Goal: Contribute content: Contribute content

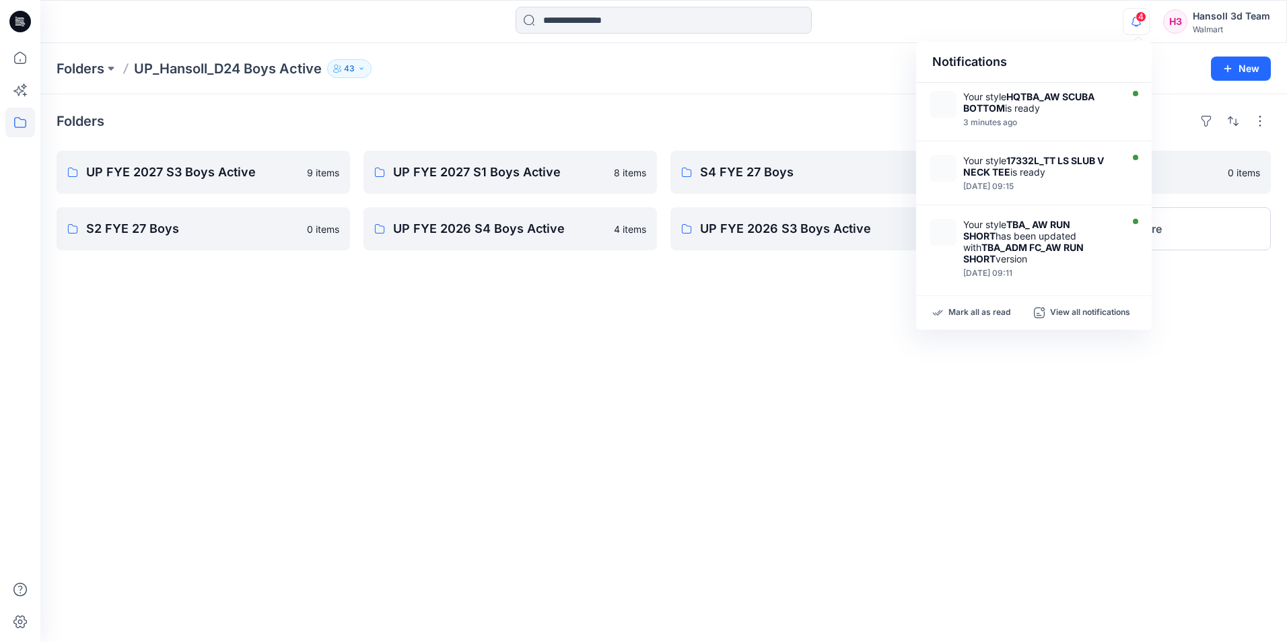
scroll to position [337, 0]
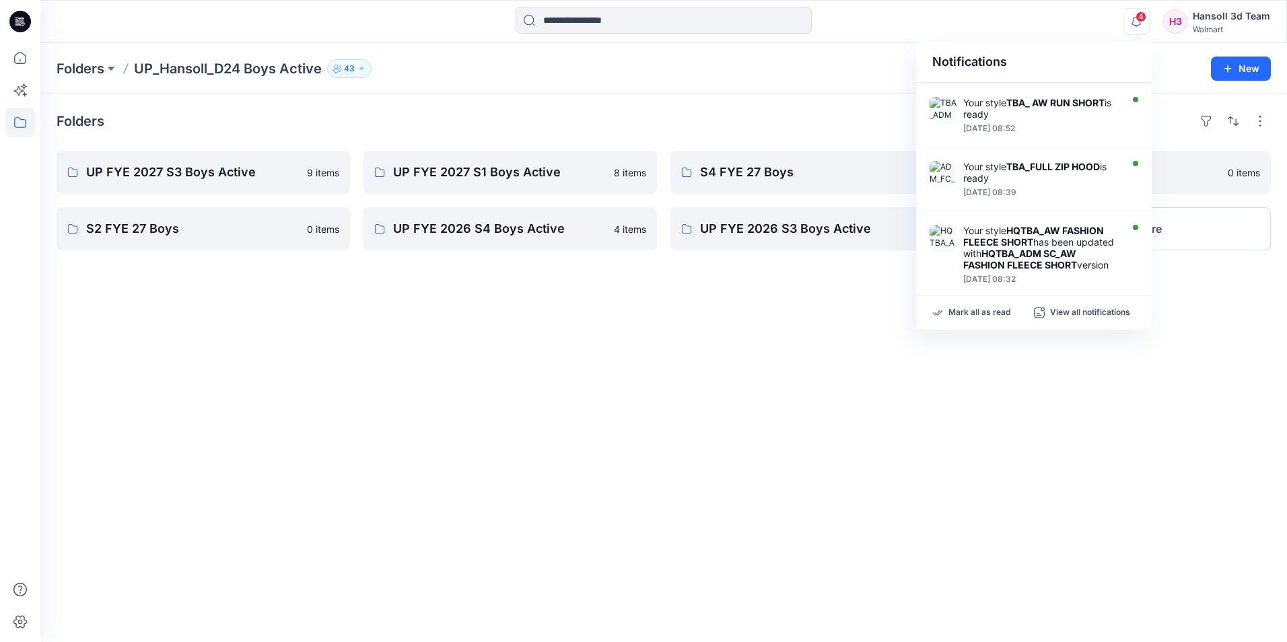
click at [1137, 24] on icon "button" at bounding box center [1136, 21] width 26 height 27
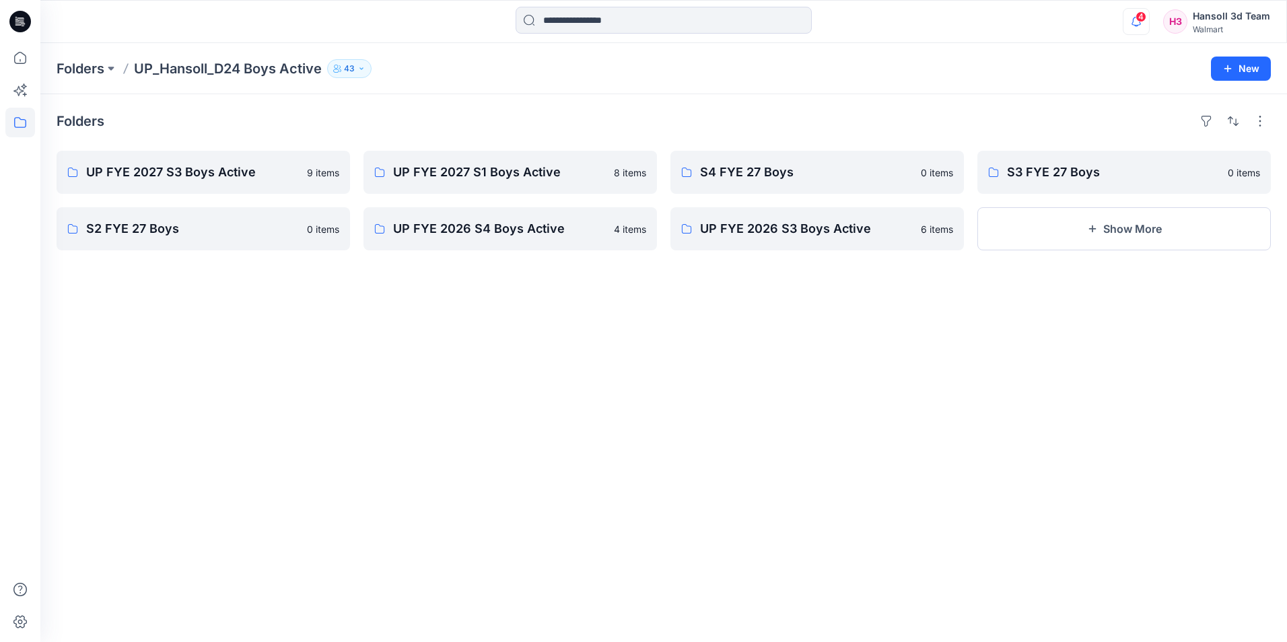
click at [1137, 24] on icon "button" at bounding box center [1136, 21] width 26 height 27
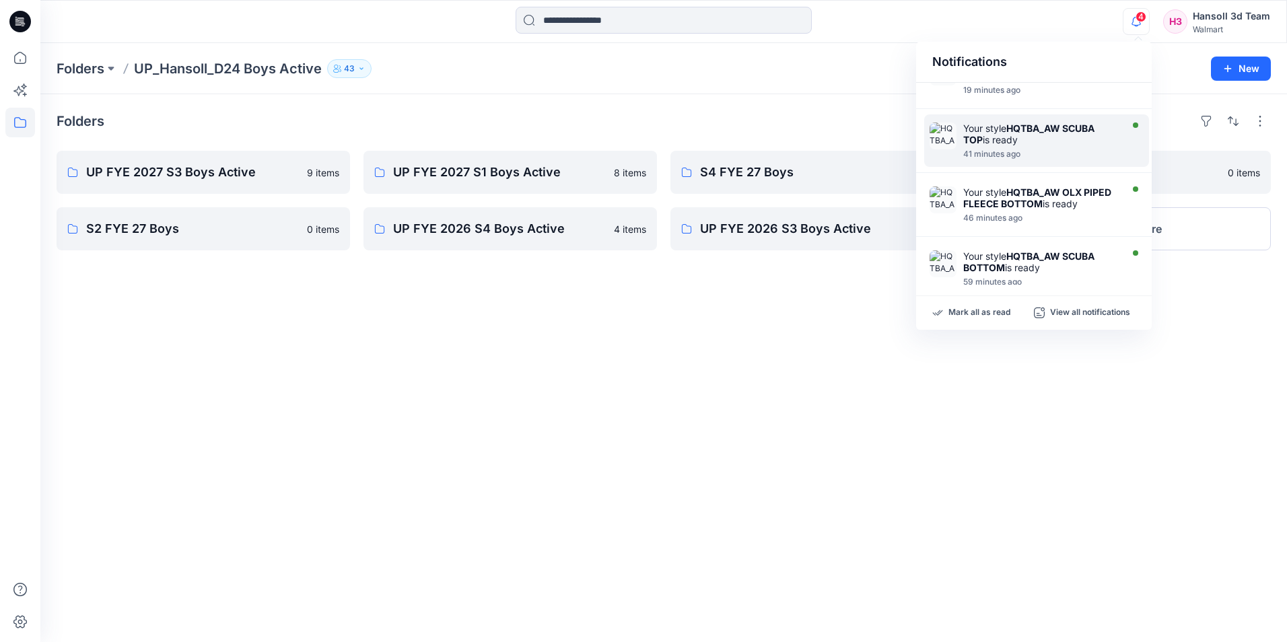
scroll to position [0, 0]
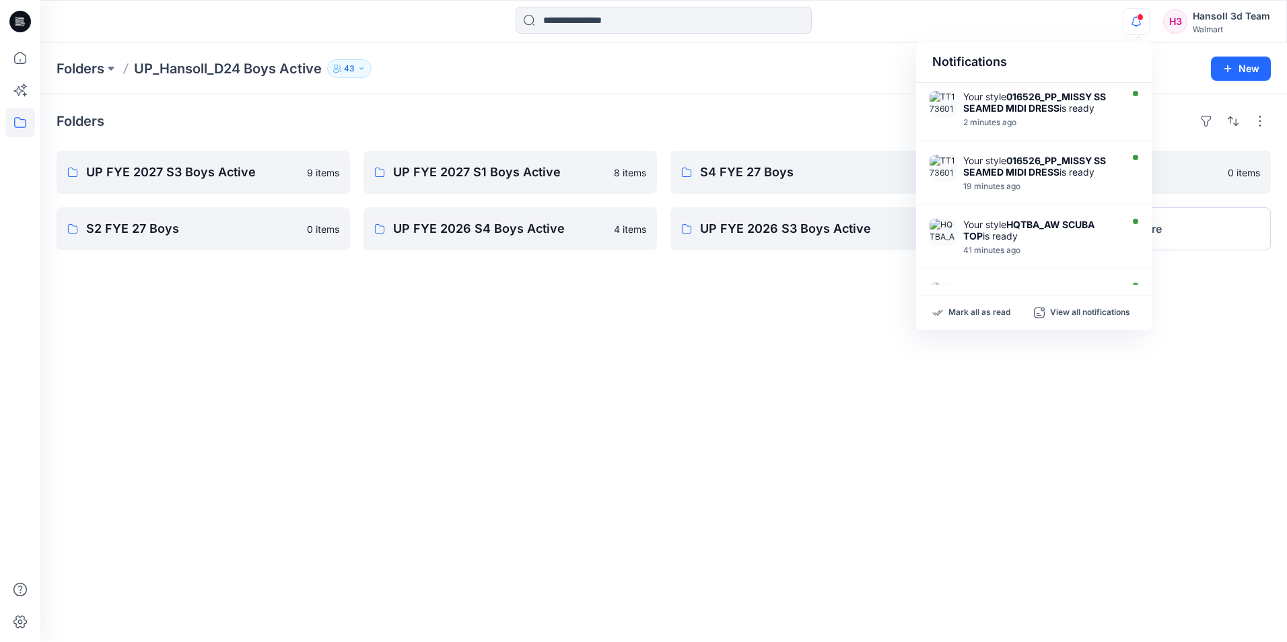
click at [927, 391] on div "Folders UP FYE 2027 S3 Boys Active 9 items S2 FYE 27 Boys 0 items UP FYE 2027 S…" at bounding box center [663, 368] width 1247 height 548
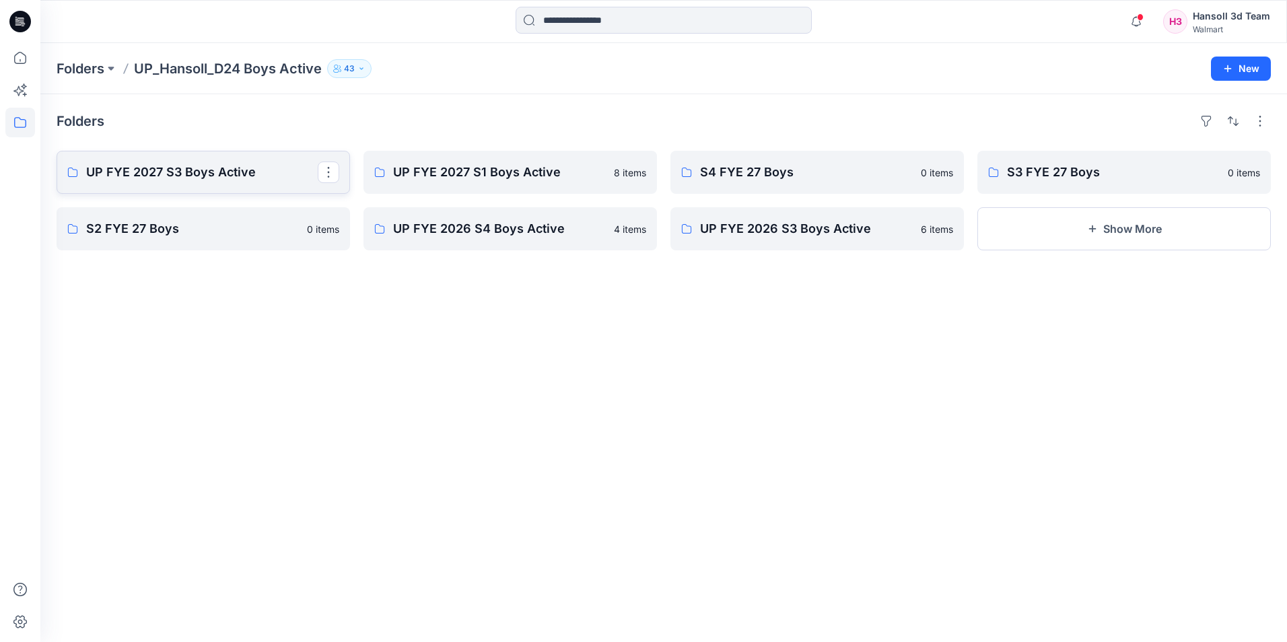
click at [155, 185] on link "UP FYE 2027 S3 Boys Active" at bounding box center [203, 172] width 293 height 43
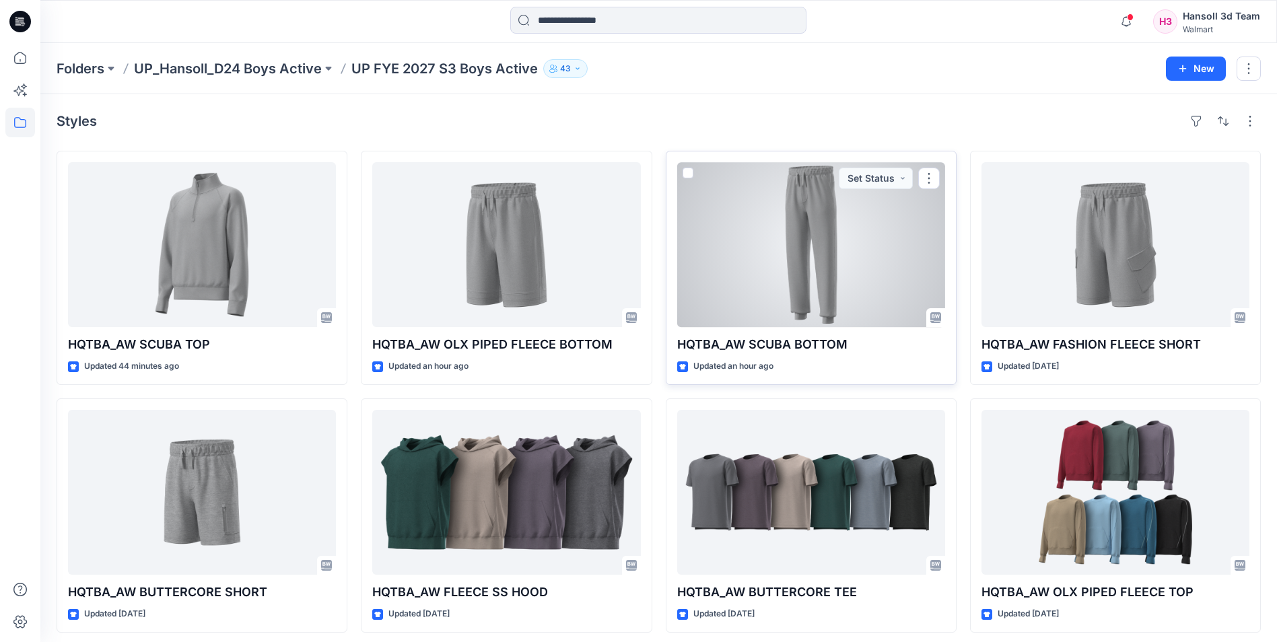
click at [910, 279] on div at bounding box center [811, 244] width 268 height 165
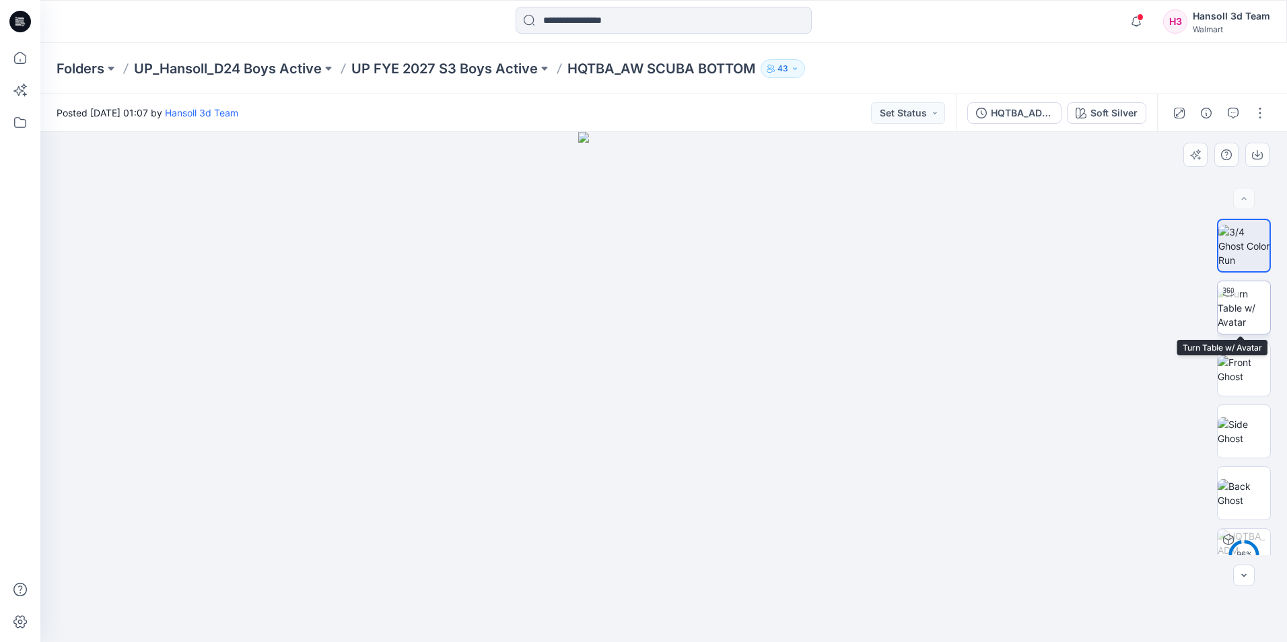
click at [1251, 298] on img at bounding box center [1244, 308] width 52 height 42
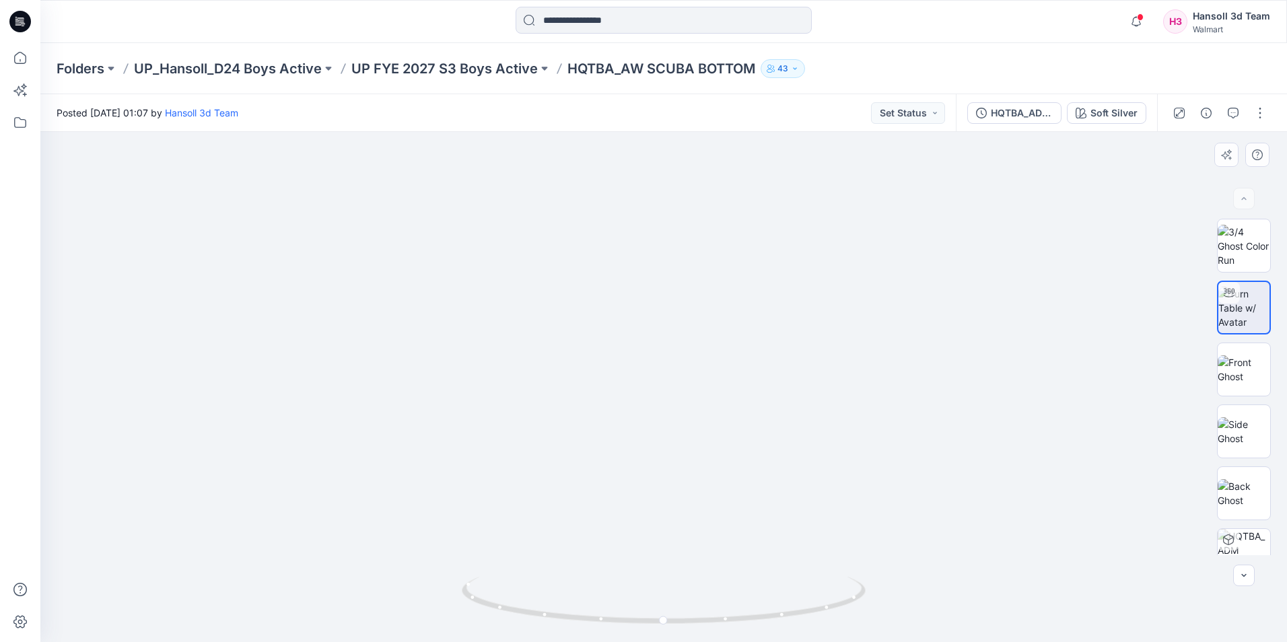
drag, startPoint x: 695, startPoint y: 567, endPoint x: 662, endPoint y: 520, distance: 57.5
click at [663, 618] on circle at bounding box center [664, 621] width 8 height 8
drag, startPoint x: 643, startPoint y: 542, endPoint x: 638, endPoint y: 396, distance: 146.2
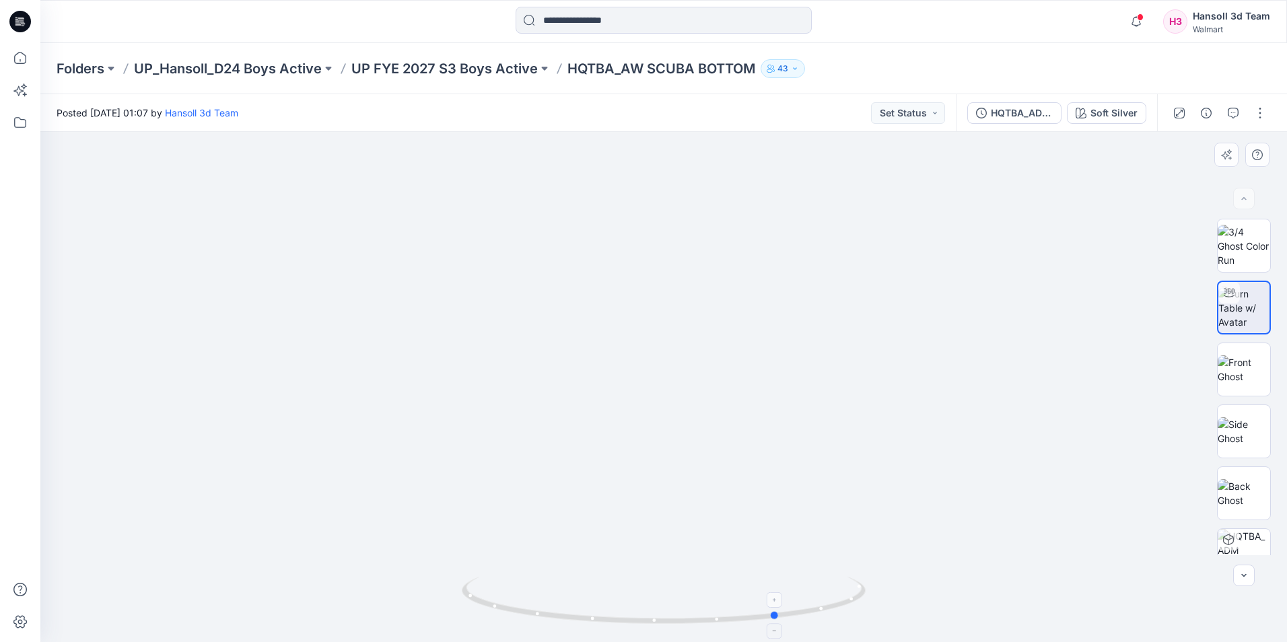
drag, startPoint x: 660, startPoint y: 622, endPoint x: 775, endPoint y: 618, distance: 115.2
click at [775, 618] on icon at bounding box center [665, 602] width 407 height 50
drag, startPoint x: 775, startPoint y: 618, endPoint x: 757, endPoint y: 623, distance: 19.0
click at [757, 623] on icon at bounding box center [665, 602] width 407 height 50
drag, startPoint x: 575, startPoint y: 351, endPoint x: 679, endPoint y: 411, distance: 119.7
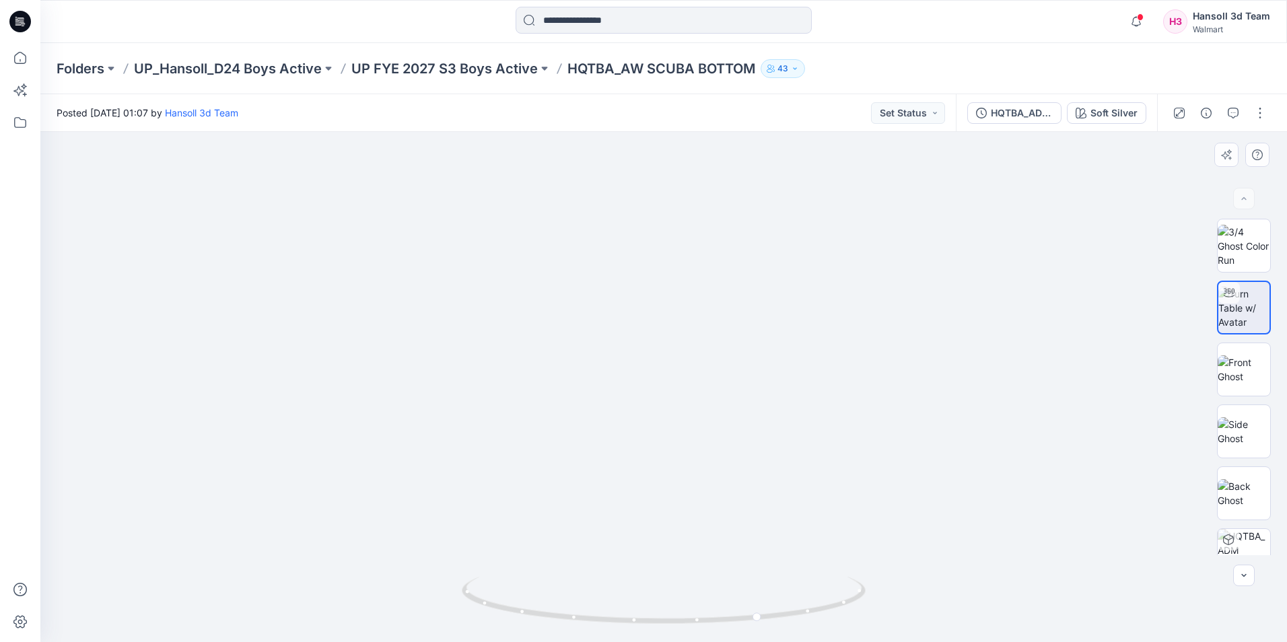
drag, startPoint x: 760, startPoint y: 621, endPoint x: 773, endPoint y: 608, distance: 18.6
click at [773, 608] on icon at bounding box center [665, 602] width 407 height 50
click at [454, 73] on p "UP FYE 2027 S3 Boys Active" at bounding box center [444, 68] width 186 height 19
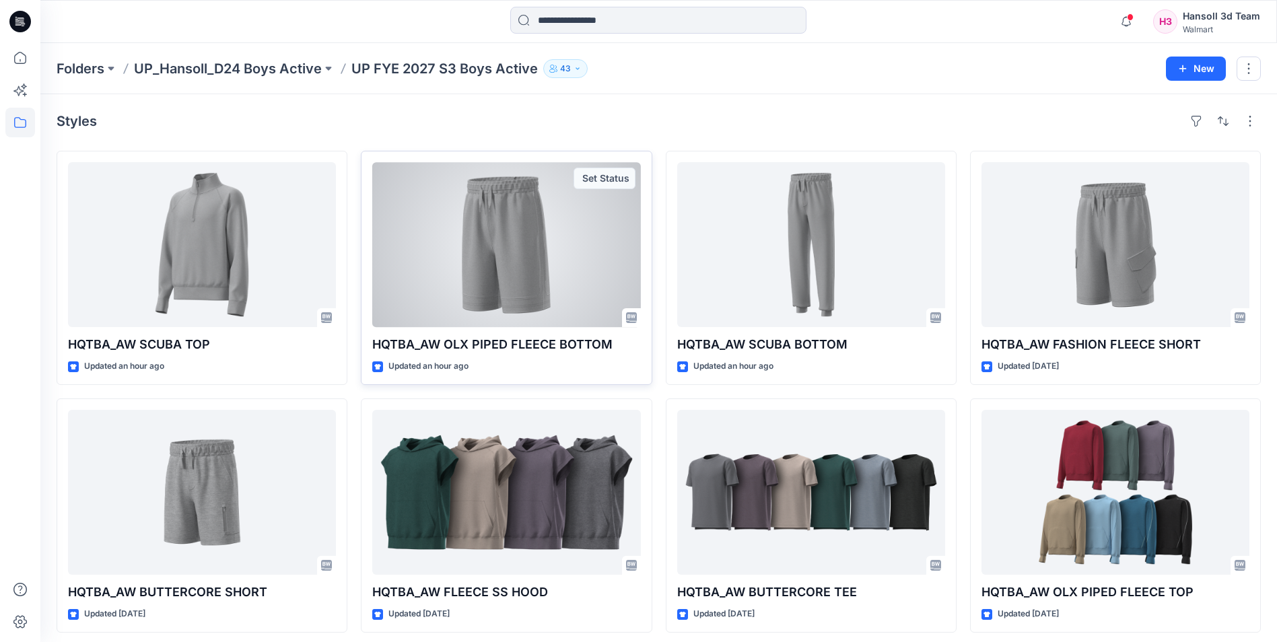
click at [533, 258] on div at bounding box center [506, 244] width 268 height 165
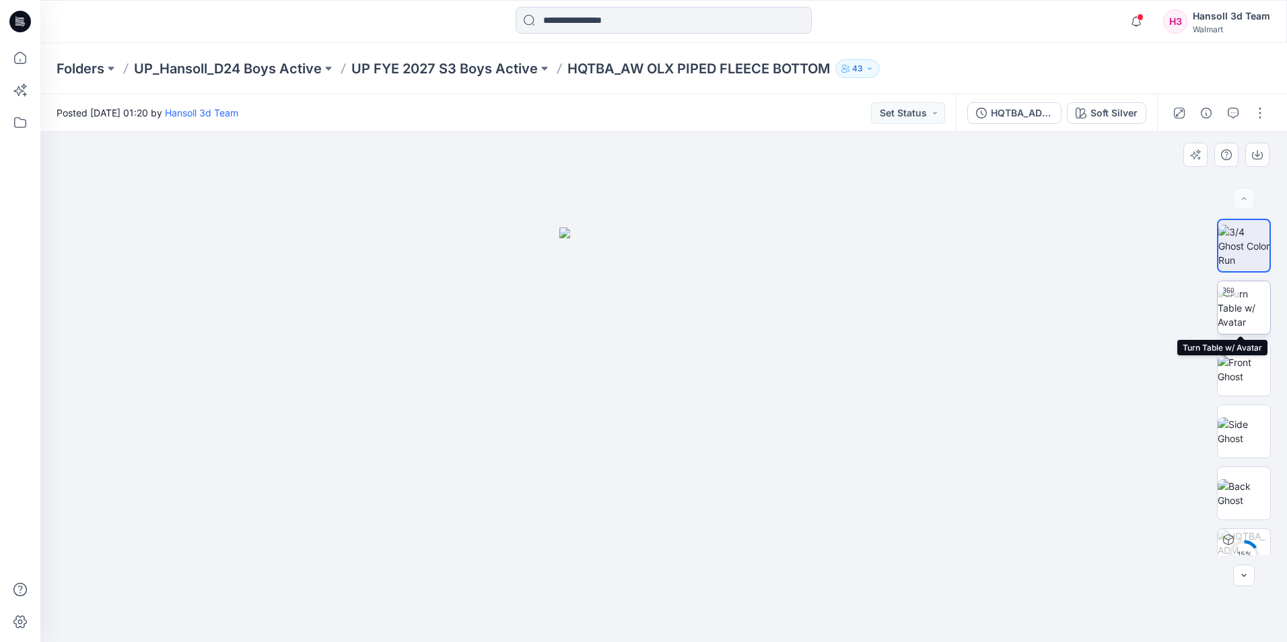
click at [1232, 300] on div at bounding box center [1229, 292] width 22 height 22
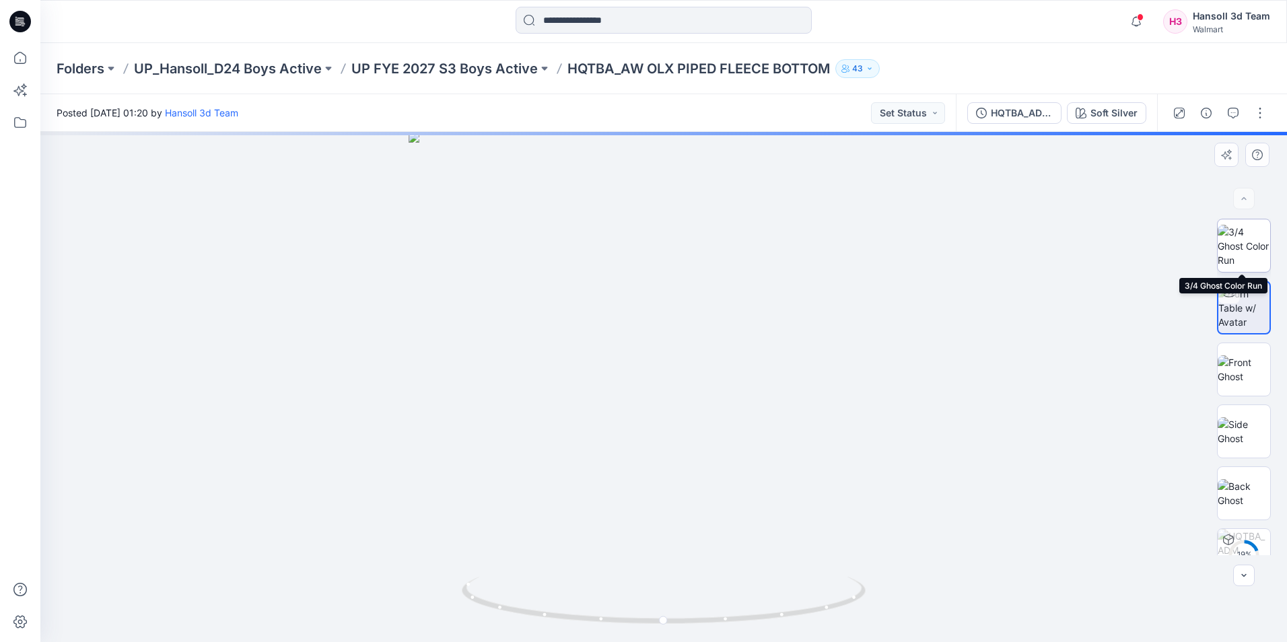
click at [1220, 243] on img at bounding box center [1244, 246] width 52 height 42
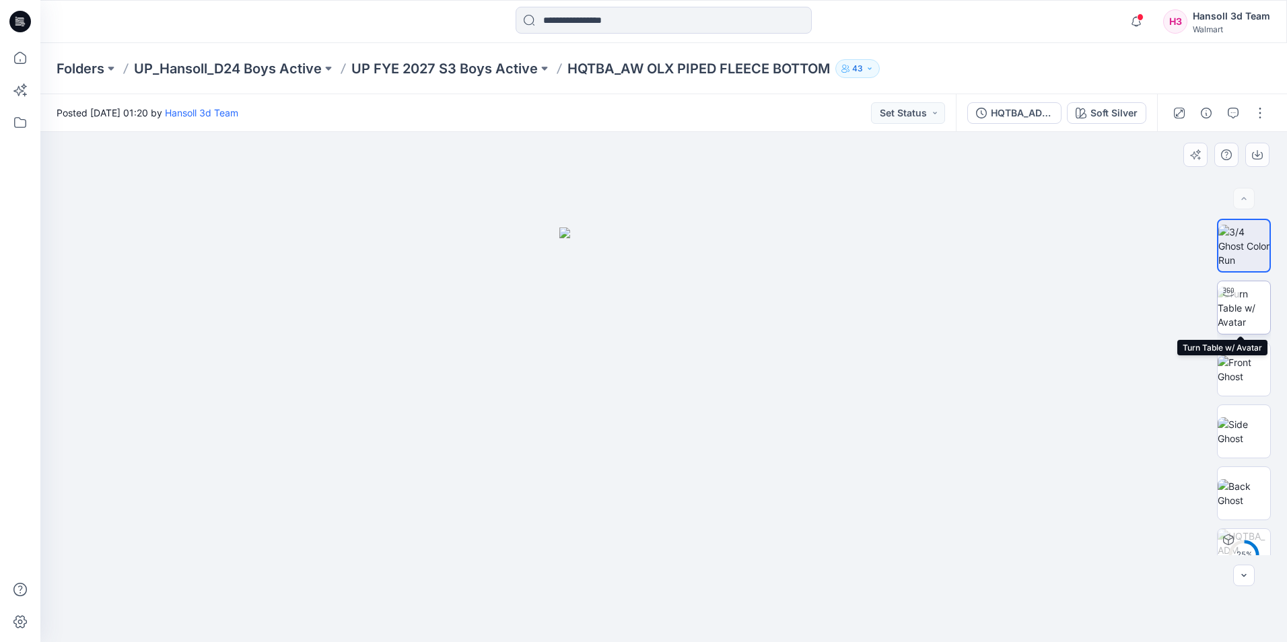
click at [1241, 313] on img at bounding box center [1244, 308] width 52 height 42
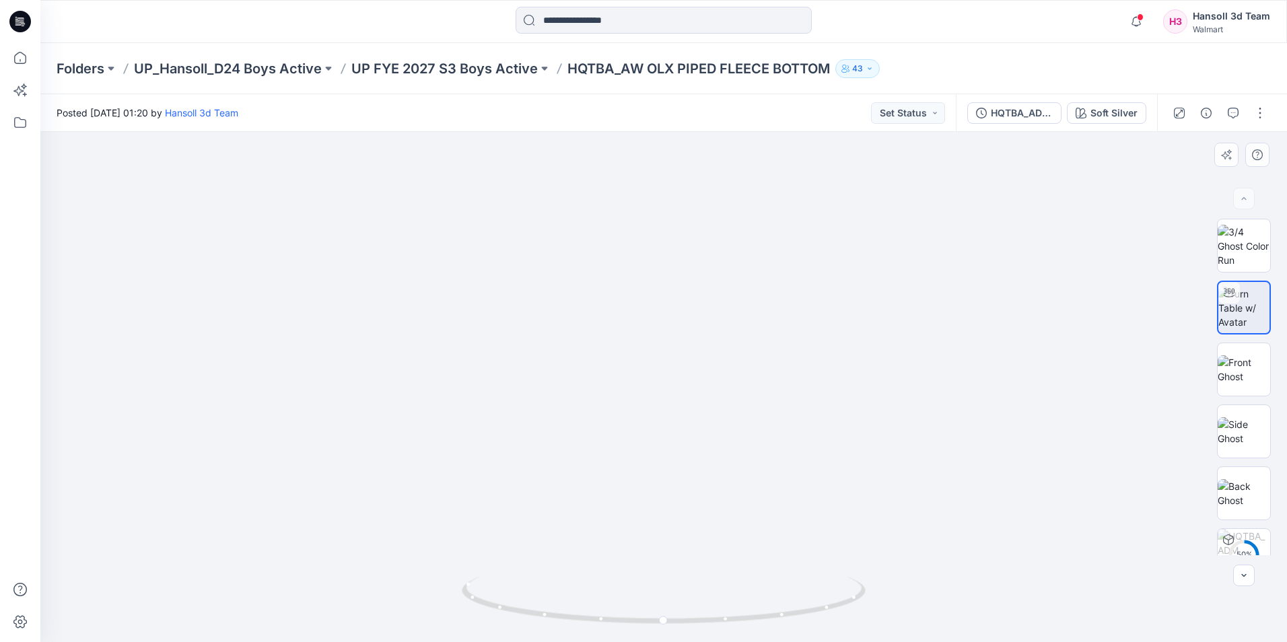
drag, startPoint x: 694, startPoint y: 524, endPoint x: 682, endPoint y: 471, distance: 53.9
drag, startPoint x: 740, startPoint y: 395, endPoint x: 747, endPoint y: 512, distance: 117.3
drag, startPoint x: 666, startPoint y: 623, endPoint x: 755, endPoint y: 612, distance: 89.4
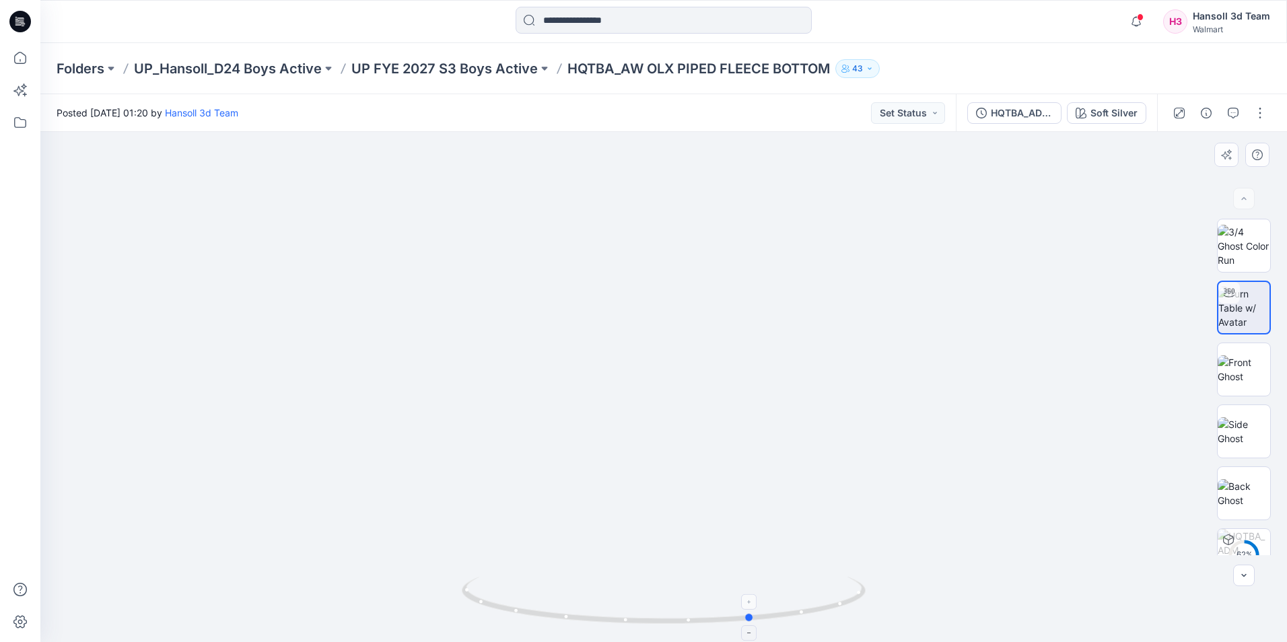
click at [755, 612] on icon at bounding box center [665, 602] width 407 height 50
drag, startPoint x: 617, startPoint y: 558, endPoint x: 743, endPoint y: 424, distance: 184.3
drag, startPoint x: 816, startPoint y: 562, endPoint x: 723, endPoint y: 486, distance: 120.6
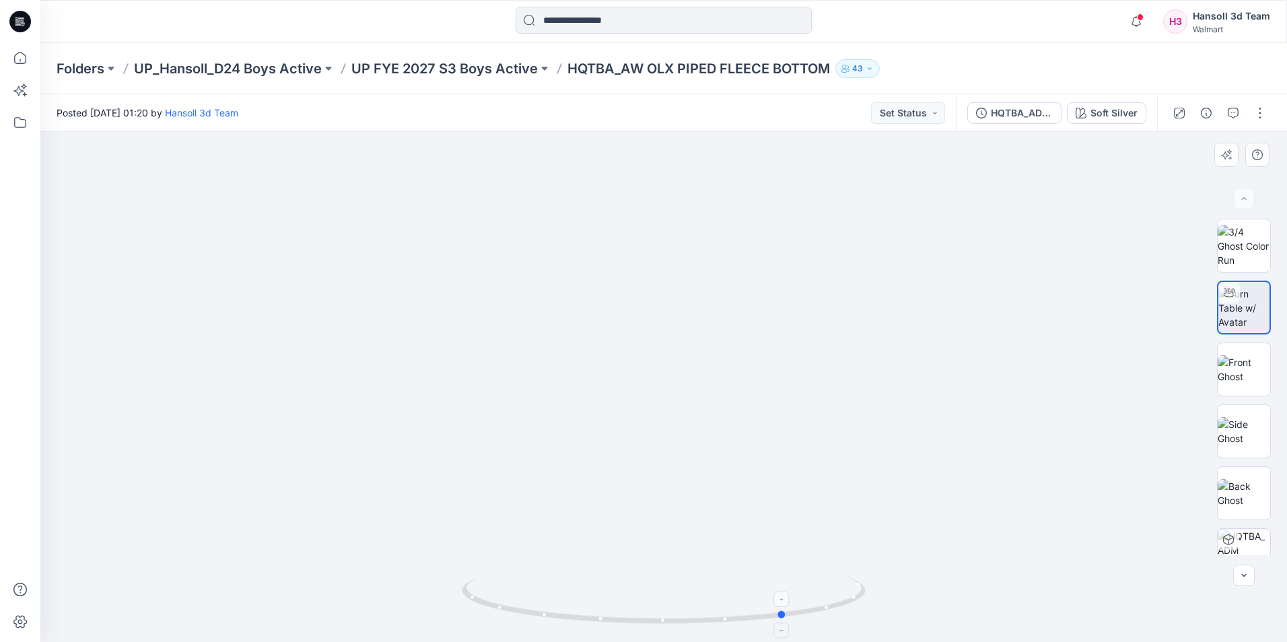
drag, startPoint x: 752, startPoint y: 619, endPoint x: 785, endPoint y: 612, distance: 34.2
click at [785, 612] on circle at bounding box center [783, 614] width 8 height 8
drag, startPoint x: 782, startPoint y: 619, endPoint x: 882, endPoint y: 598, distance: 102.3
click at [882, 598] on div at bounding box center [663, 387] width 1247 height 510
drag, startPoint x: 746, startPoint y: 298, endPoint x: 763, endPoint y: 481, distance: 183.8
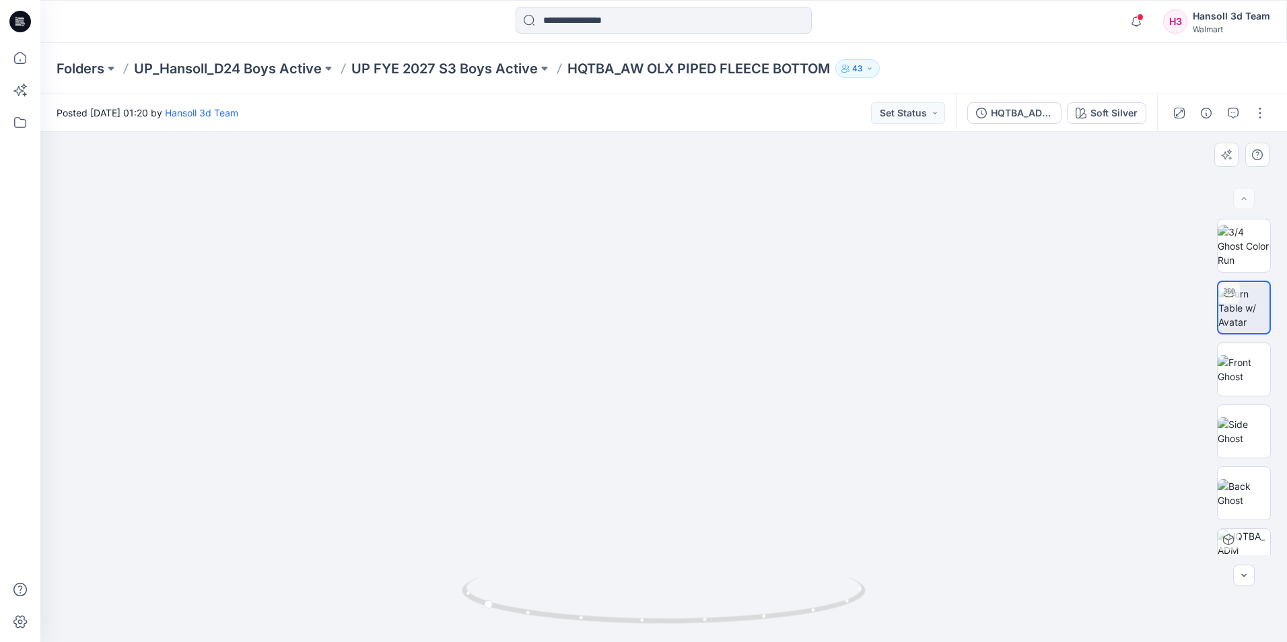
drag, startPoint x: 763, startPoint y: 513, endPoint x: 698, endPoint y: 174, distance: 344.7
drag, startPoint x: 767, startPoint y: 287, endPoint x: 767, endPoint y: 234, distance: 53.8
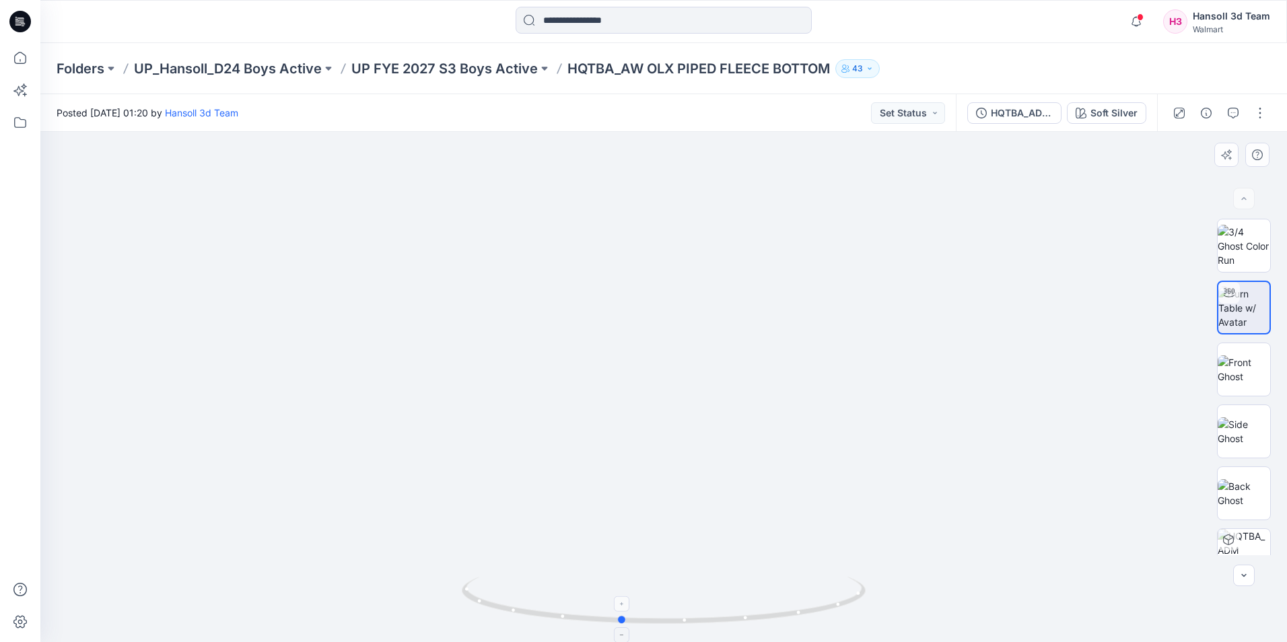
drag, startPoint x: 489, startPoint y: 610, endPoint x: 627, endPoint y: 622, distance: 138.5
click at [627, 622] on icon at bounding box center [665, 602] width 407 height 50
click at [1203, 118] on icon "button" at bounding box center [1206, 113] width 11 height 11
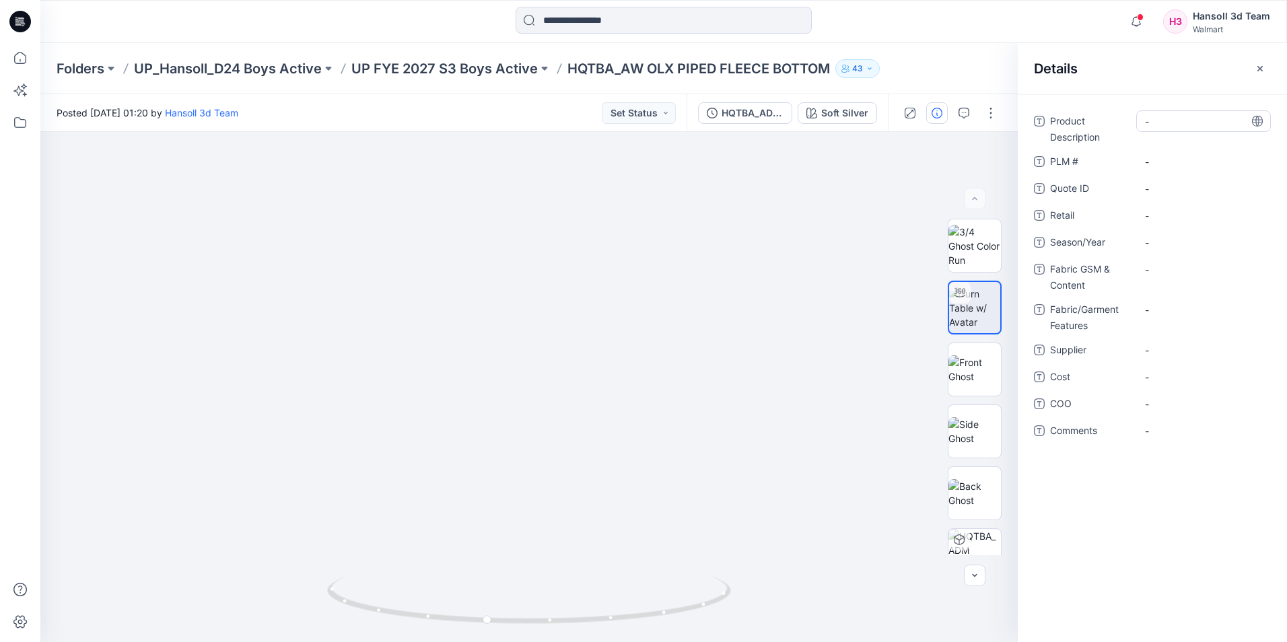
click at [1207, 122] on Description "-" at bounding box center [1203, 121] width 117 height 14
type textarea "**********"
click at [1184, 183] on ID "-" at bounding box center [1203, 189] width 117 height 14
type textarea "***"
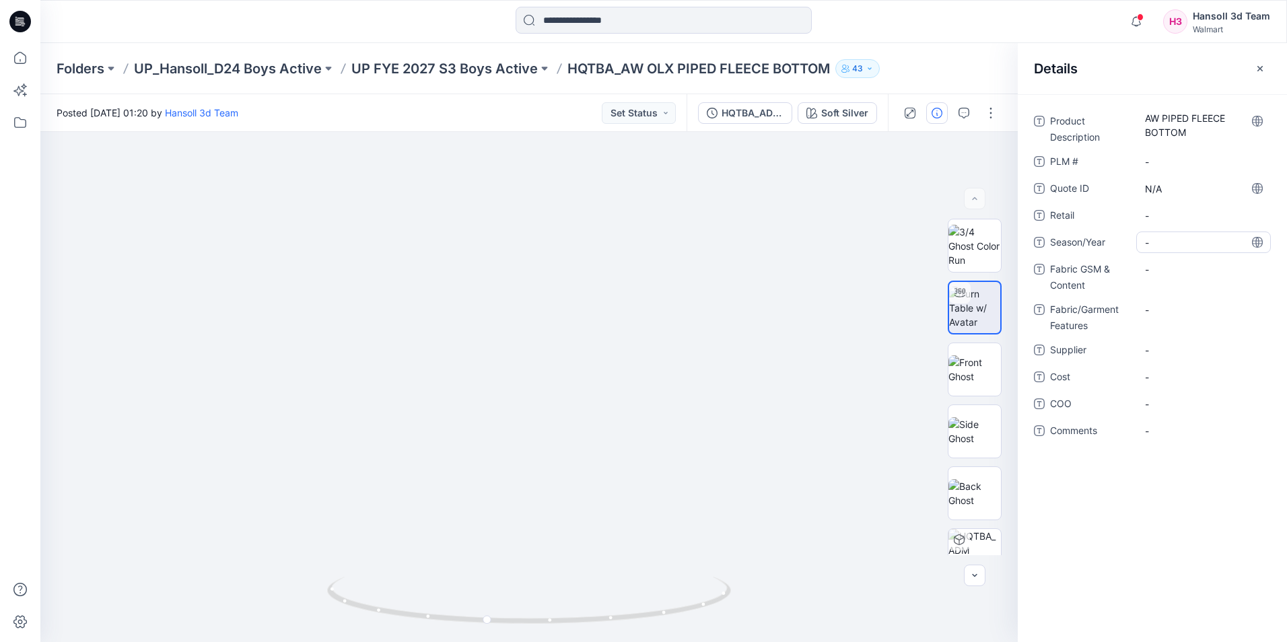
click at [1191, 236] on span "-" at bounding box center [1203, 243] width 117 height 14
type textarea "*********"
click at [1185, 274] on Content "-" at bounding box center [1203, 269] width 117 height 14
type textarea "*"
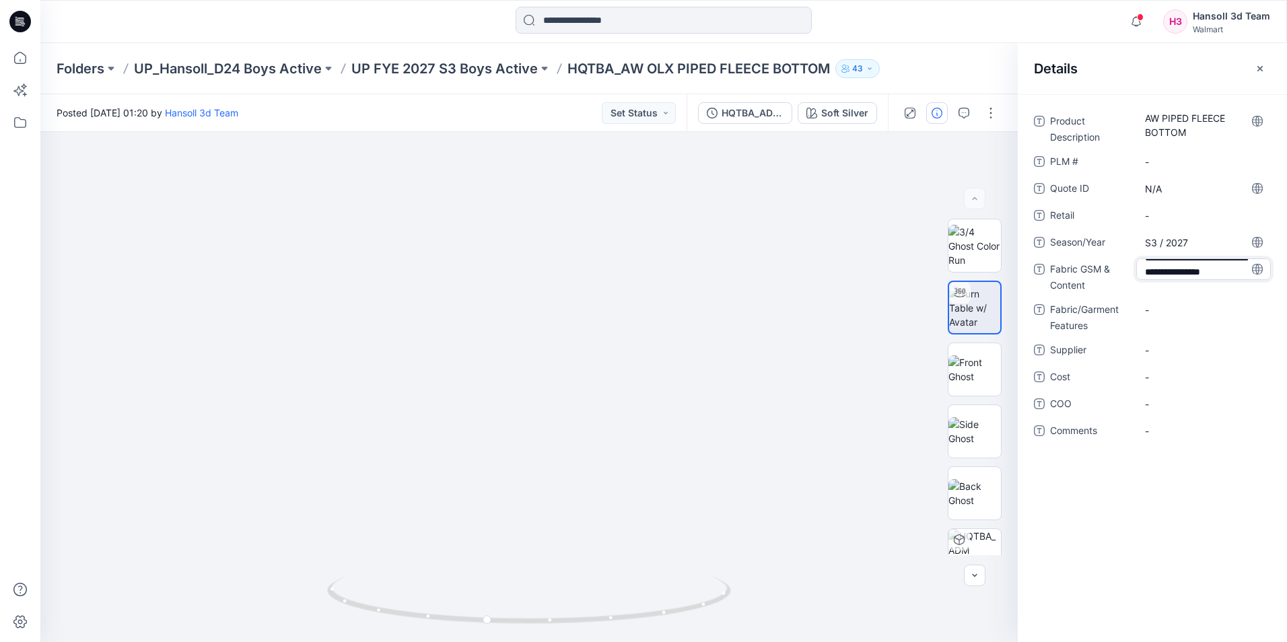
type textarea "**********"
click at [1196, 317] on Features "-" at bounding box center [1203, 319] width 117 height 14
click at [1183, 349] on div "-" at bounding box center [1203, 359] width 135 height 22
type textarea "**********"
click at [1187, 389] on span "-" at bounding box center [1203, 386] width 117 height 14
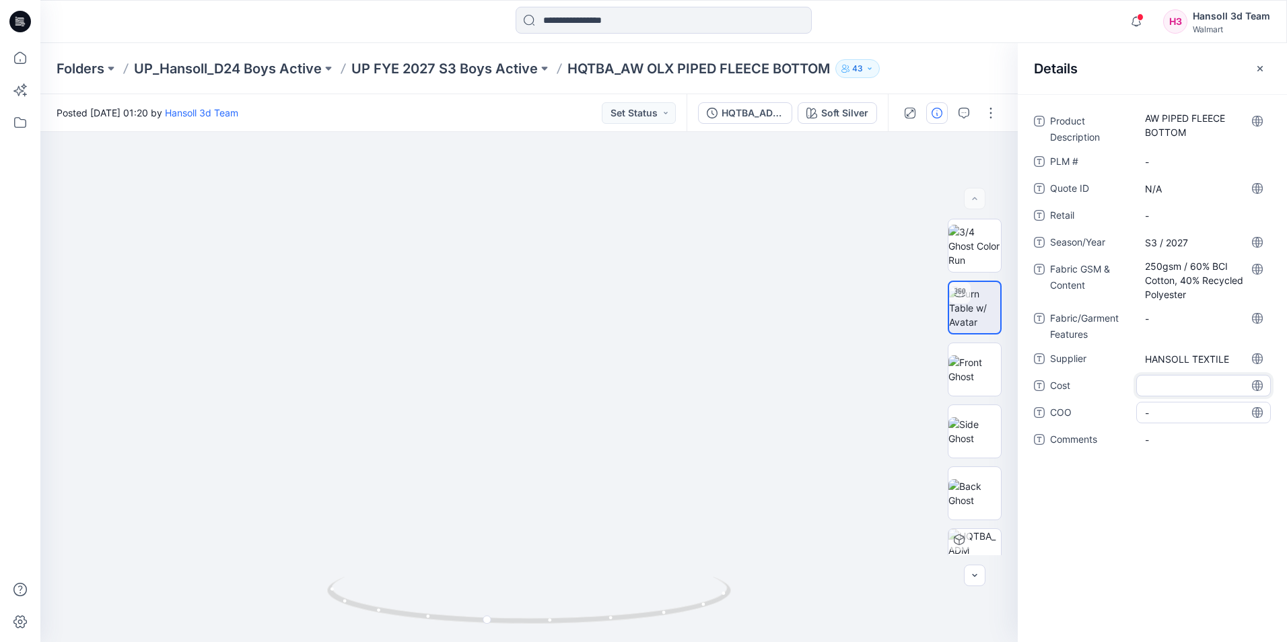
click at [1176, 417] on span "-" at bounding box center [1203, 413] width 117 height 14
type textarea "*******"
click at [1181, 439] on span "-" at bounding box center [1203, 440] width 117 height 14
type textarea "**********"
click at [1262, 67] on icon "button" at bounding box center [1260, 68] width 11 height 11
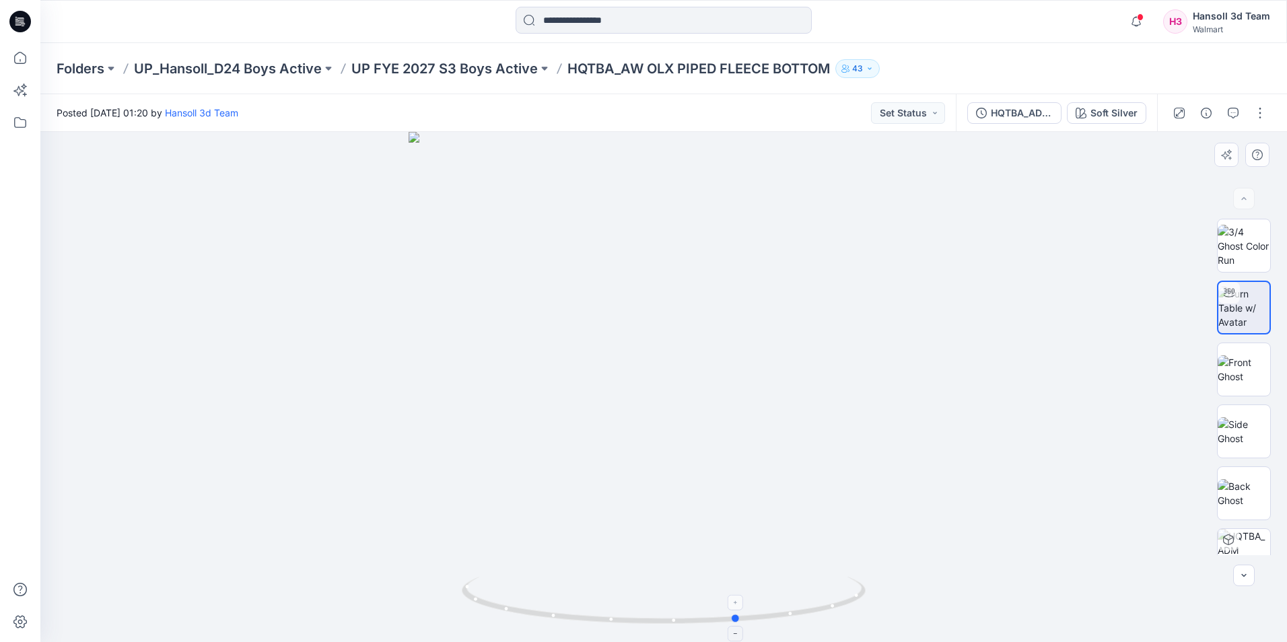
drag, startPoint x: 621, startPoint y: 623, endPoint x: 739, endPoint y: 619, distance: 117.9
click at [739, 619] on circle at bounding box center [736, 619] width 8 height 8
drag, startPoint x: 734, startPoint y: 619, endPoint x: 704, endPoint y: 619, distance: 30.3
click at [707, 619] on circle at bounding box center [711, 620] width 8 height 8
drag, startPoint x: 709, startPoint y: 622, endPoint x: 794, endPoint y: 615, distance: 85.1
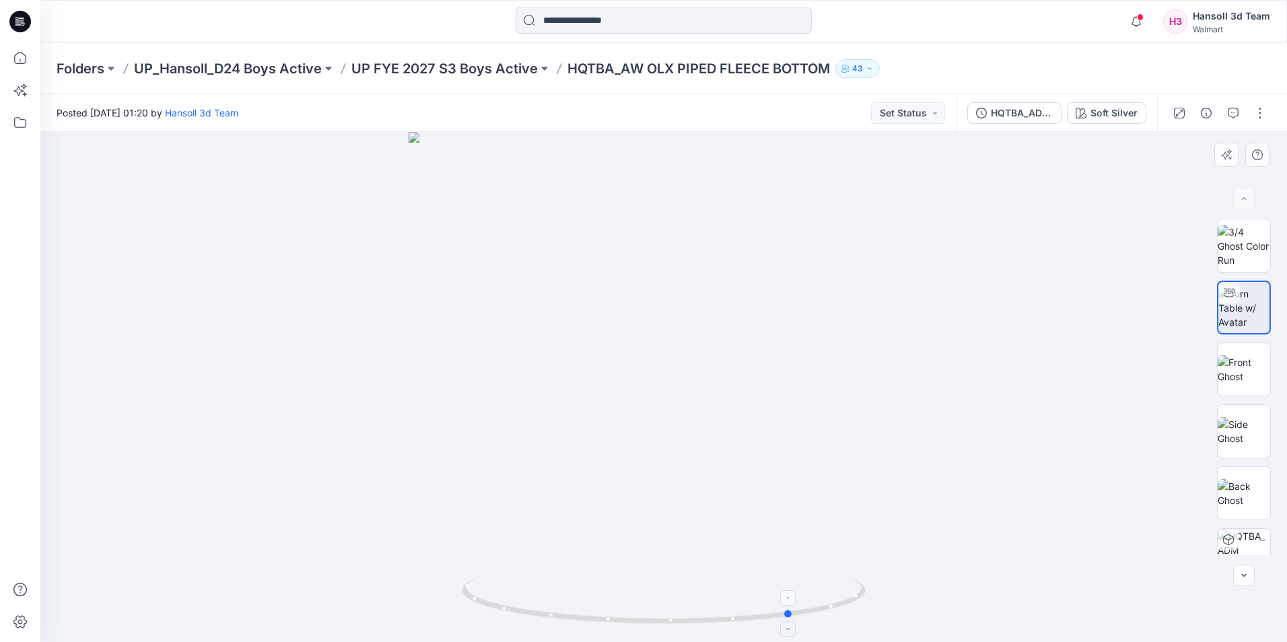
click at [794, 615] on icon at bounding box center [665, 602] width 407 height 50
drag, startPoint x: 791, startPoint y: 615, endPoint x: 875, endPoint y: 594, distance: 86.7
click at [875, 594] on div at bounding box center [663, 387] width 1247 height 510
drag, startPoint x: 1267, startPoint y: 112, endPoint x: 1265, endPoint y: 120, distance: 7.9
click at [1267, 112] on button "button" at bounding box center [1260, 113] width 22 height 22
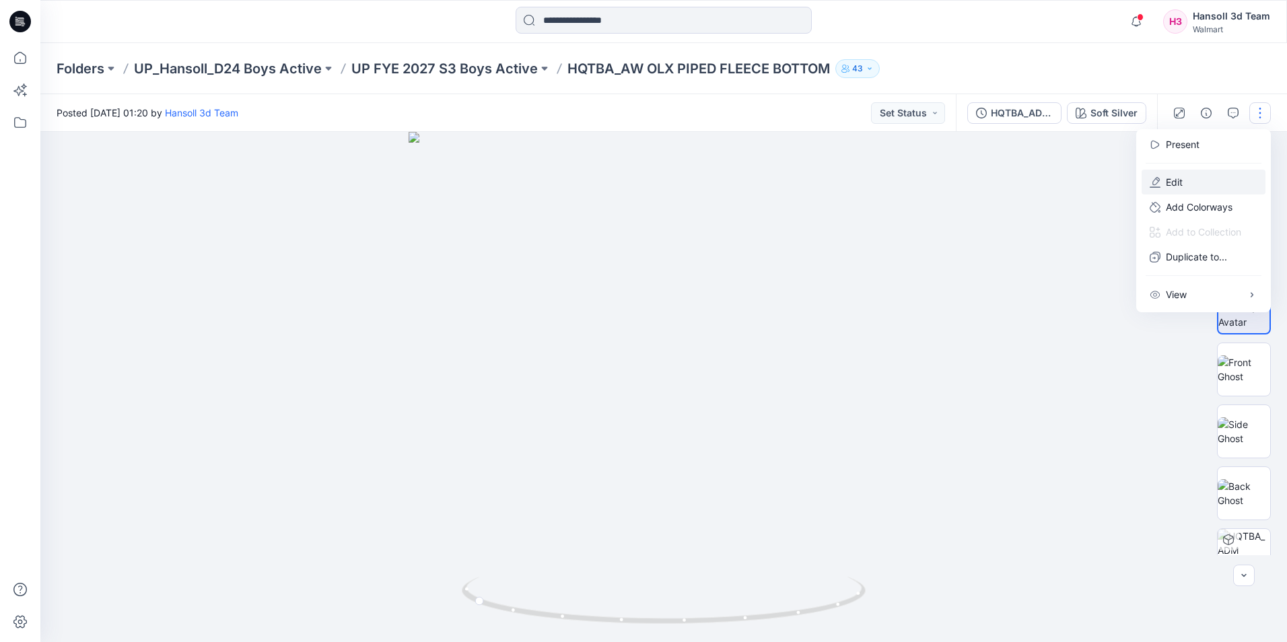
click at [1216, 174] on button "Edit" at bounding box center [1204, 182] width 124 height 25
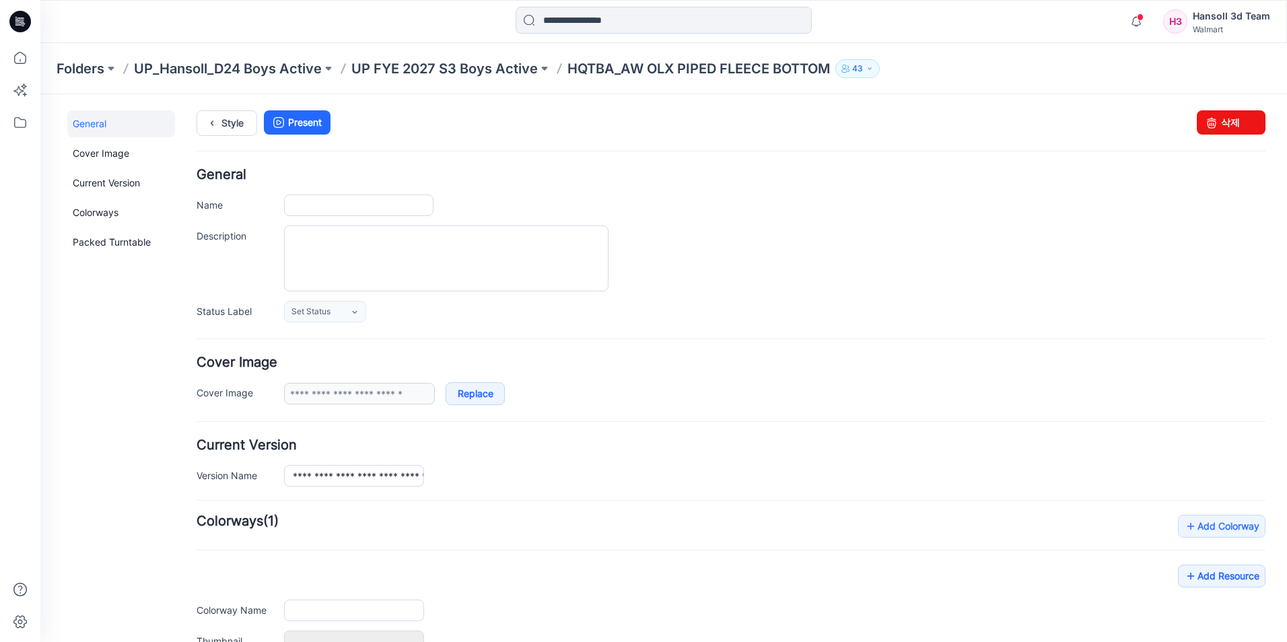
type input "**********"
click at [415, 237] on textarea "Description" at bounding box center [446, 258] width 324 height 66
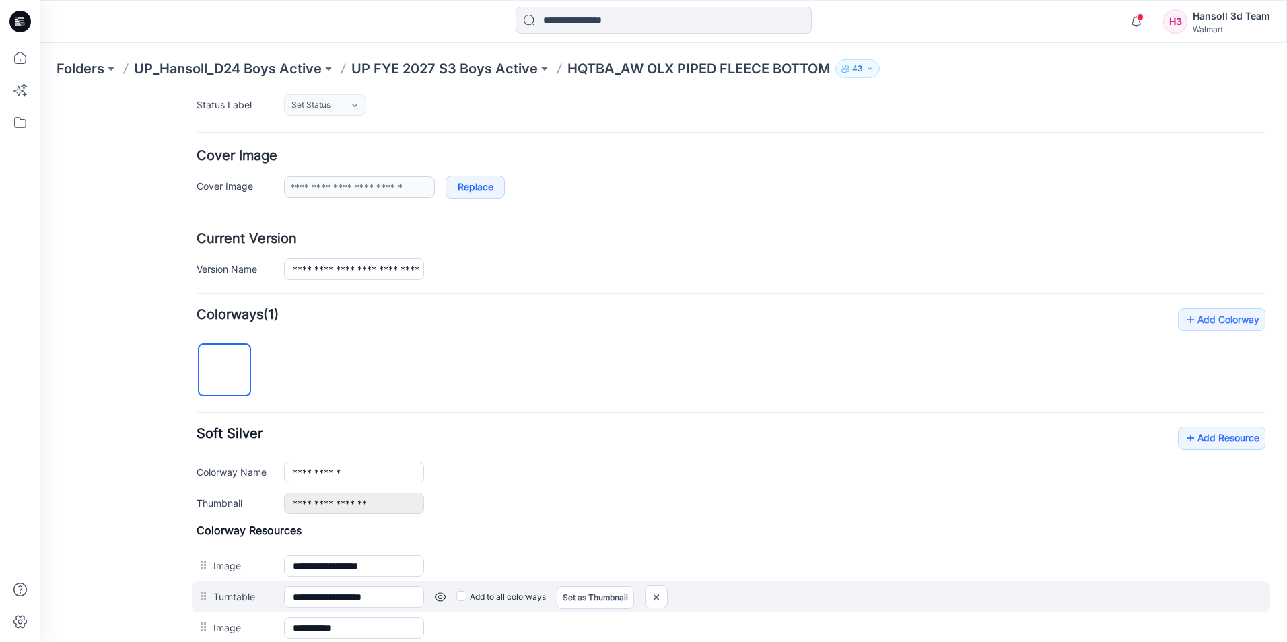
scroll to position [337, 0]
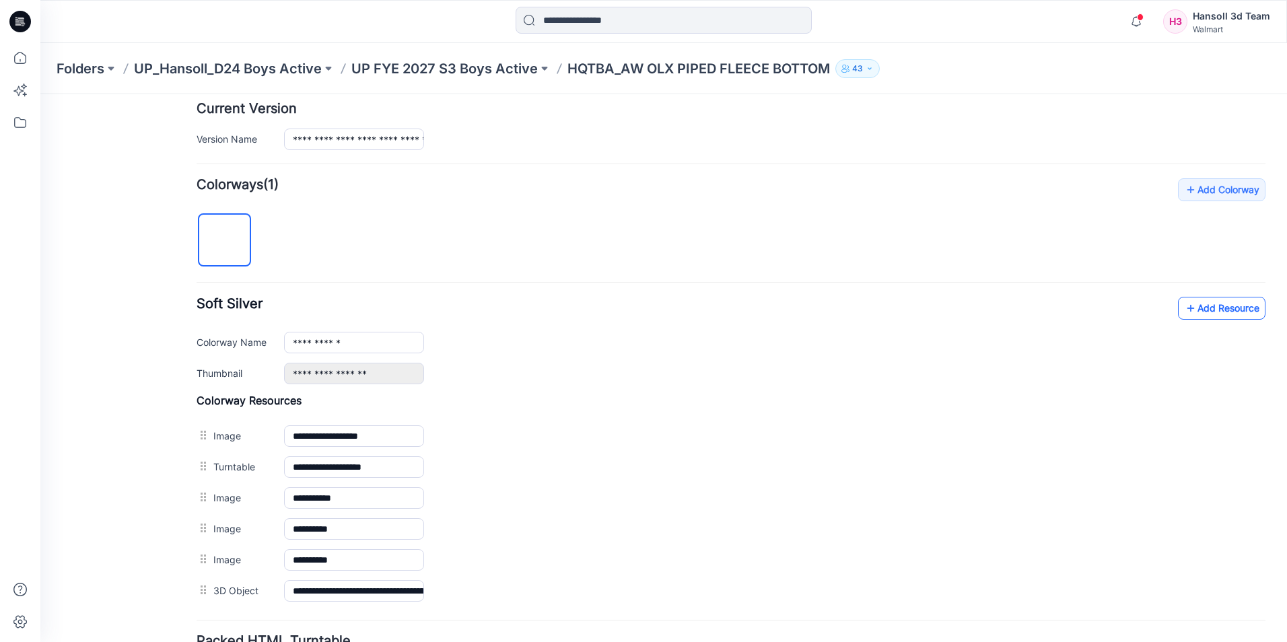
type textarea "**********"
click at [1225, 313] on link "Add Resource" at bounding box center [1221, 308] width 87 height 23
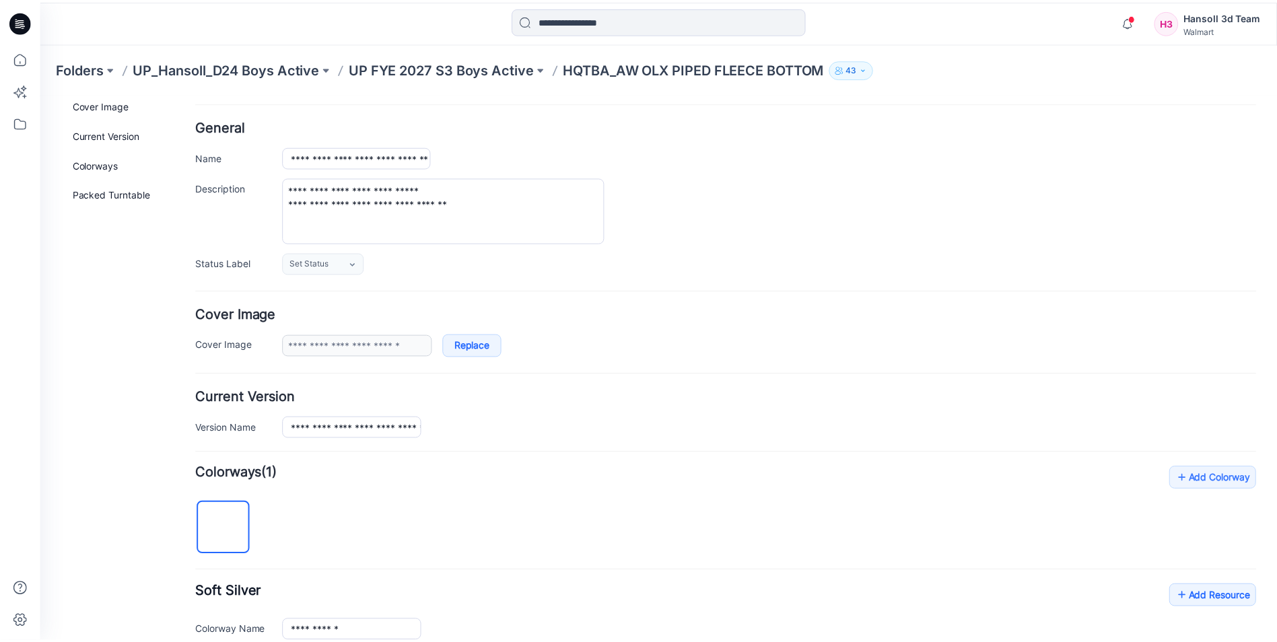
scroll to position [0, 0]
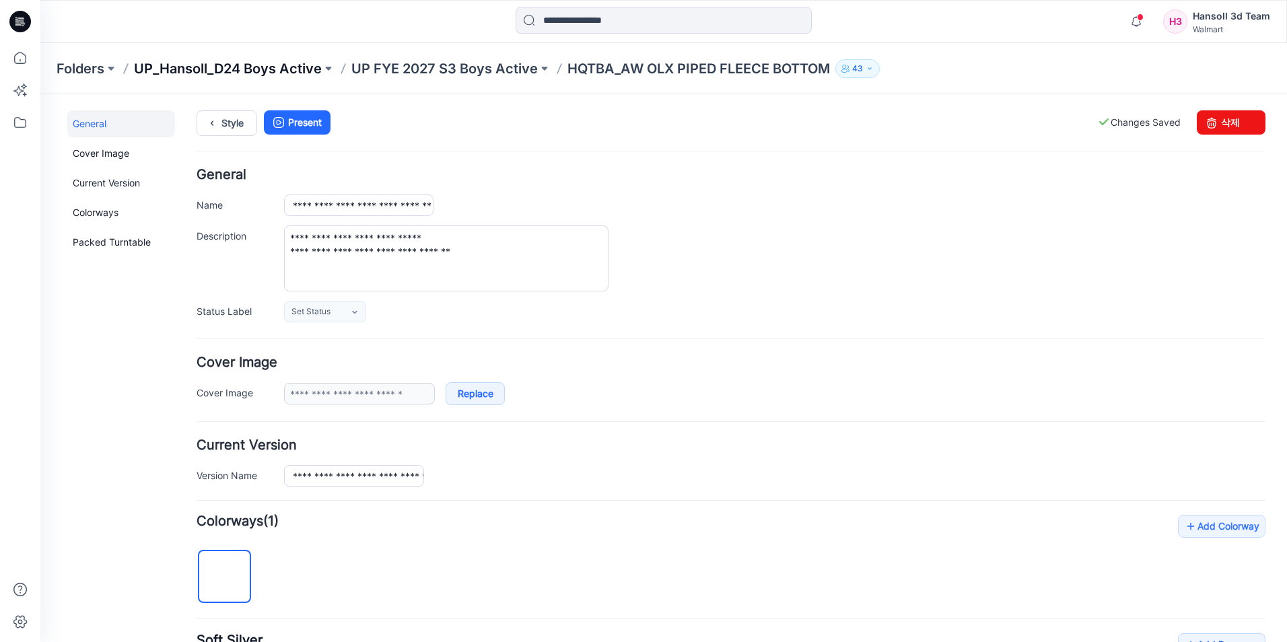
click at [274, 71] on p "UP_Hansoll_D24 Boys Active" at bounding box center [228, 68] width 188 height 19
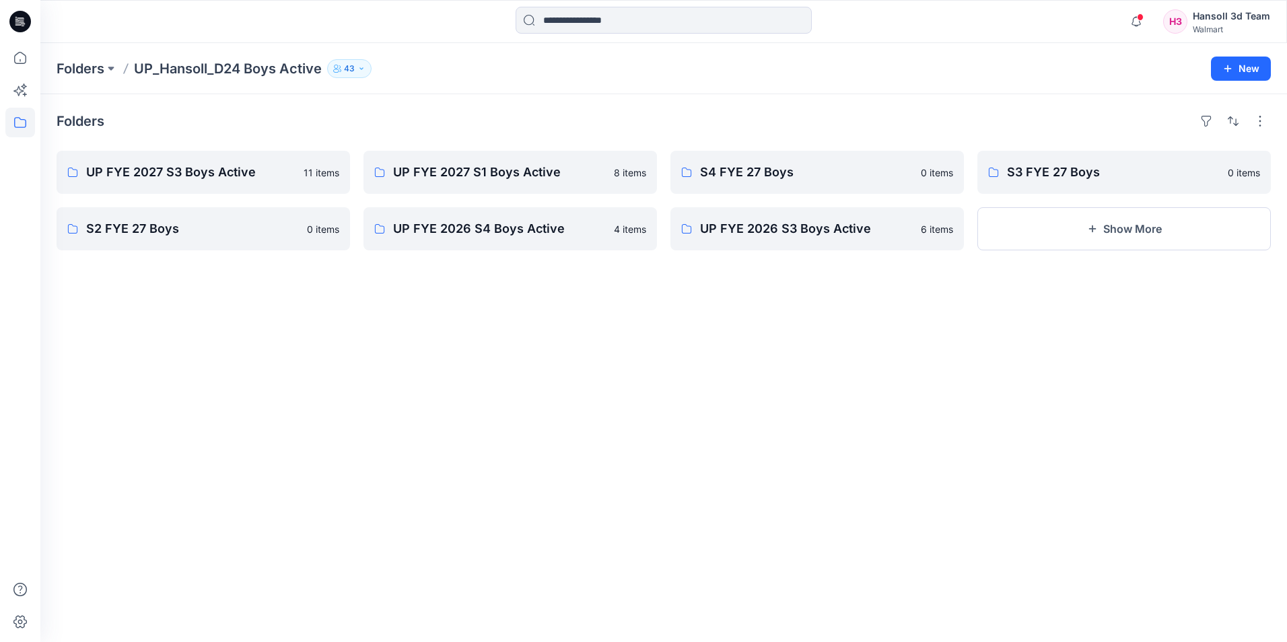
drag, startPoint x: 316, startPoint y: 425, endPoint x: 242, endPoint y: 279, distance: 163.4
click at [314, 425] on div "Folders UP FYE 2027 S3 Boys Active 11 items S2 FYE 27 Boys 0 items UP FYE 2027 …" at bounding box center [663, 368] width 1247 height 548
click at [214, 166] on p "UP FYE 2027 S3 Boys Active" at bounding box center [202, 172] width 232 height 19
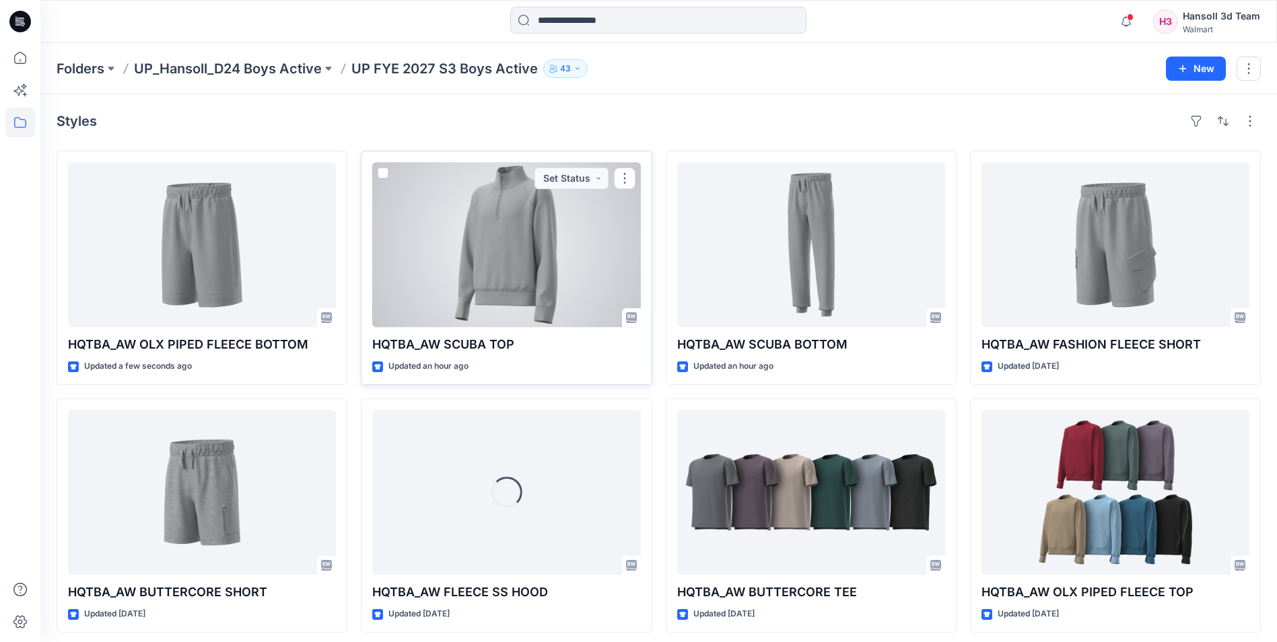
click at [518, 253] on div at bounding box center [506, 244] width 268 height 165
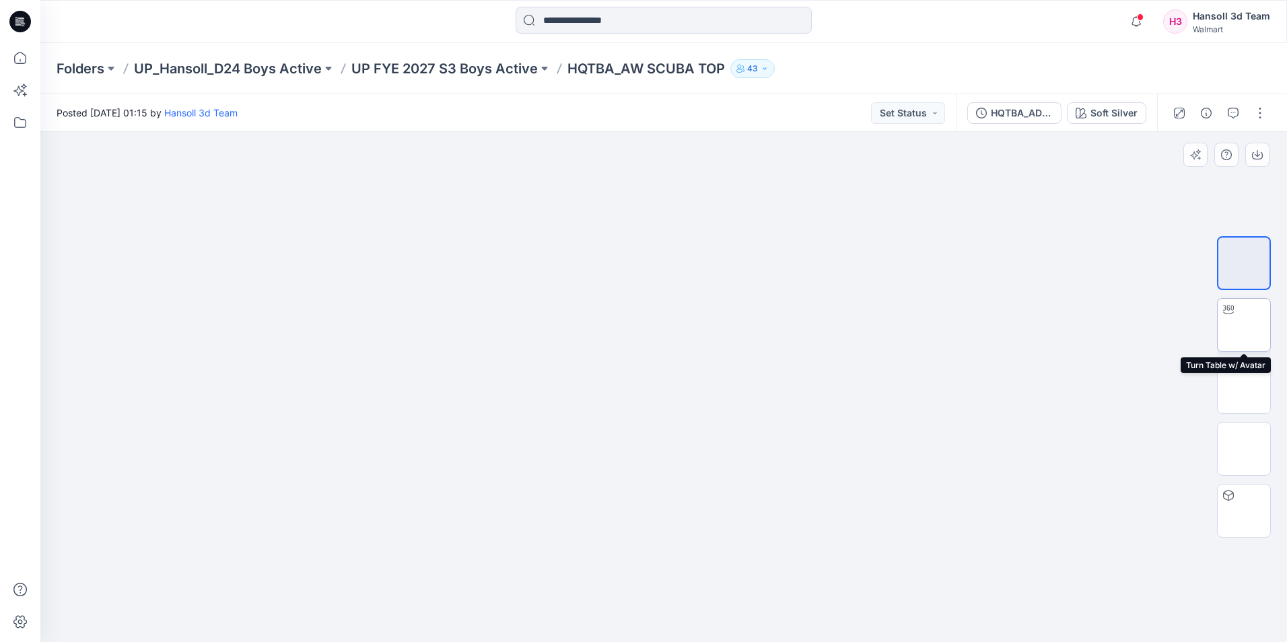
click at [1244, 325] on img at bounding box center [1244, 325] width 0 height 0
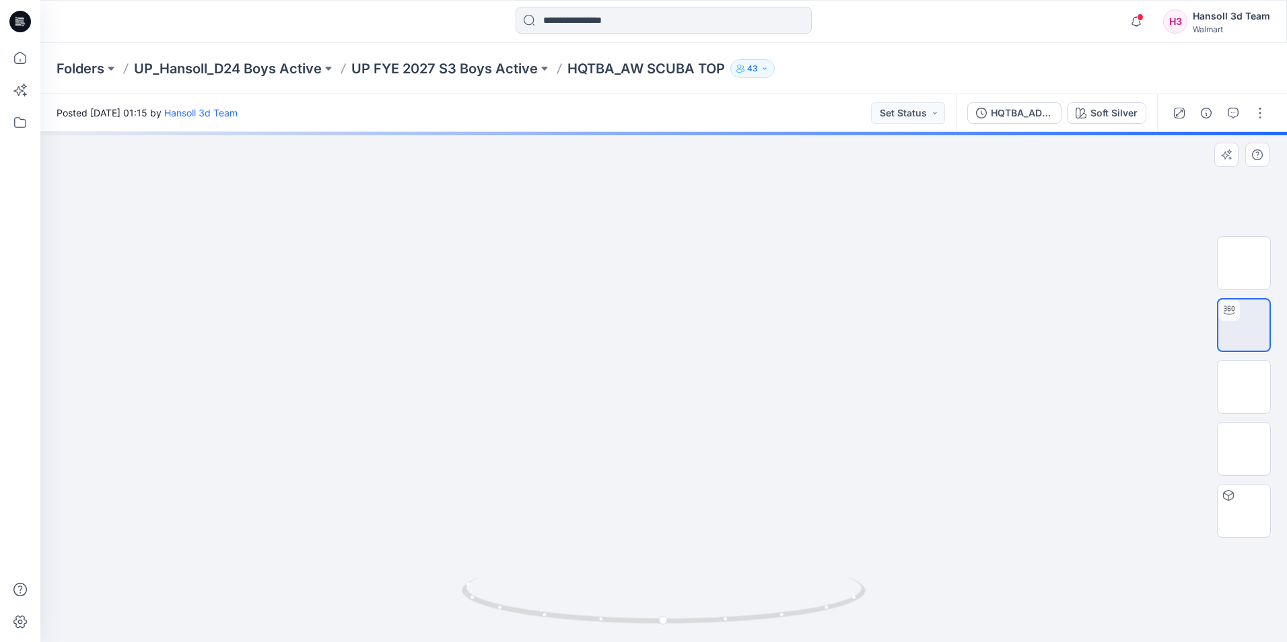
drag, startPoint x: 695, startPoint y: 264, endPoint x: 689, endPoint y: 473, distance: 209.4
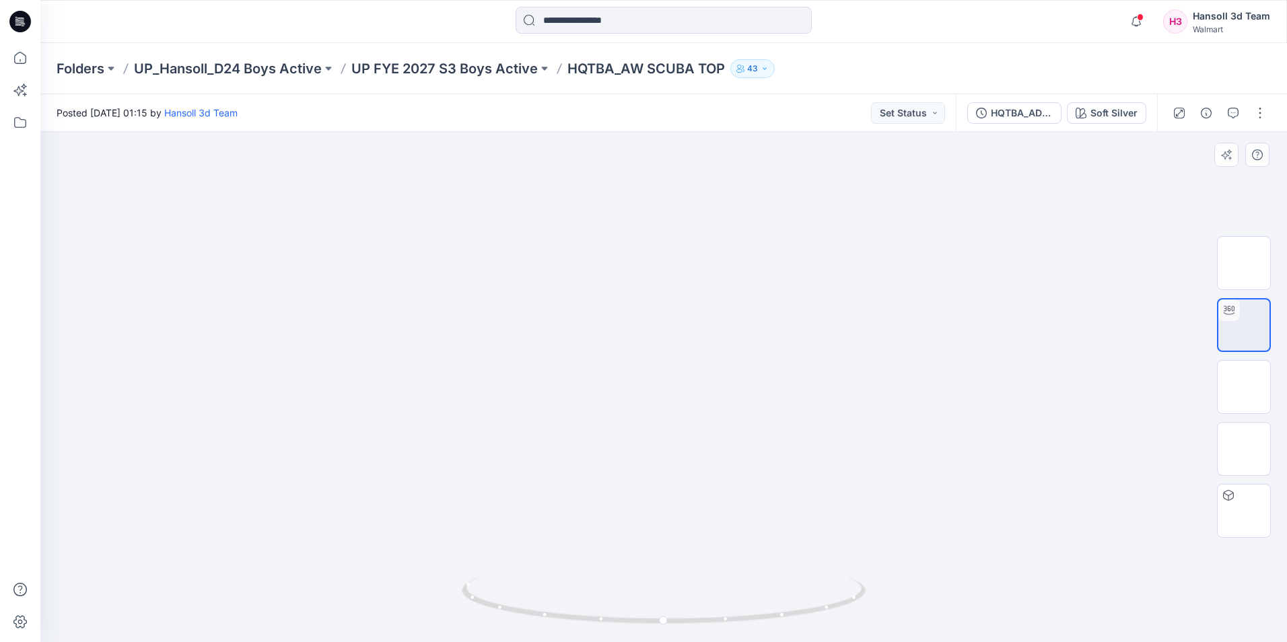
drag, startPoint x: 665, startPoint y: 286, endPoint x: 665, endPoint y: 380, distance: 93.6
click at [664, 621] on circle at bounding box center [664, 621] width 8 height 8
click at [666, 621] on circle at bounding box center [664, 621] width 8 height 8
drag, startPoint x: 661, startPoint y: 555, endPoint x: 716, endPoint y: 283, distance: 277.5
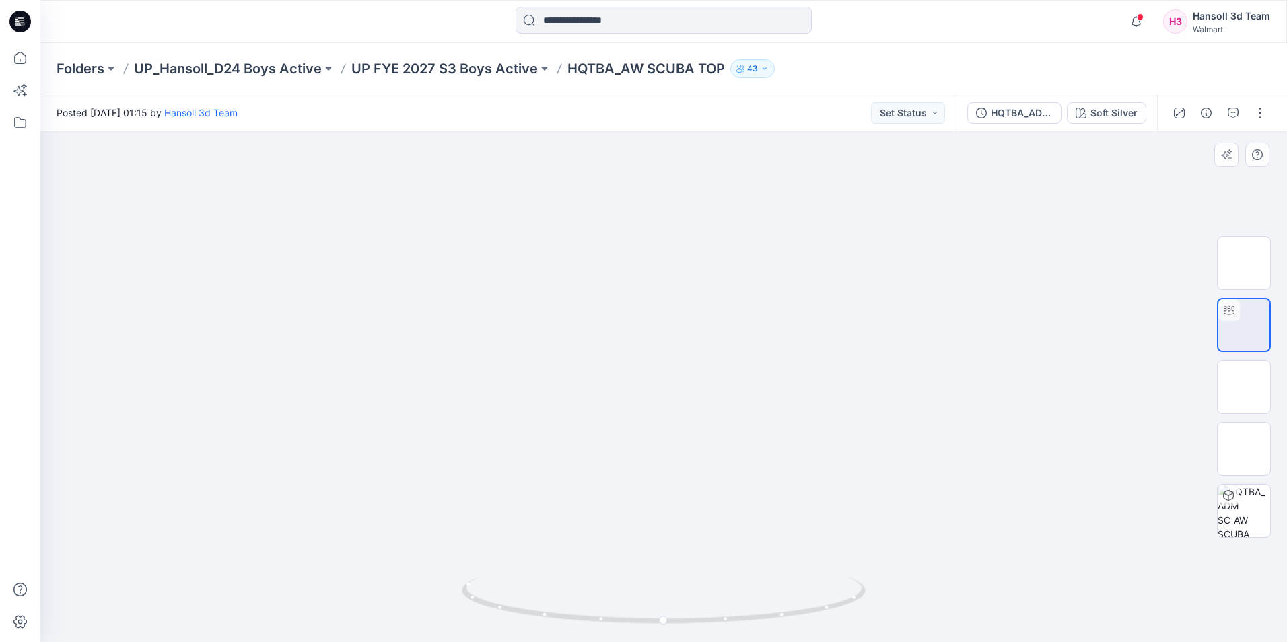
drag, startPoint x: 671, startPoint y: 483, endPoint x: 872, endPoint y: 341, distance: 246.2
drag, startPoint x: 796, startPoint y: 468, endPoint x: 827, endPoint y: 271, distance: 200.2
click at [827, 271] on img at bounding box center [924, 295] width 2757 height 2757
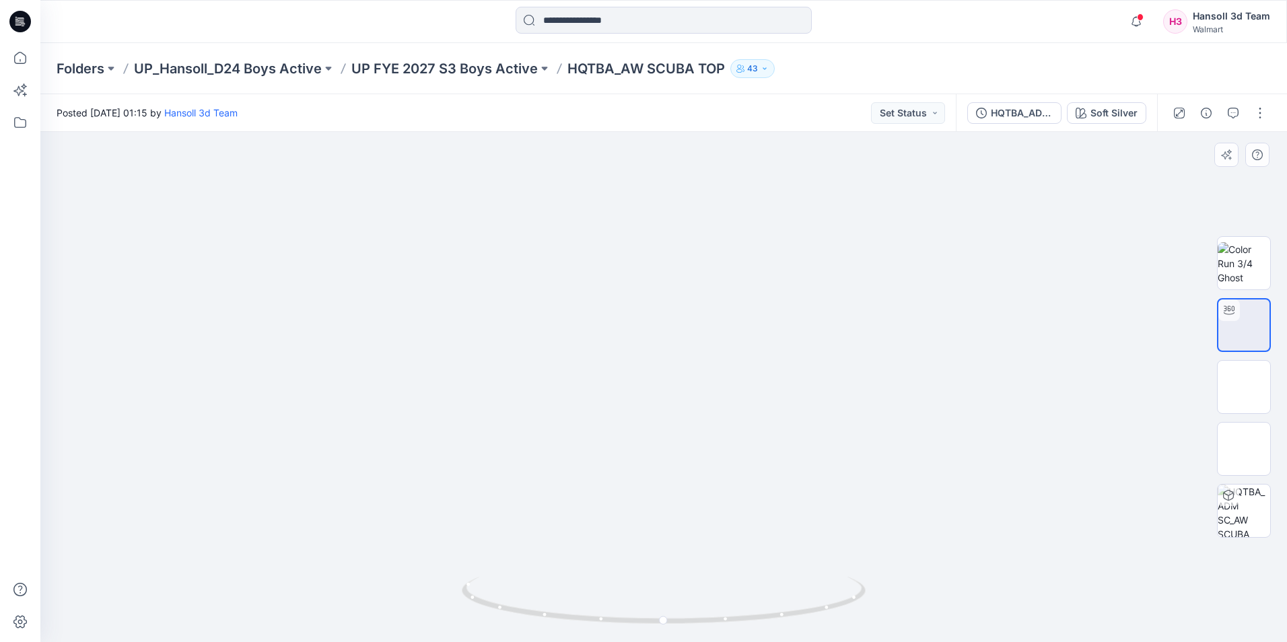
drag, startPoint x: 860, startPoint y: 320, endPoint x: 692, endPoint y: 341, distance: 168.9
click at [692, 341] on img at bounding box center [757, 316] width 2757 height 2757
drag, startPoint x: 847, startPoint y: 495, endPoint x: 330, endPoint y: 495, distance: 516.2
click at [330, 495] on img at bounding box center [289, 316] width 2757 height 2757
drag, startPoint x: 782, startPoint y: 484, endPoint x: 767, endPoint y: 485, distance: 15.5
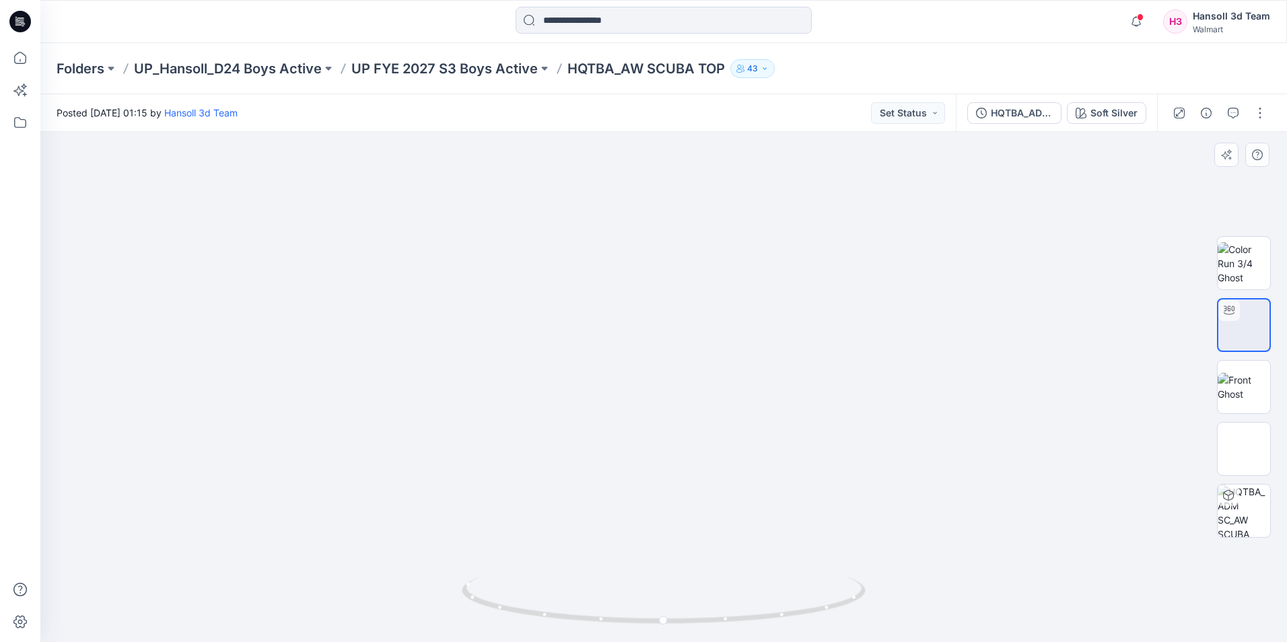
click at [767, 485] on img at bounding box center [225, 317] width 2757 height 2757
drag, startPoint x: 614, startPoint y: 535, endPoint x: 700, endPoint y: 530, distance: 86.3
drag, startPoint x: 579, startPoint y: 362, endPoint x: 691, endPoint y: 384, distance: 114.4
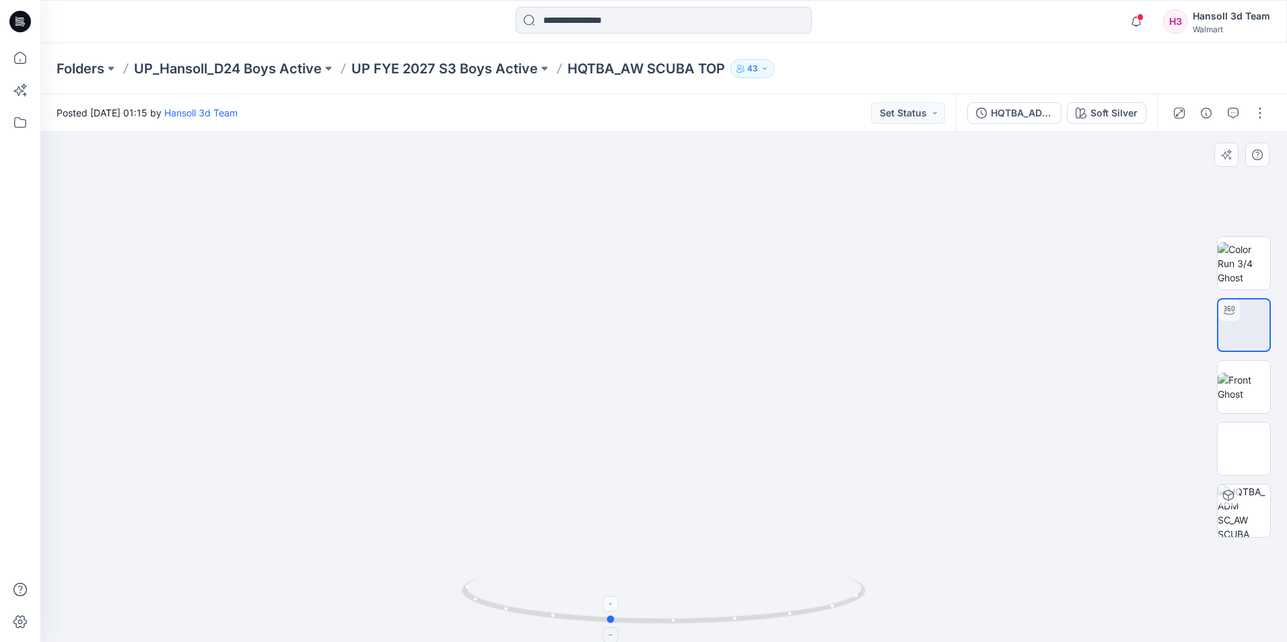
drag, startPoint x: 670, startPoint y: 625, endPoint x: 615, endPoint y: 625, distance: 54.5
click at [615, 625] on icon at bounding box center [665, 602] width 407 height 50
drag, startPoint x: 576, startPoint y: 380, endPoint x: 571, endPoint y: 453, distance: 73.5
drag, startPoint x: 615, startPoint y: 622, endPoint x: 689, endPoint y: 620, distance: 74.7
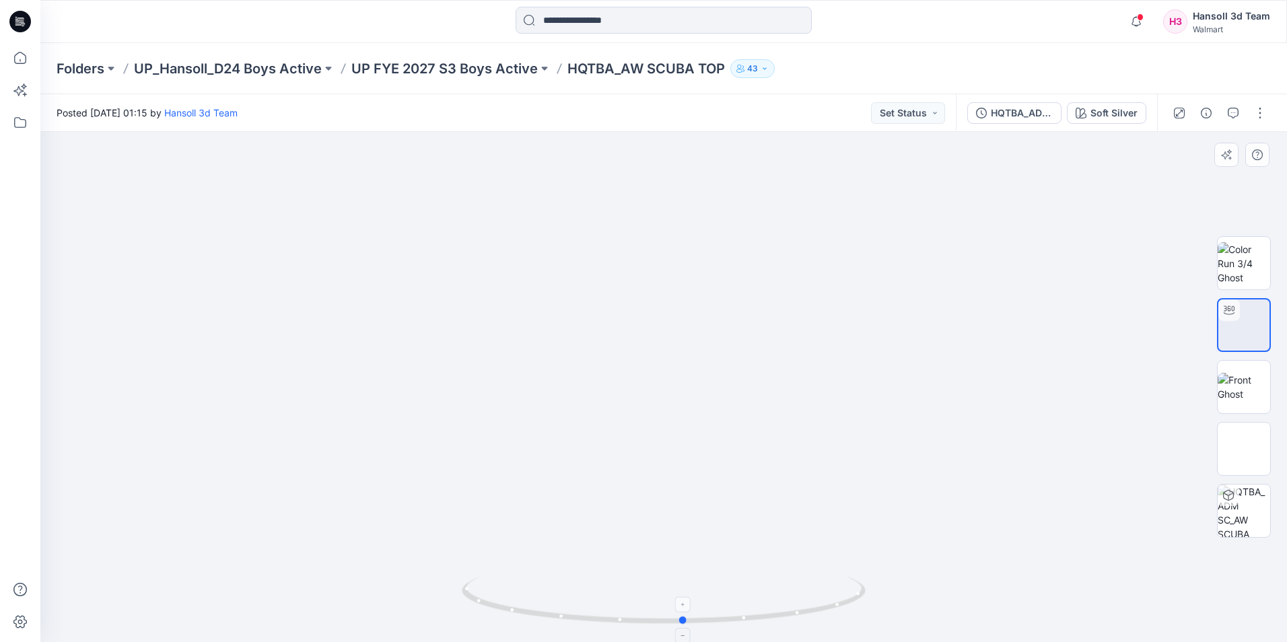
click at [689, 620] on icon at bounding box center [665, 602] width 407 height 50
drag, startPoint x: 580, startPoint y: 280, endPoint x: 674, endPoint y: 541, distance: 277.6
drag, startPoint x: 686, startPoint y: 621, endPoint x: 837, endPoint y: 611, distance: 151.1
click at [837, 611] on icon at bounding box center [665, 602] width 407 height 50
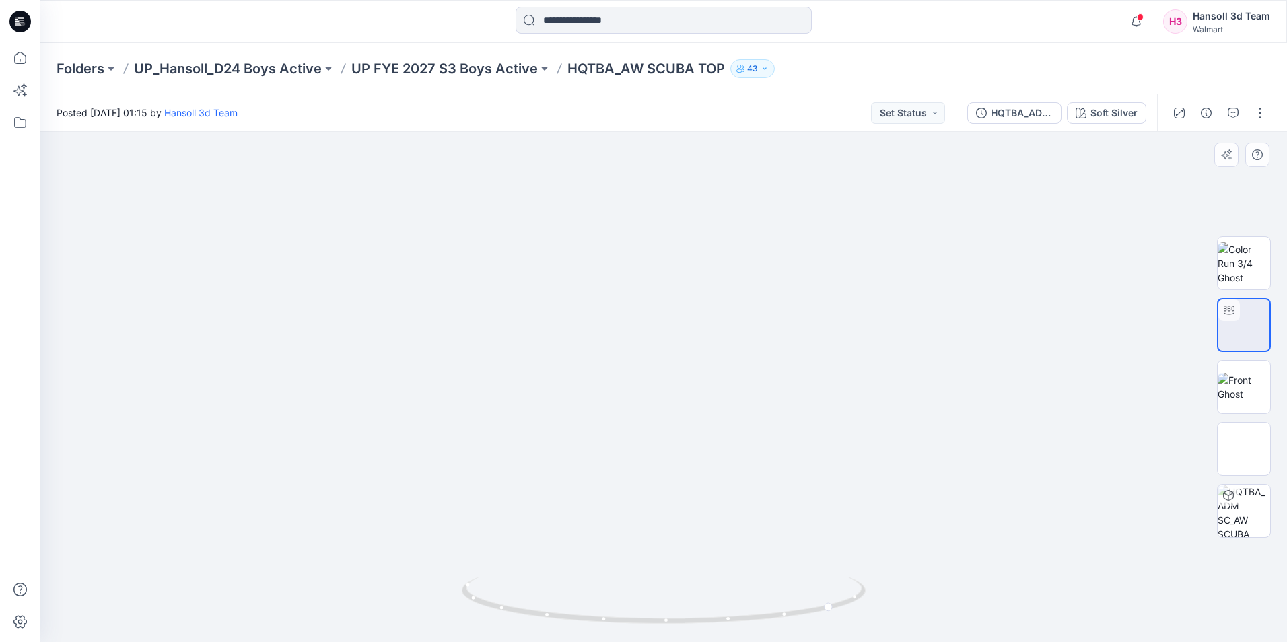
drag, startPoint x: 507, startPoint y: 251, endPoint x: 735, endPoint y: 467, distance: 314.2
click at [735, 467] on img at bounding box center [741, 74] width 2757 height 1135
drag, startPoint x: 794, startPoint y: 463, endPoint x: 781, endPoint y: 543, distance: 81.1
drag, startPoint x: 736, startPoint y: 437, endPoint x: 647, endPoint y: 316, distance: 149.8
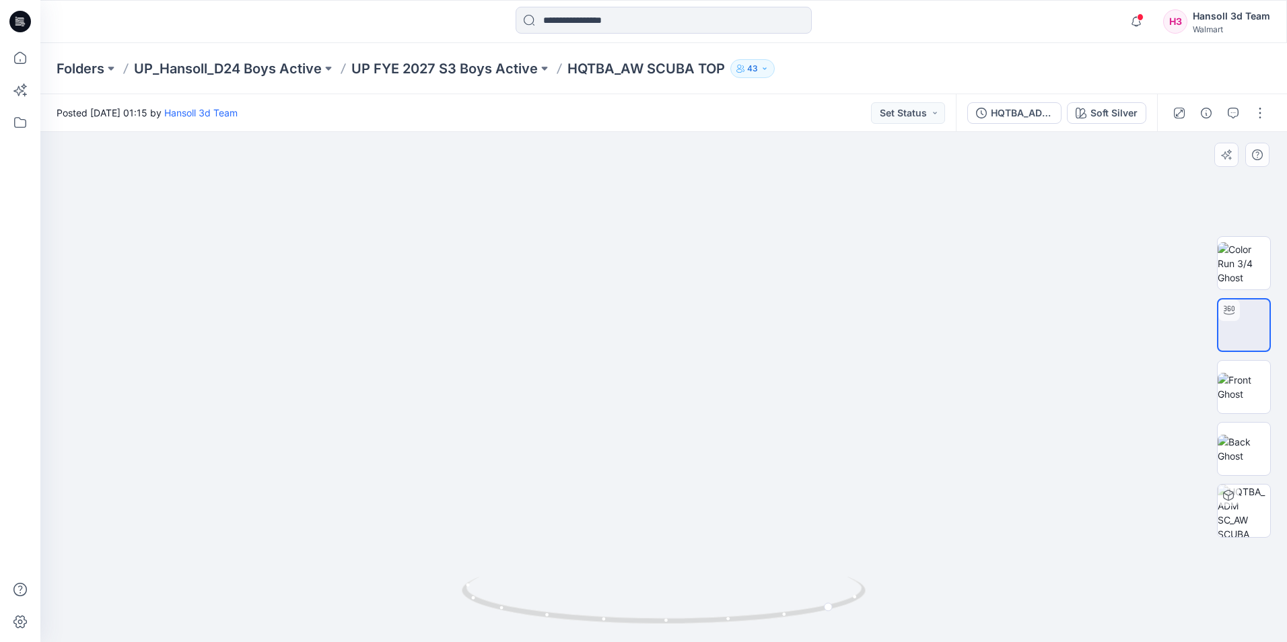
drag, startPoint x: 897, startPoint y: 530, endPoint x: 732, endPoint y: 407, distance: 205.7
drag, startPoint x: 783, startPoint y: 493, endPoint x: 894, endPoint y: 558, distance: 127.9
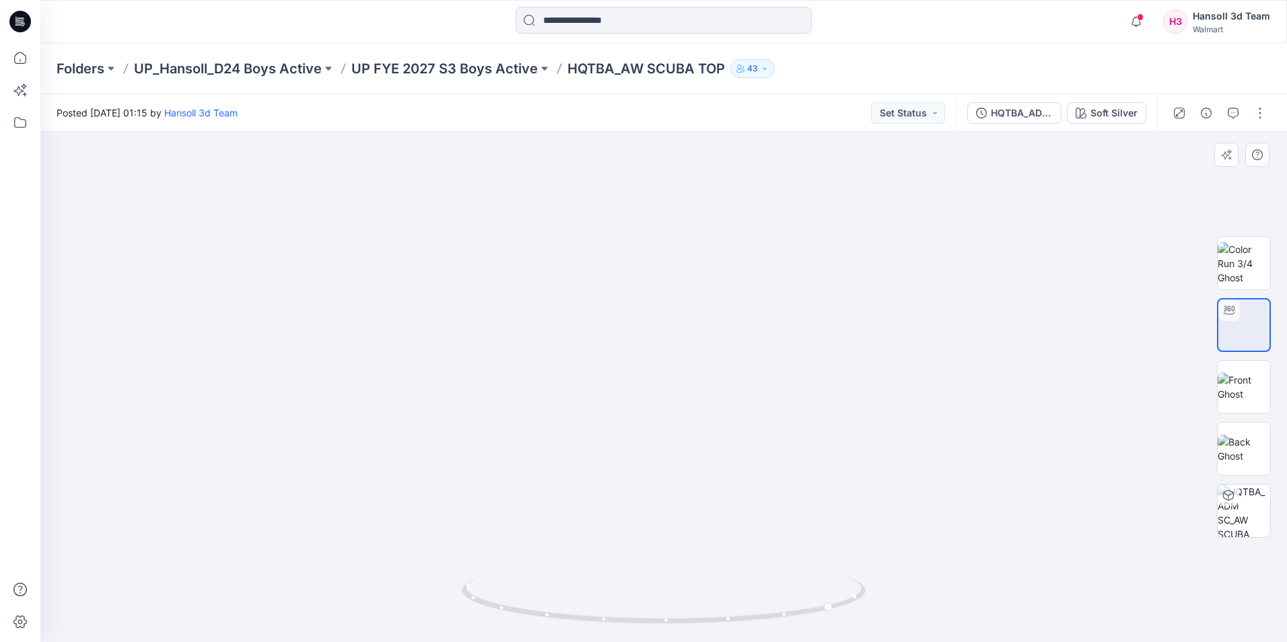
drag, startPoint x: 819, startPoint y: 501, endPoint x: 862, endPoint y: 524, distance: 47.9
click at [861, 55] on div "Folders UP_Hansoll_D24 Boys Active UP FYE 2027 S3 Boys Active HQTBA_AW SCUBA TO…" at bounding box center [663, 68] width 1247 height 51
click at [493, 71] on p "UP FYE 2027 S3 Boys Active" at bounding box center [444, 68] width 186 height 19
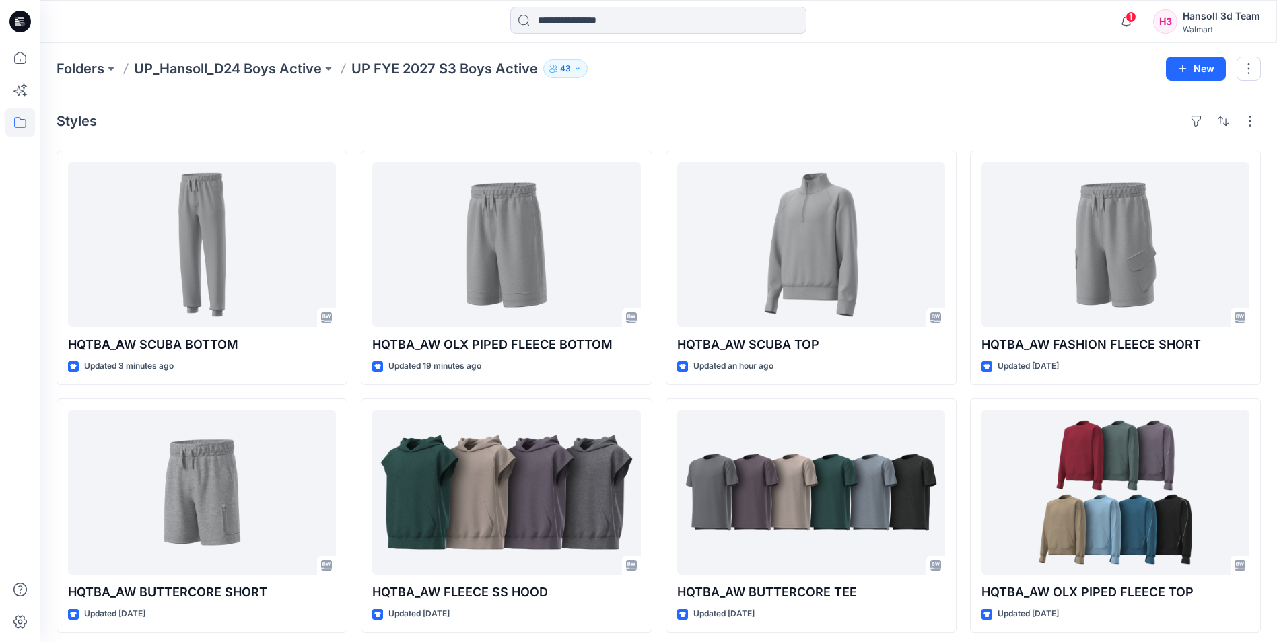
click at [747, 120] on div "Styles" at bounding box center [659, 121] width 1204 height 22
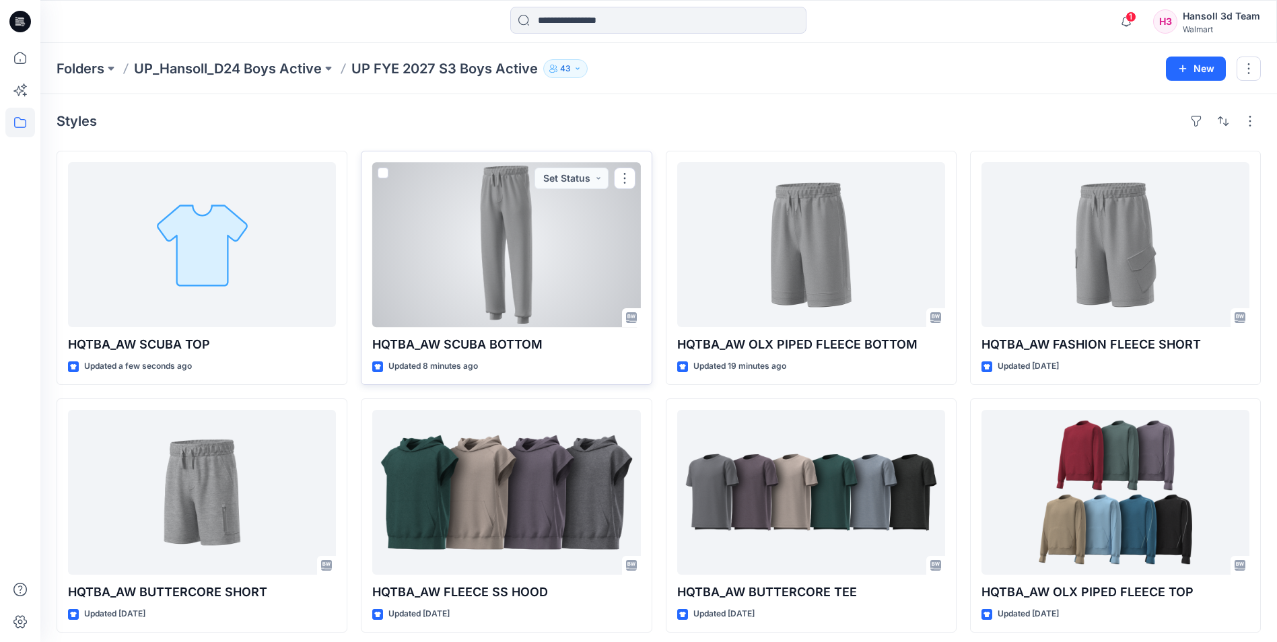
click at [549, 260] on div at bounding box center [506, 244] width 268 height 165
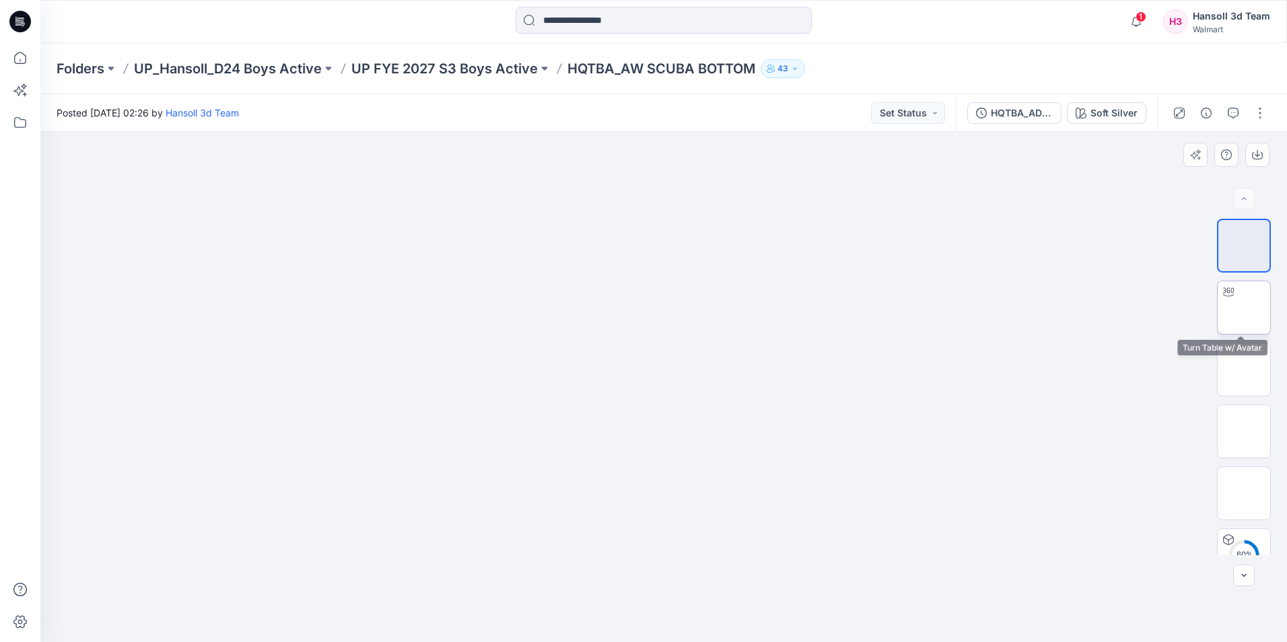
click at [1225, 300] on div at bounding box center [1229, 292] width 22 height 22
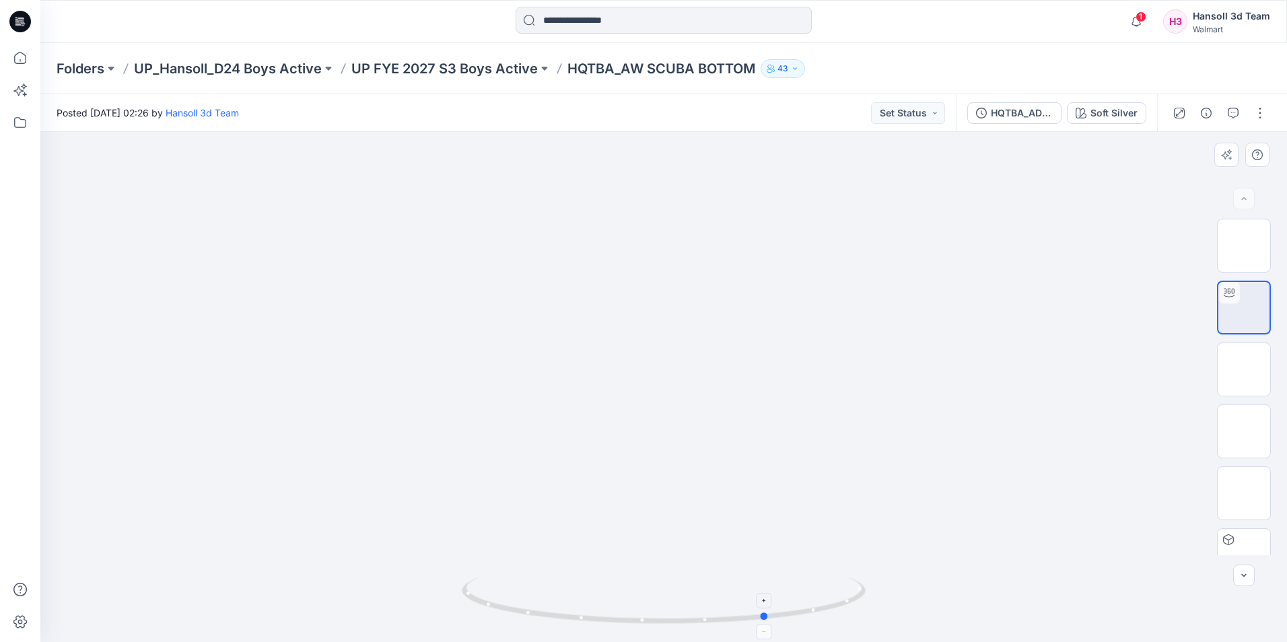
drag, startPoint x: 670, startPoint y: 621, endPoint x: 774, endPoint y: 618, distance: 104.4
click at [774, 618] on icon at bounding box center [665, 602] width 407 height 50
drag, startPoint x: 771, startPoint y: 618, endPoint x: 796, endPoint y: 617, distance: 25.6
click at [796, 617] on icon at bounding box center [665, 602] width 407 height 50
drag, startPoint x: 787, startPoint y: 613, endPoint x: 863, endPoint y: 598, distance: 76.8
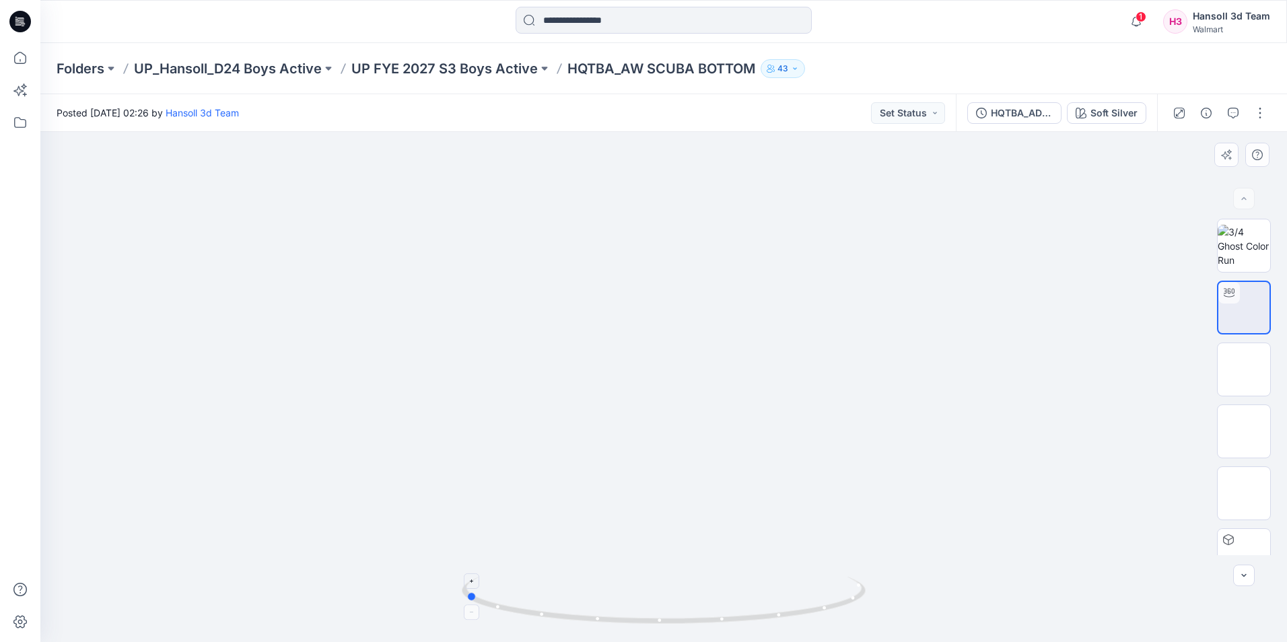
click at [863, 598] on icon at bounding box center [665, 602] width 407 height 50
click at [1203, 112] on icon "button" at bounding box center [1206, 113] width 11 height 11
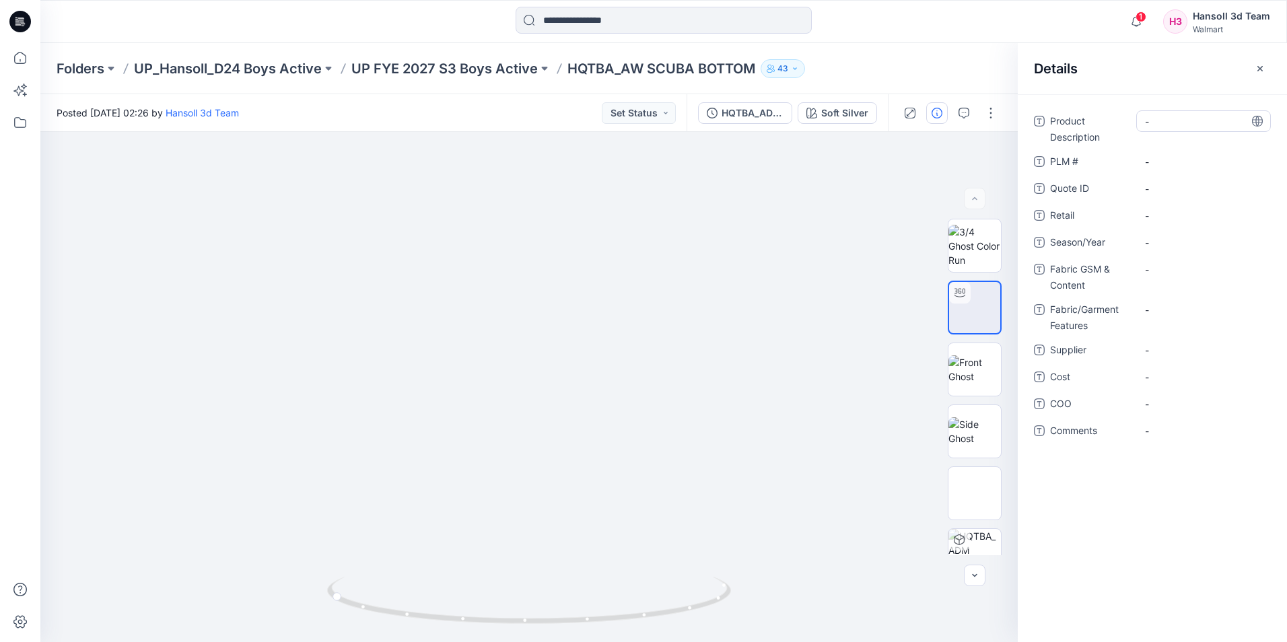
click at [1195, 119] on Description "-" at bounding box center [1203, 121] width 117 height 14
type textarea "**********"
click at [1194, 203] on div "Product Description AW SCUBA BOTTOM PLM # - Quote ID - Retail - Season/Year - F…" at bounding box center [1152, 283] width 237 height 347
click at [1194, 192] on ID "-" at bounding box center [1203, 189] width 117 height 14
type textarea "***"
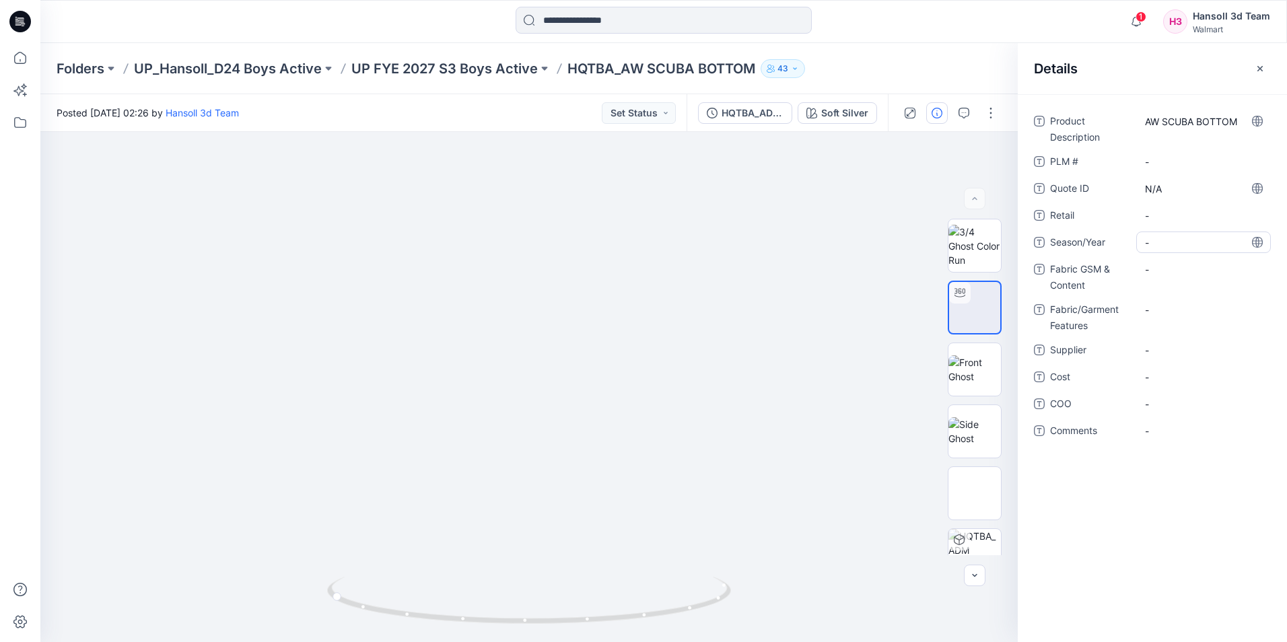
click at [1176, 238] on span "-" at bounding box center [1203, 243] width 117 height 14
type textarea "*********"
click at [1196, 238] on span "S3 / 2026" at bounding box center [1203, 243] width 117 height 14
click at [1187, 243] on textarea "*********" at bounding box center [1203, 243] width 135 height 22
type textarea "*********"
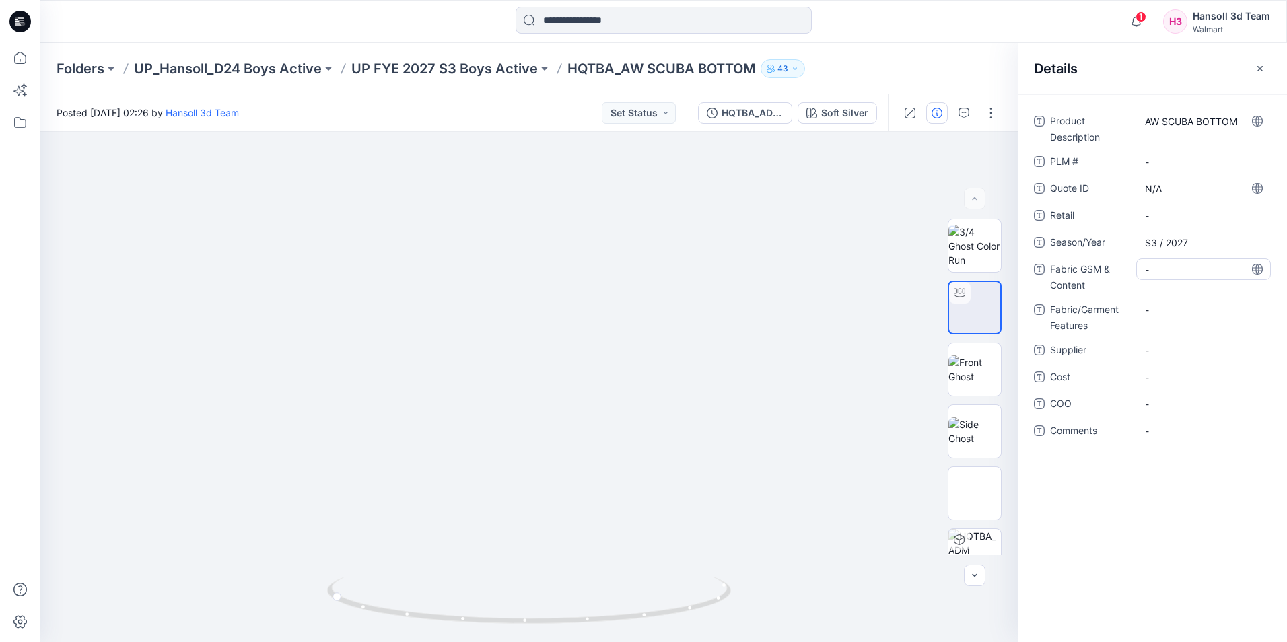
click at [1188, 265] on Content "-" at bounding box center [1203, 269] width 117 height 14
type textarea "********"
click at [1195, 277] on div "-" at bounding box center [1203, 269] width 135 height 22
click at [1185, 300] on div "-" at bounding box center [1203, 310] width 135 height 22
click at [1187, 274] on Content "-" at bounding box center [1203, 269] width 117 height 14
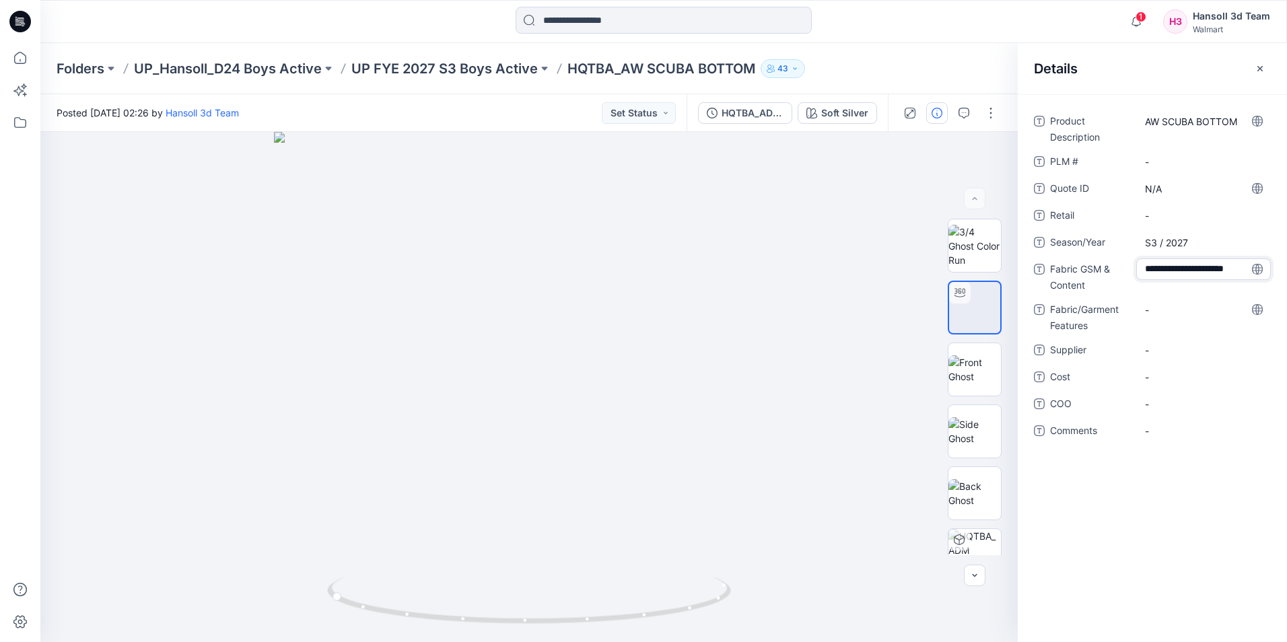
scroll to position [9, 0]
type textarea "**********"
click at [1171, 275] on Content "-" at bounding box center [1203, 269] width 117 height 14
type textarea "**********"
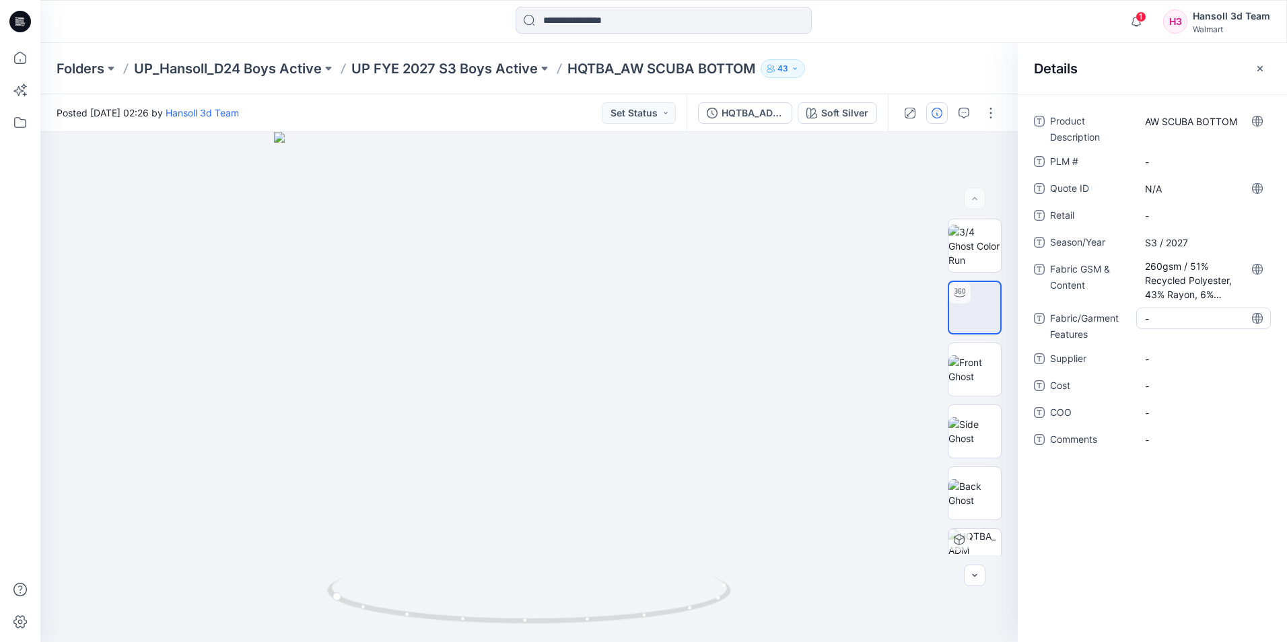
click at [1207, 324] on Features "-" at bounding box center [1203, 319] width 117 height 14
type textarea "**********"
click at [1208, 354] on span "-" at bounding box center [1203, 359] width 117 height 14
type textarea "**********"
click at [1183, 423] on div "-" at bounding box center [1203, 413] width 135 height 22
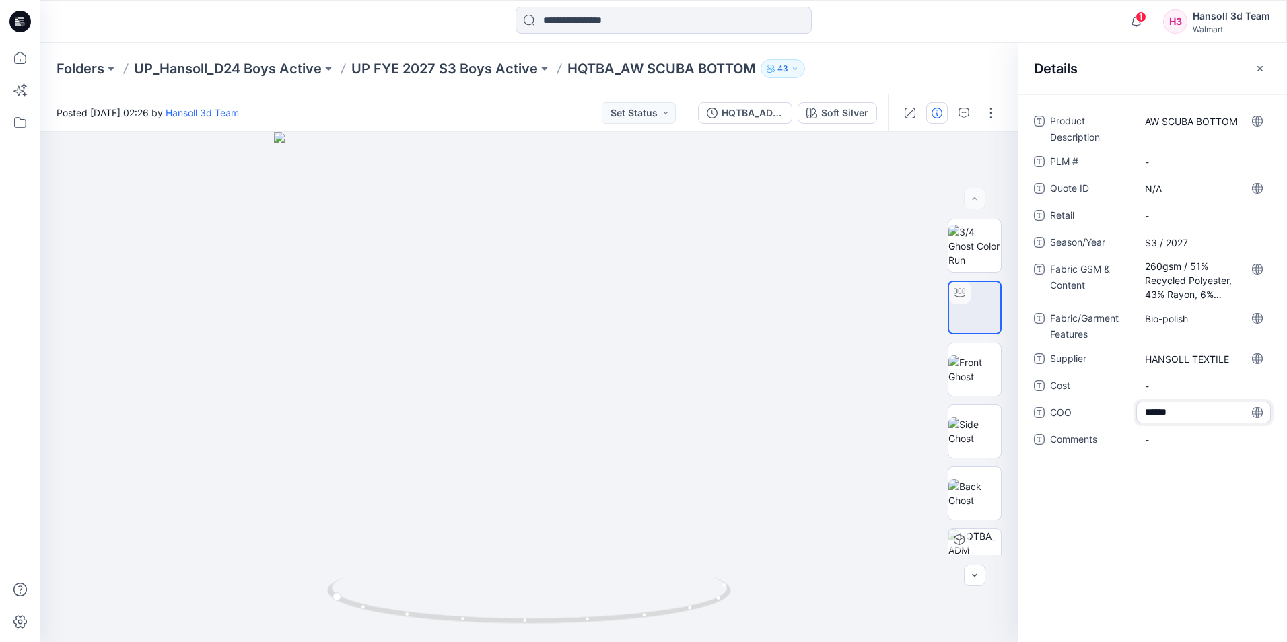
type textarea "*******"
click at [1205, 439] on span "-" at bounding box center [1203, 440] width 117 height 14
type textarea "**********"
click at [1263, 66] on icon "button" at bounding box center [1260, 68] width 11 height 11
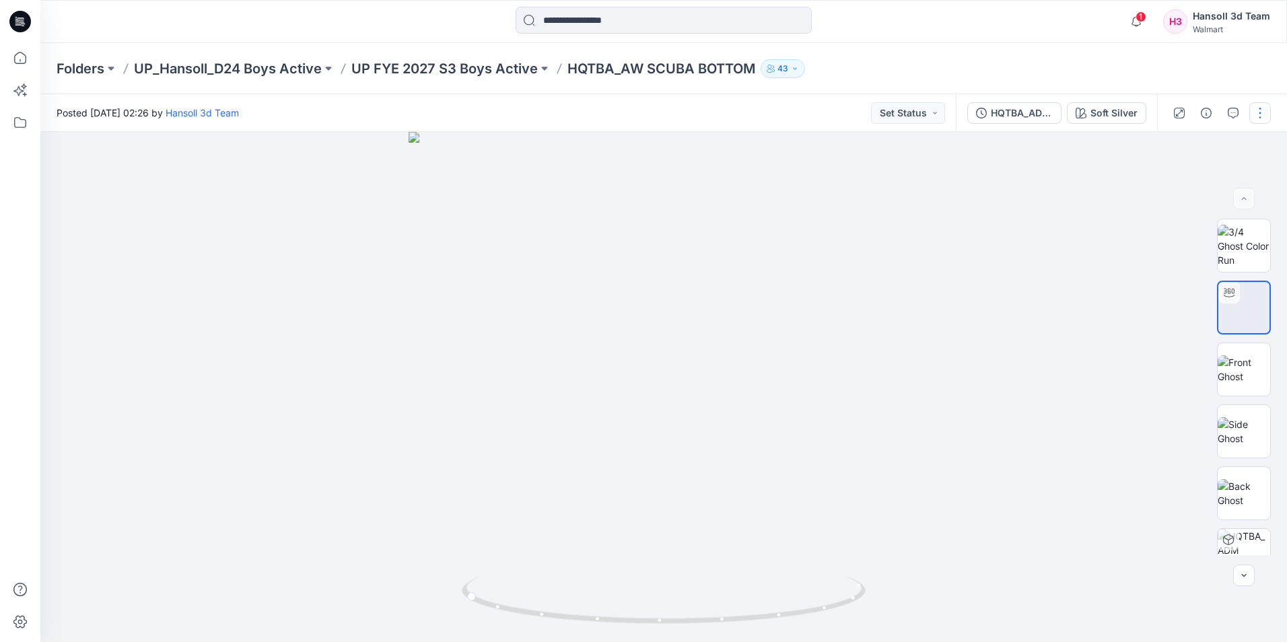
click at [1263, 106] on button "button" at bounding box center [1260, 113] width 22 height 22
click at [1193, 177] on button "Edit" at bounding box center [1204, 182] width 124 height 25
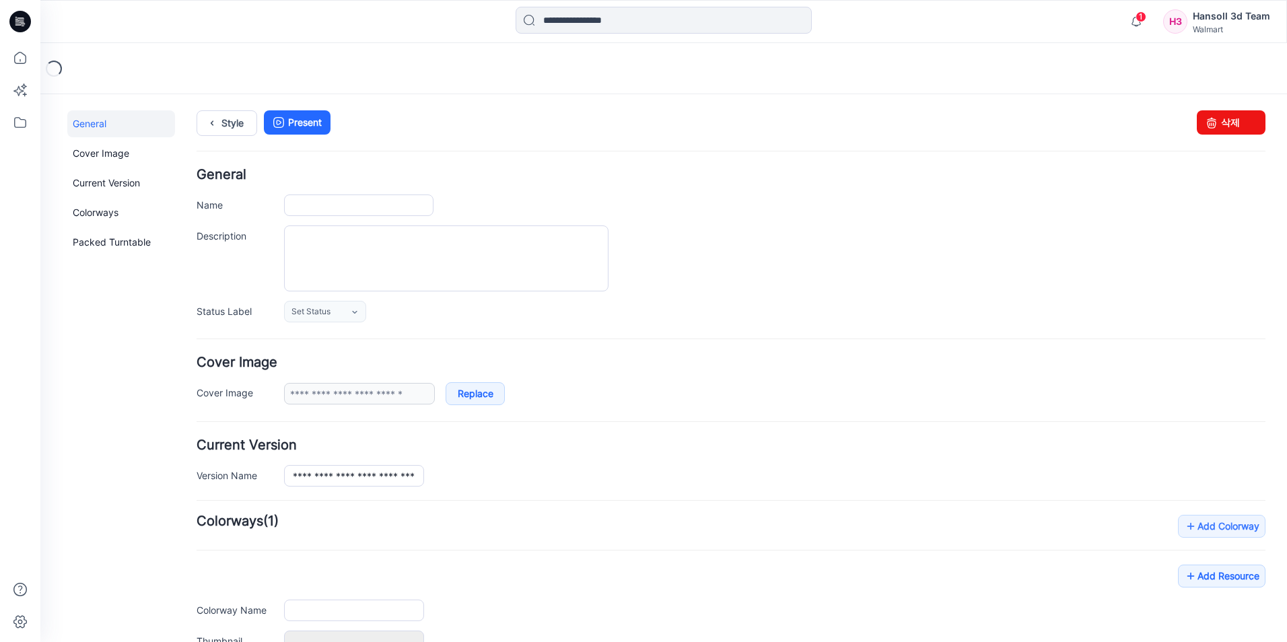
type input "**********"
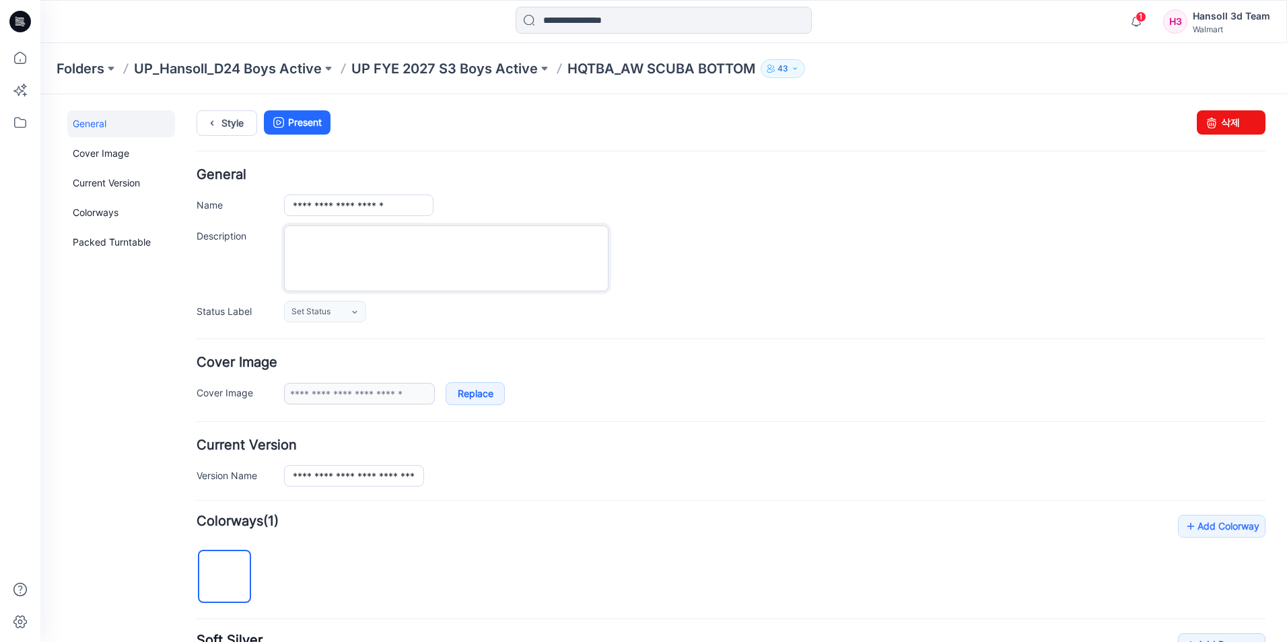
click at [416, 263] on textarea "Description" at bounding box center [446, 258] width 324 height 66
type textarea "**********"
click at [707, 275] on div "**********" at bounding box center [774, 258] width 981 height 66
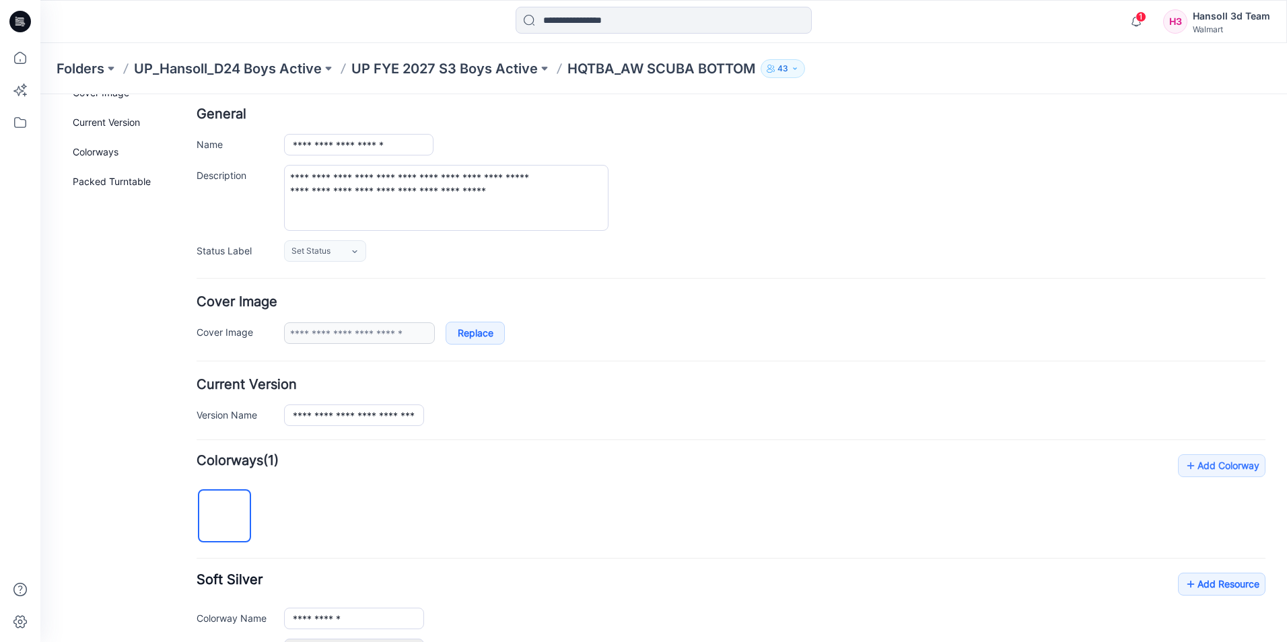
scroll to position [135, 0]
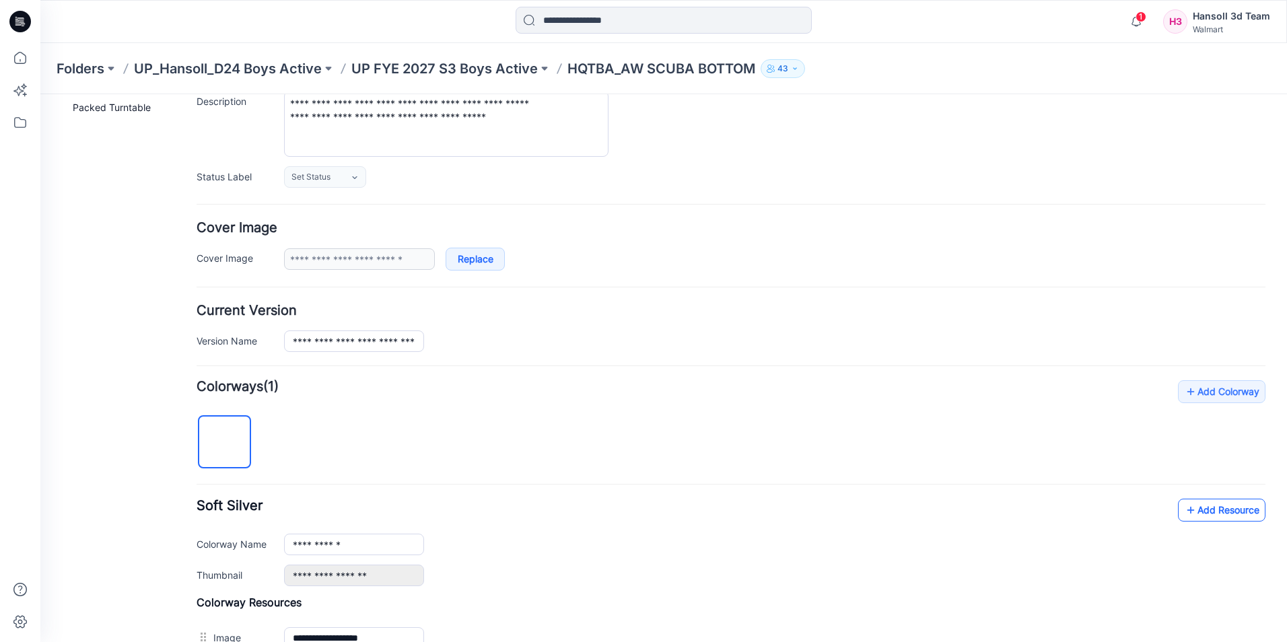
click at [1218, 512] on link "Add Resource" at bounding box center [1221, 510] width 87 height 23
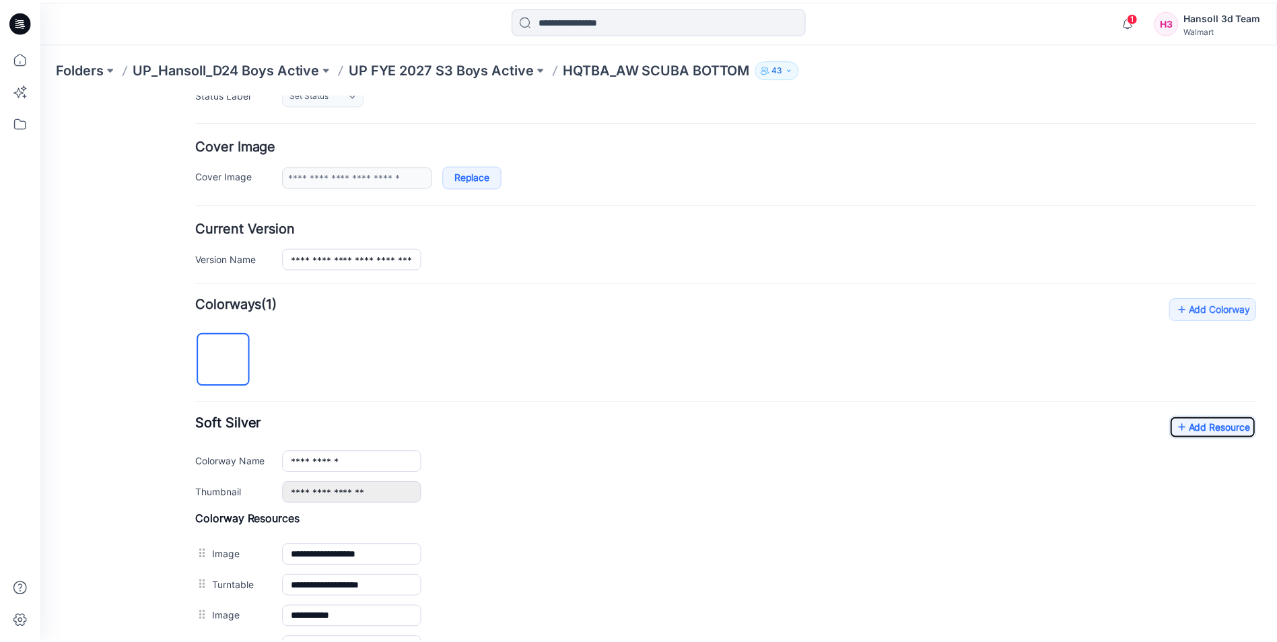
scroll to position [471, 0]
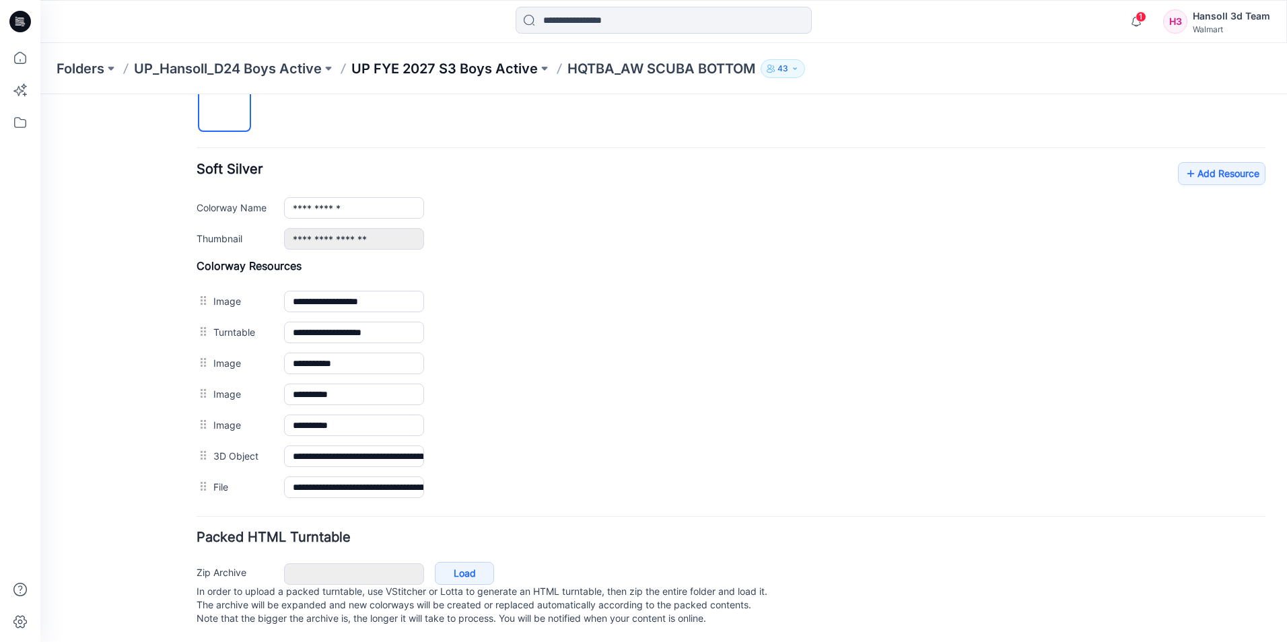
click at [424, 63] on p "UP FYE 2027 S3 Boys Active" at bounding box center [444, 68] width 186 height 19
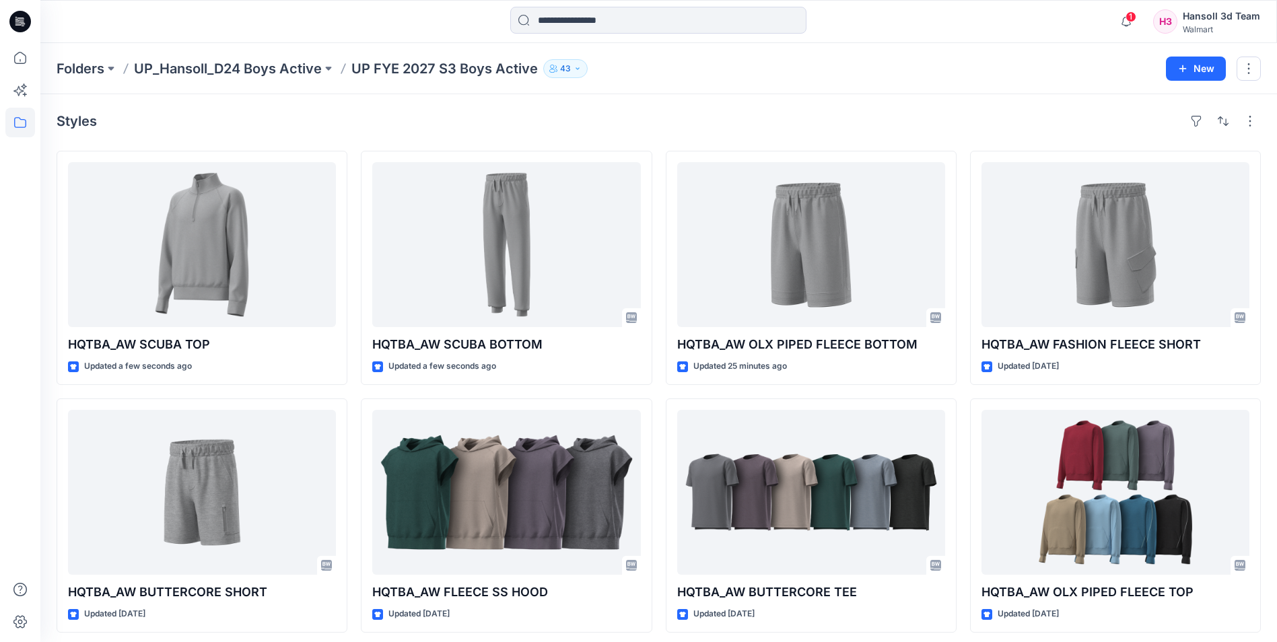
drag, startPoint x: 1068, startPoint y: 60, endPoint x: 1115, endPoint y: 45, distance: 48.7
click at [1068, 60] on div "Folders UP_Hansoll_D24 Boys Active UP FYE 2027 S3 Boys Active 43" at bounding box center [606, 68] width 1099 height 19
click at [1125, 24] on icon "button" at bounding box center [1126, 21] width 26 height 27
drag, startPoint x: 798, startPoint y: 65, endPoint x: 790, endPoint y: 9, distance: 55.9
click at [798, 67] on div "Folders UP_Hansoll_D24 Boys Active UP FYE 2027 S3 Boys Active 43" at bounding box center [606, 68] width 1099 height 19
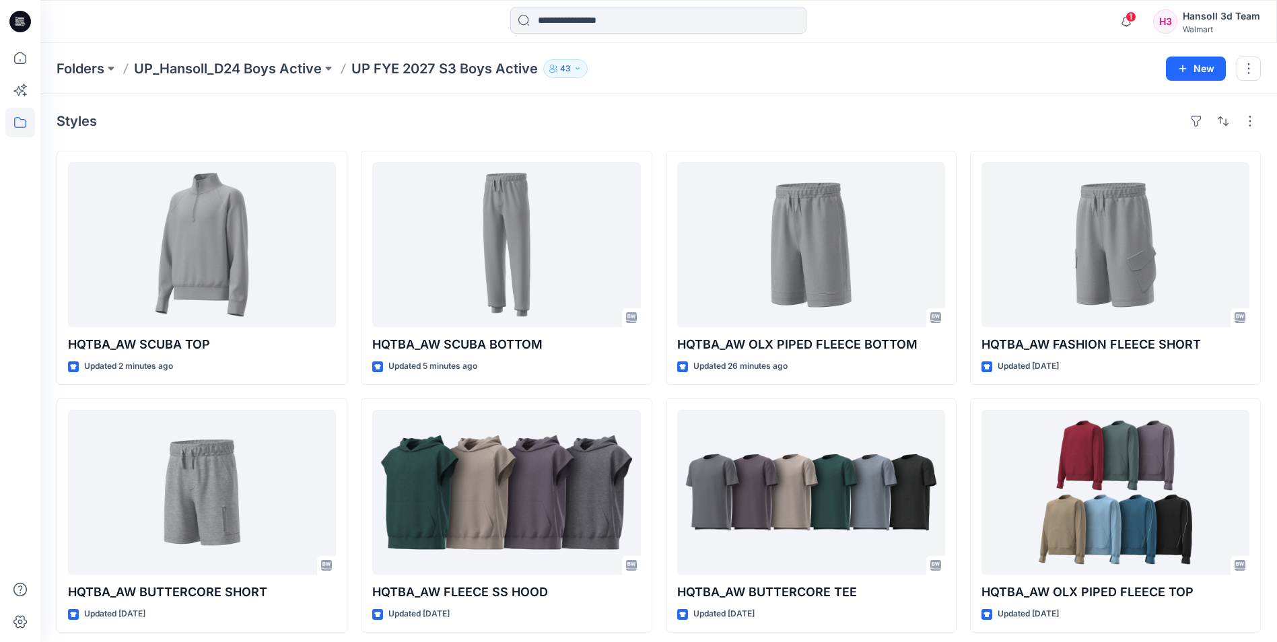
click at [696, 85] on div "Folders UP_Hansoll_D24 Boys Active UP FYE 2027 S3 Boys Active 43 New" at bounding box center [658, 68] width 1236 height 51
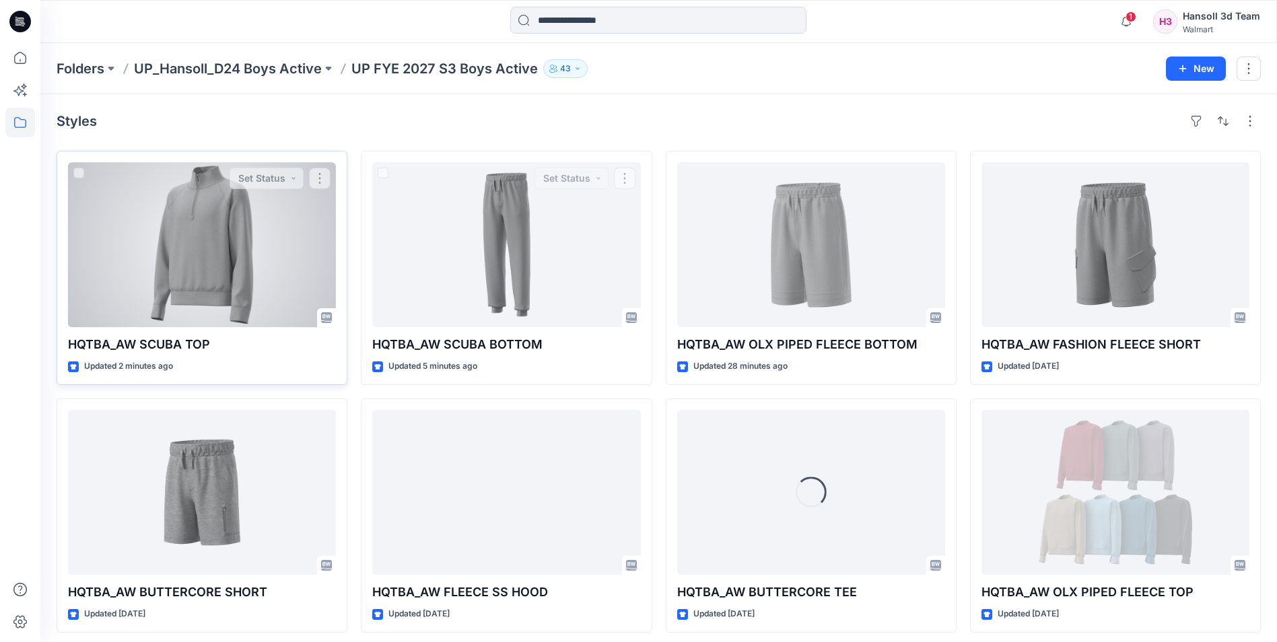
click at [242, 244] on div at bounding box center [202, 244] width 268 height 165
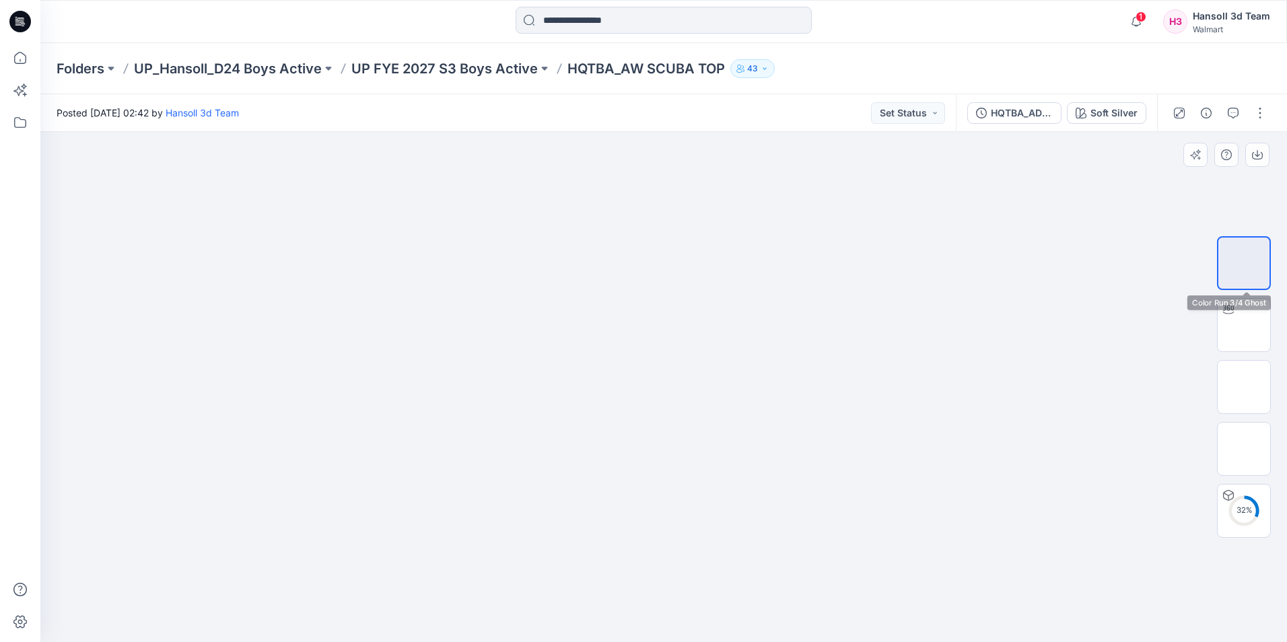
click at [1249, 294] on div "32 %" at bounding box center [1244, 387] width 54 height 337
click at [1244, 325] on img at bounding box center [1244, 325] width 0 height 0
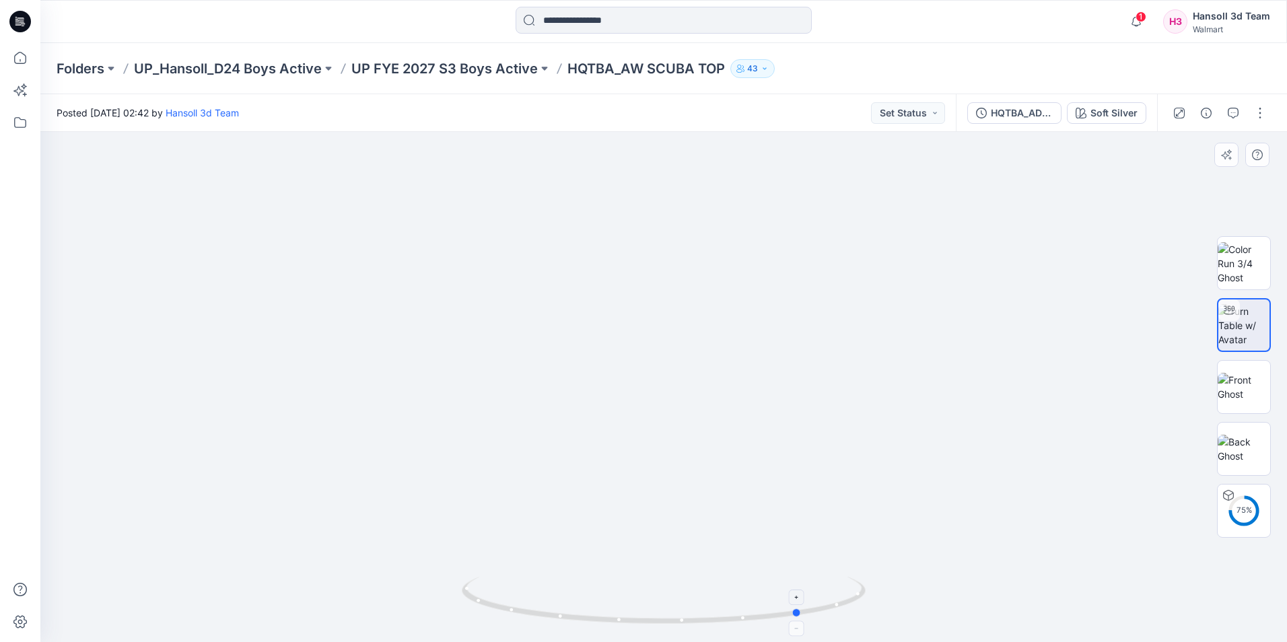
drag, startPoint x: 672, startPoint y: 619, endPoint x: 804, endPoint y: 613, distance: 132.7
click at [804, 613] on icon at bounding box center [665, 602] width 407 height 50
drag, startPoint x: 798, startPoint y: 615, endPoint x: 865, endPoint y: 597, distance: 69.5
click at [865, 597] on icon at bounding box center [665, 602] width 407 height 50
click at [1213, 118] on button "button" at bounding box center [1206, 113] width 22 height 22
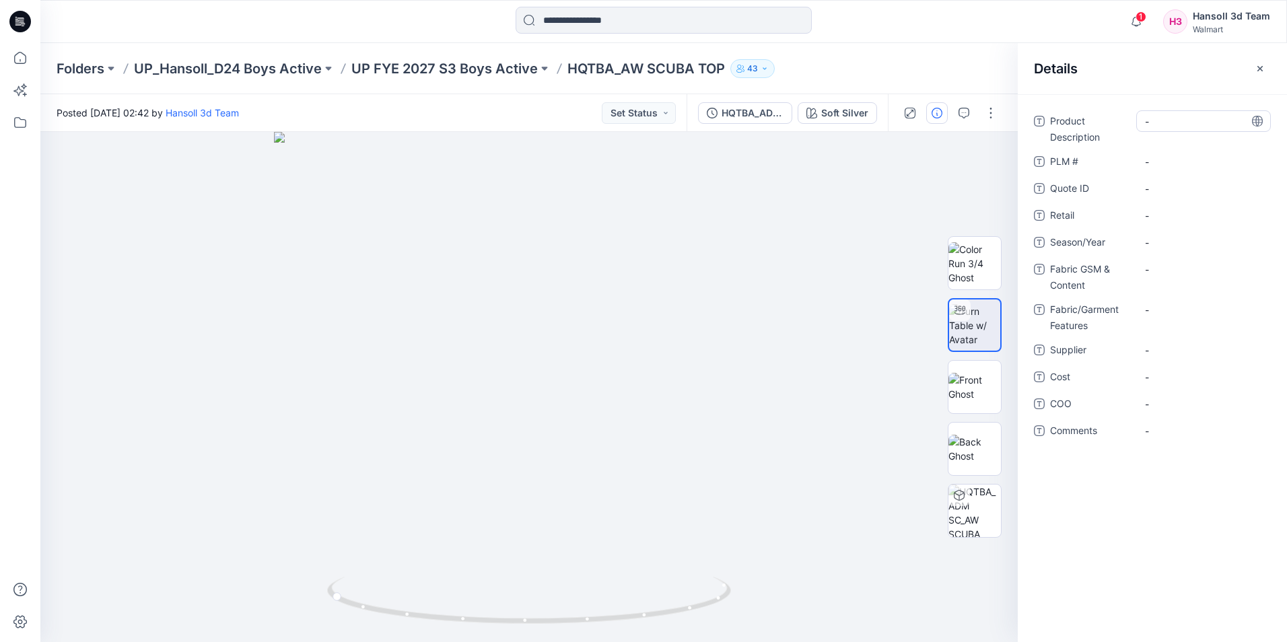
click at [1195, 119] on Description "-" at bounding box center [1203, 121] width 117 height 14
type textarea "**********"
click at [1190, 194] on ID "-" at bounding box center [1203, 189] width 117 height 14
type textarea "***"
click at [1183, 239] on span "-" at bounding box center [1203, 243] width 117 height 14
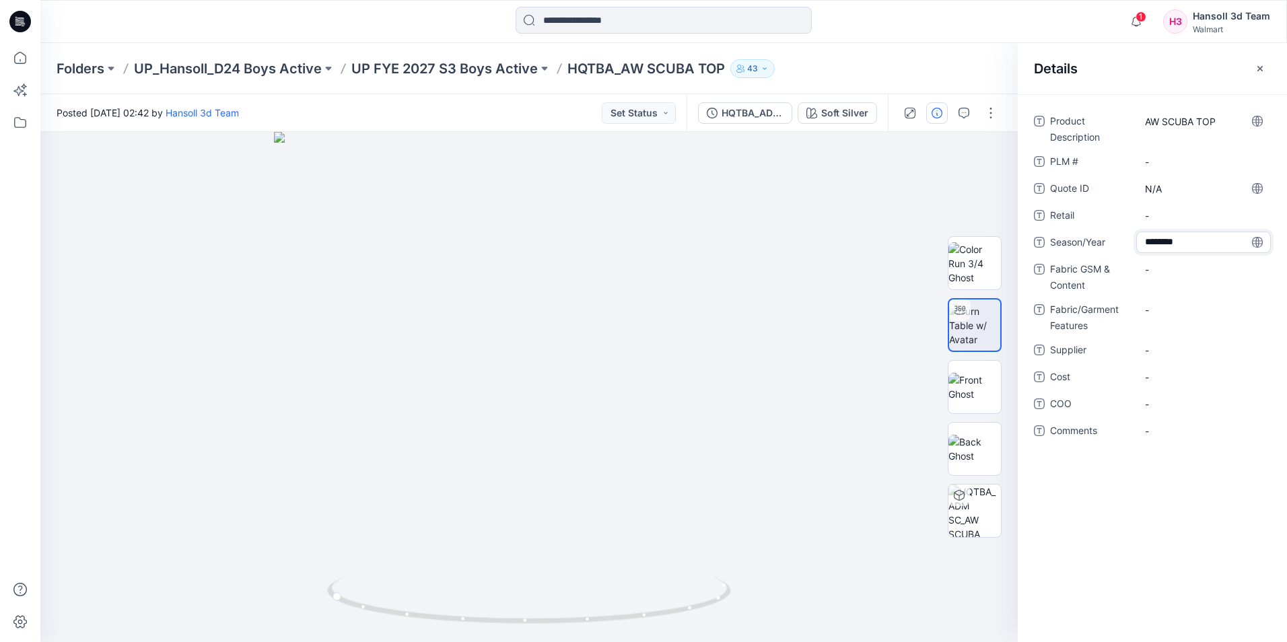
type textarea "*********"
click at [1179, 278] on div "-" at bounding box center [1203, 269] width 135 height 22
type textarea "**********"
click at [1191, 312] on Features "-" at bounding box center [1203, 319] width 117 height 14
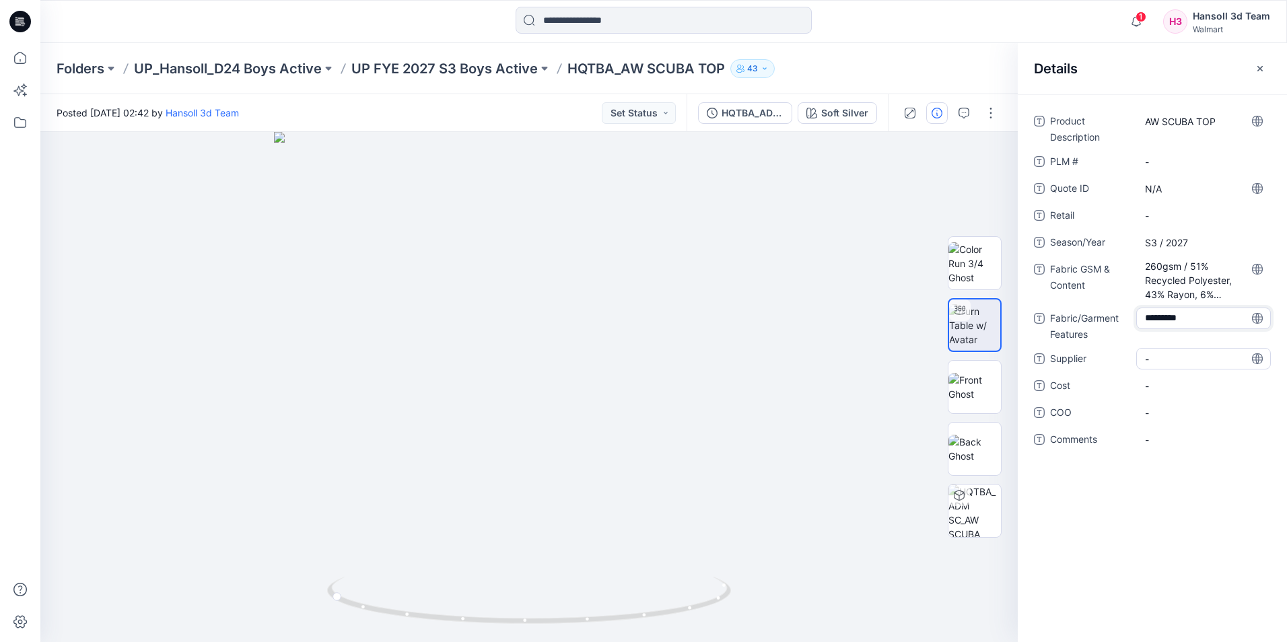
type textarea "**********"
click at [1176, 358] on span "-" at bounding box center [1203, 359] width 117 height 14
type textarea "**********"
click at [1195, 407] on span "-" at bounding box center [1203, 413] width 117 height 14
type textarea "*******"
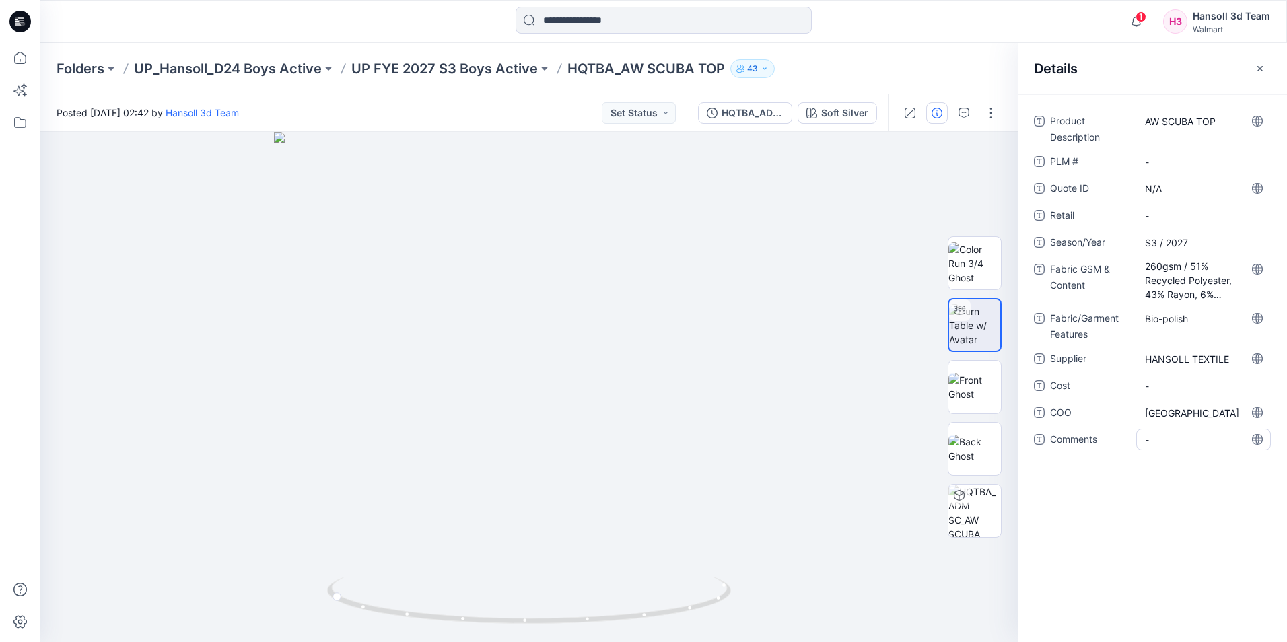
click at [1174, 439] on span "-" at bounding box center [1203, 440] width 117 height 14
type textarea "**********"
click at [1253, 75] on button "button" at bounding box center [1260, 69] width 22 height 22
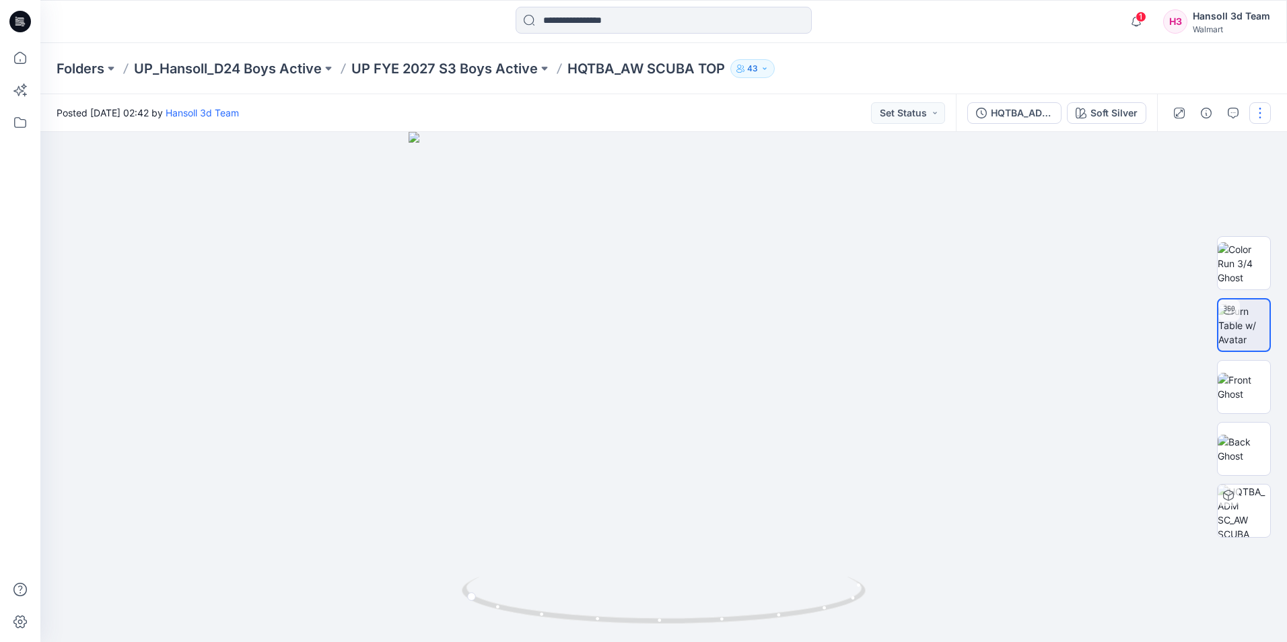
click at [1267, 114] on button "button" at bounding box center [1260, 113] width 22 height 22
click at [1194, 187] on button "Edit" at bounding box center [1204, 182] width 124 height 25
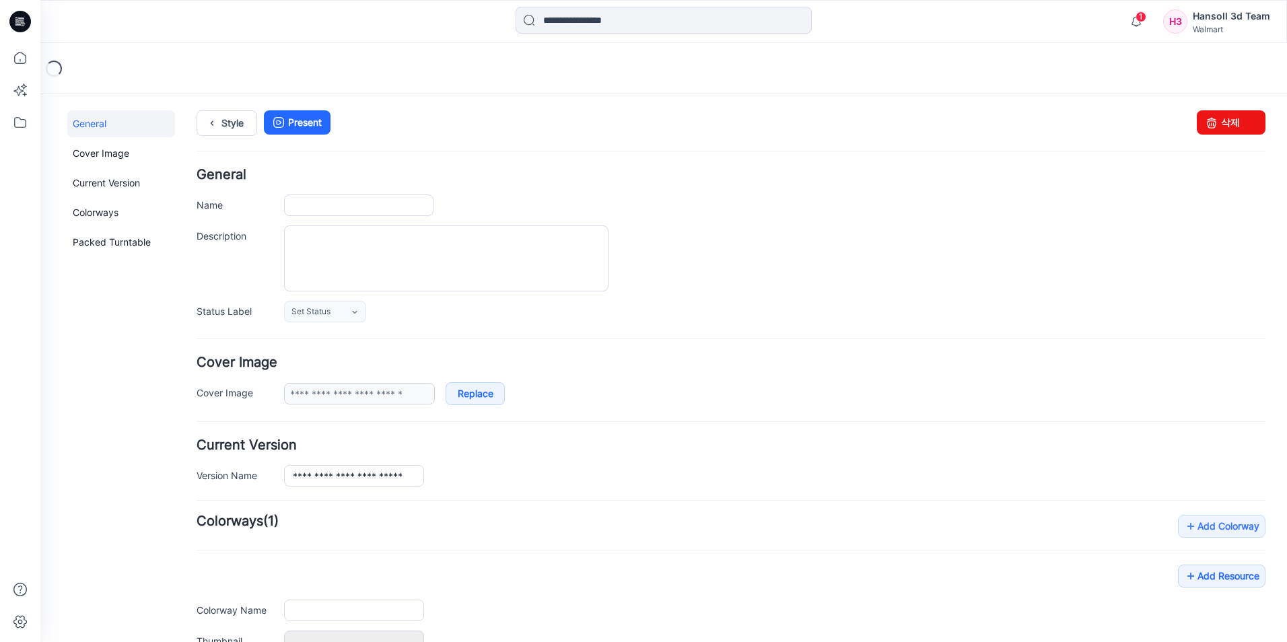
type input "**********"
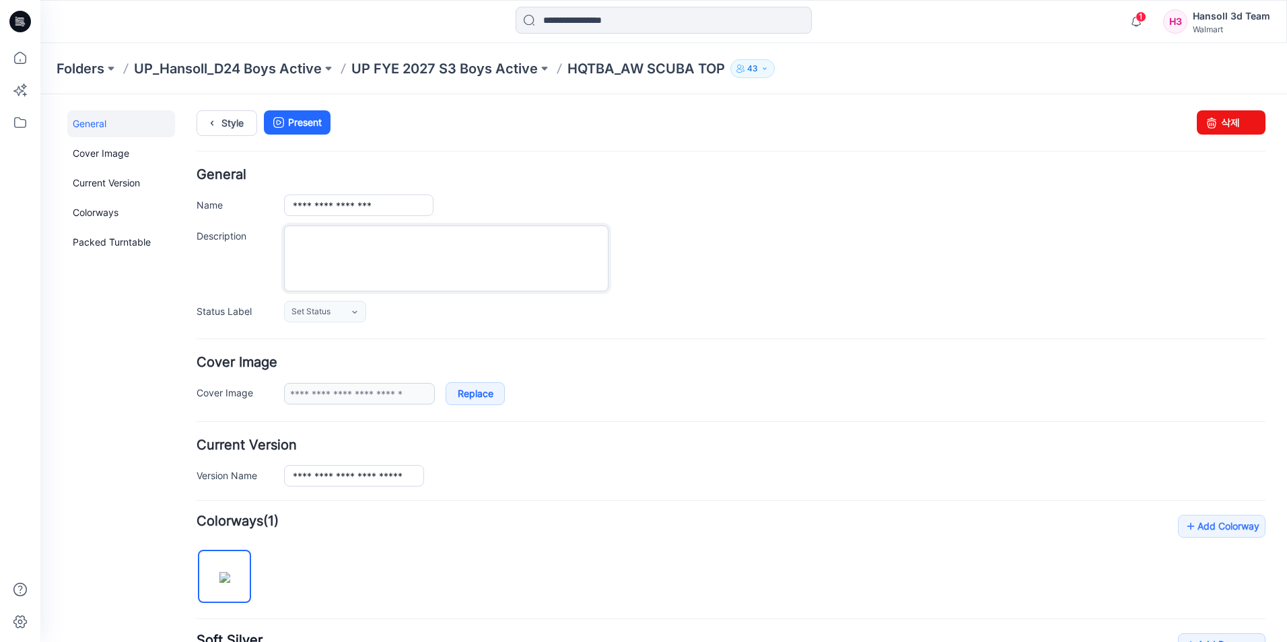
click at [458, 244] on textarea "Description" at bounding box center [446, 258] width 324 height 66
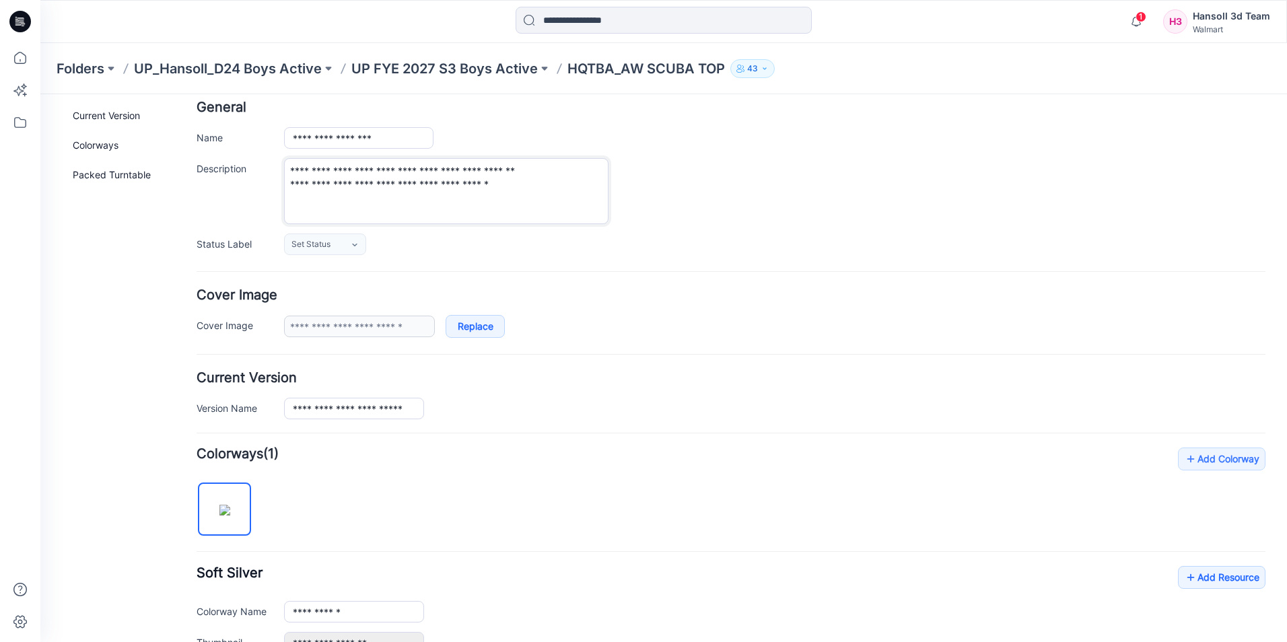
scroll to position [202, 0]
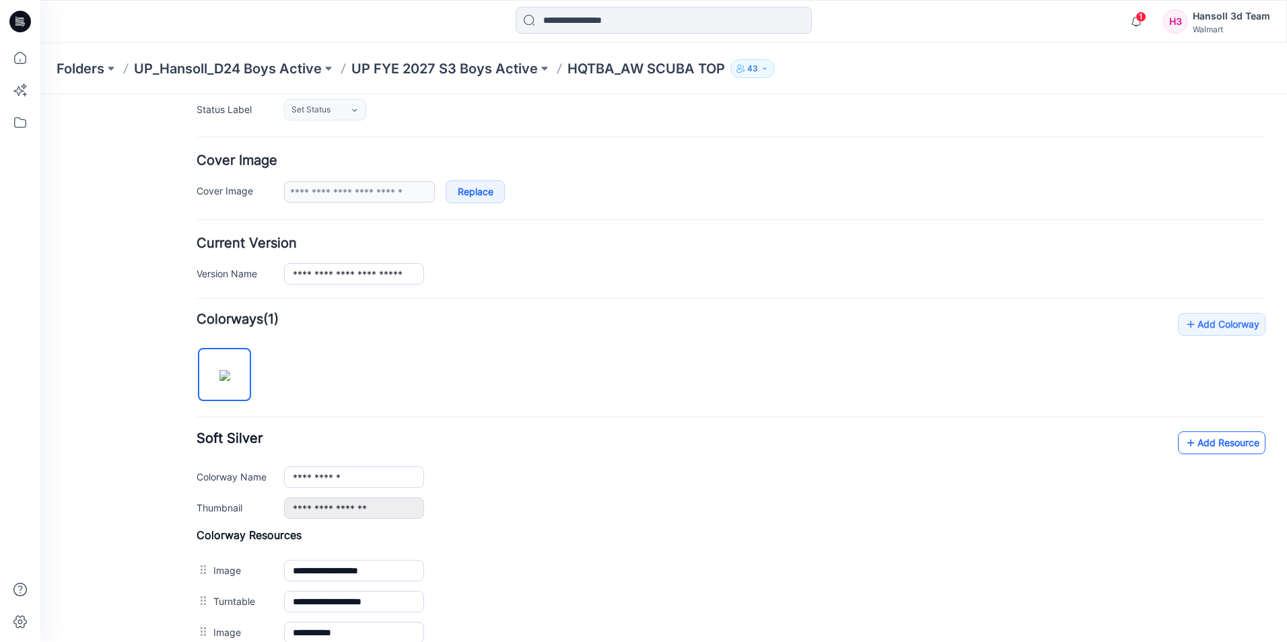
type textarea "**********"
click at [1184, 443] on icon at bounding box center [1190, 443] width 13 height 22
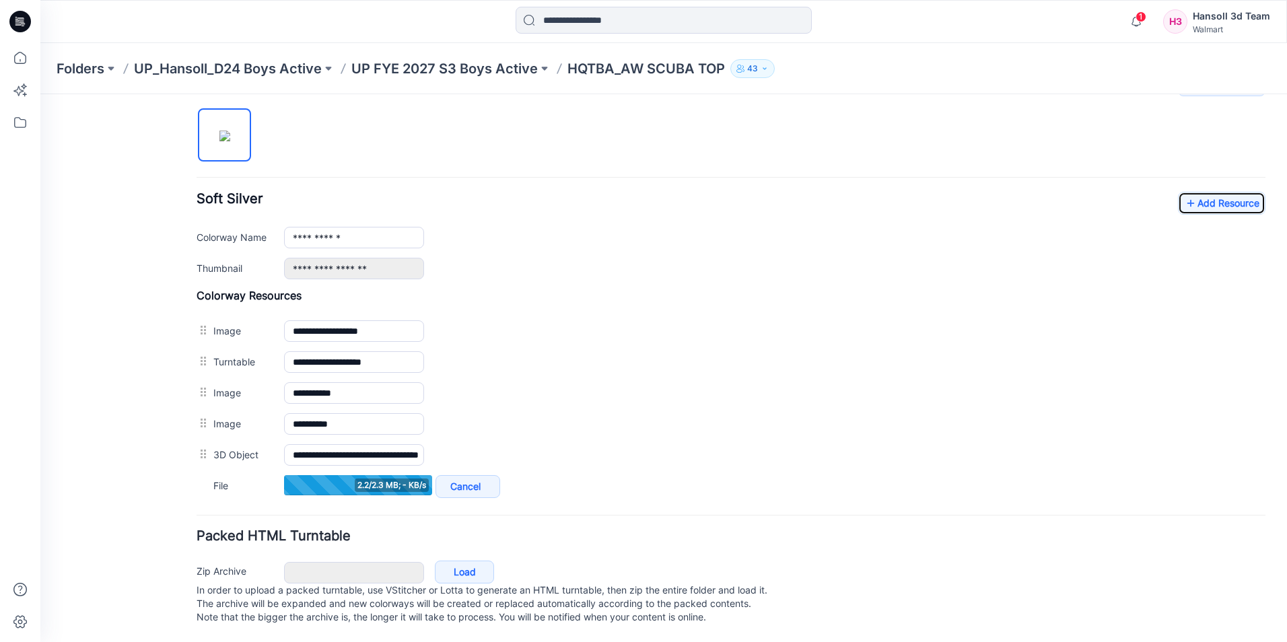
scroll to position [454, 0]
click at [1144, 15] on span "1" at bounding box center [1140, 16] width 11 height 11
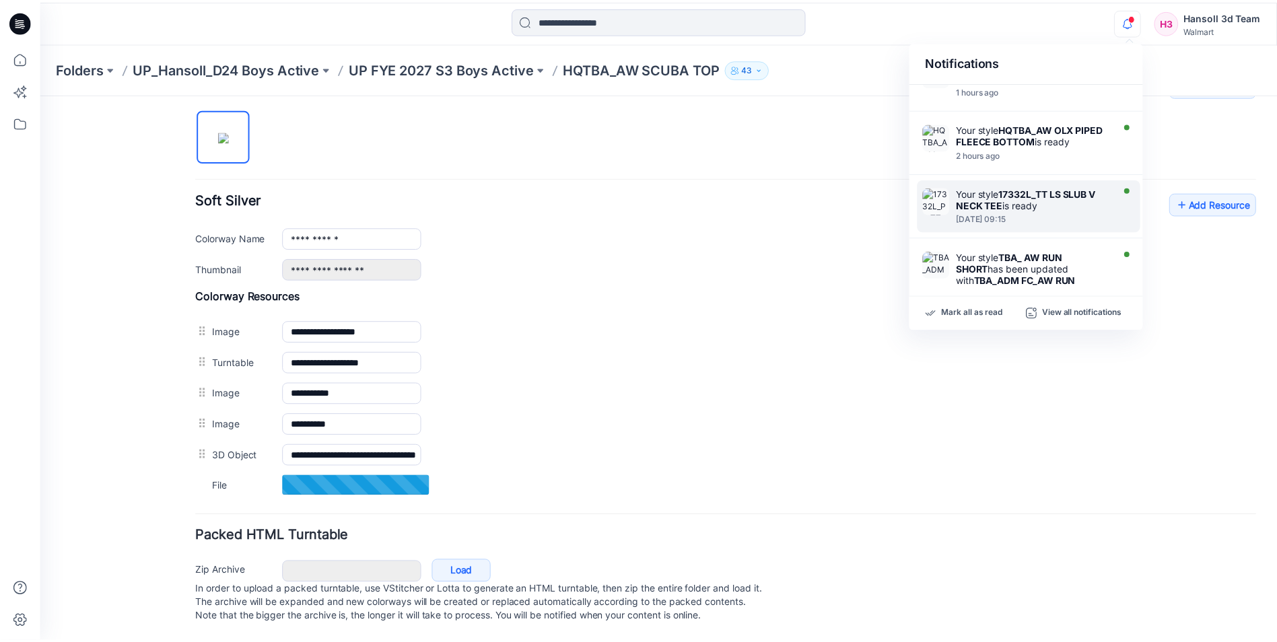
scroll to position [337, 0]
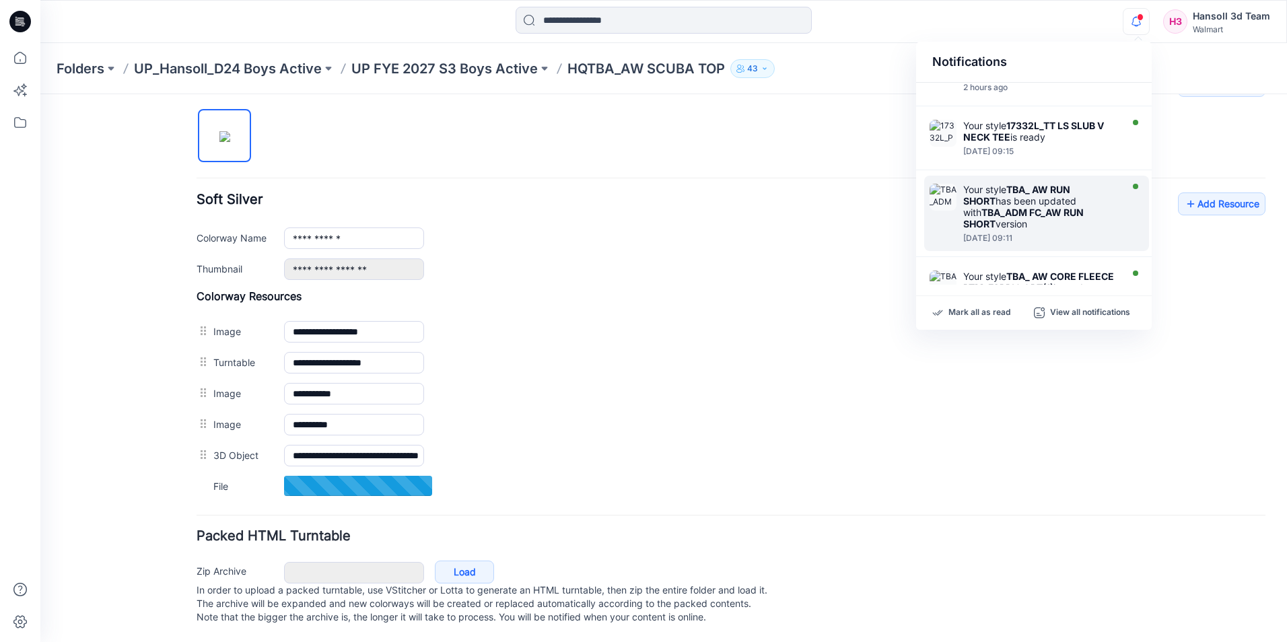
click at [1072, 220] on div "Your style TBA_ AW RUN SHORT has been updated with TBA_ADM FC_AW RUN SHORT vers…" at bounding box center [1040, 207] width 155 height 46
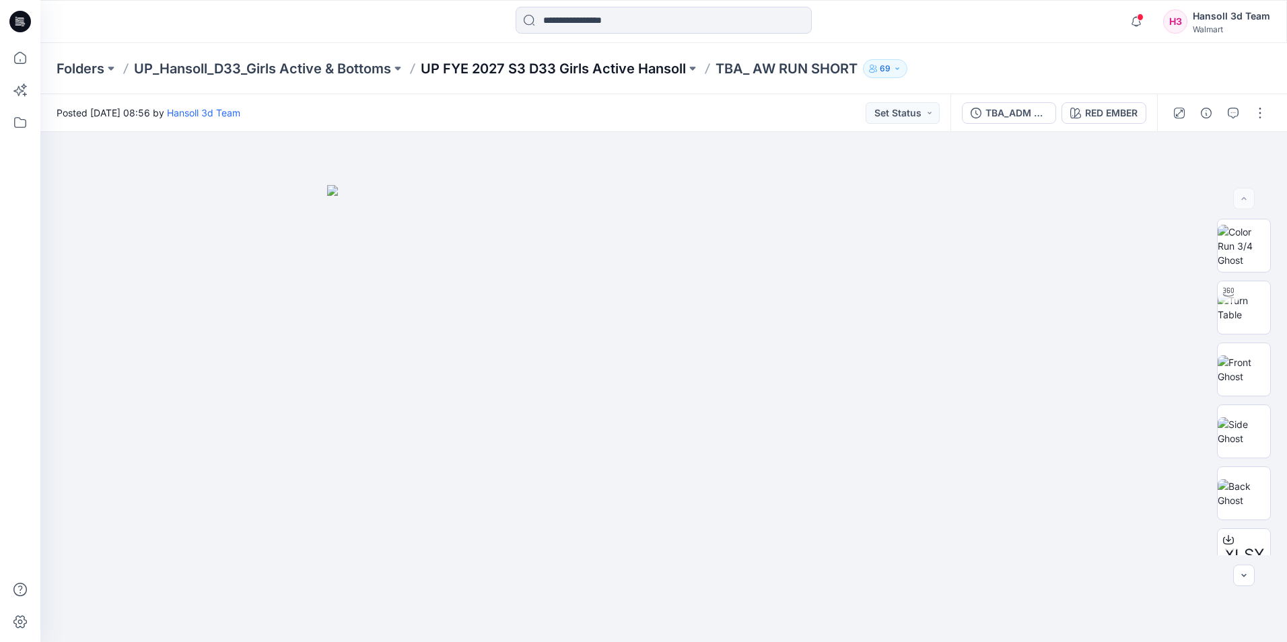
click at [612, 71] on p "UP FYE 2027 S3 D33 Girls Active Hansoll" at bounding box center [553, 68] width 265 height 19
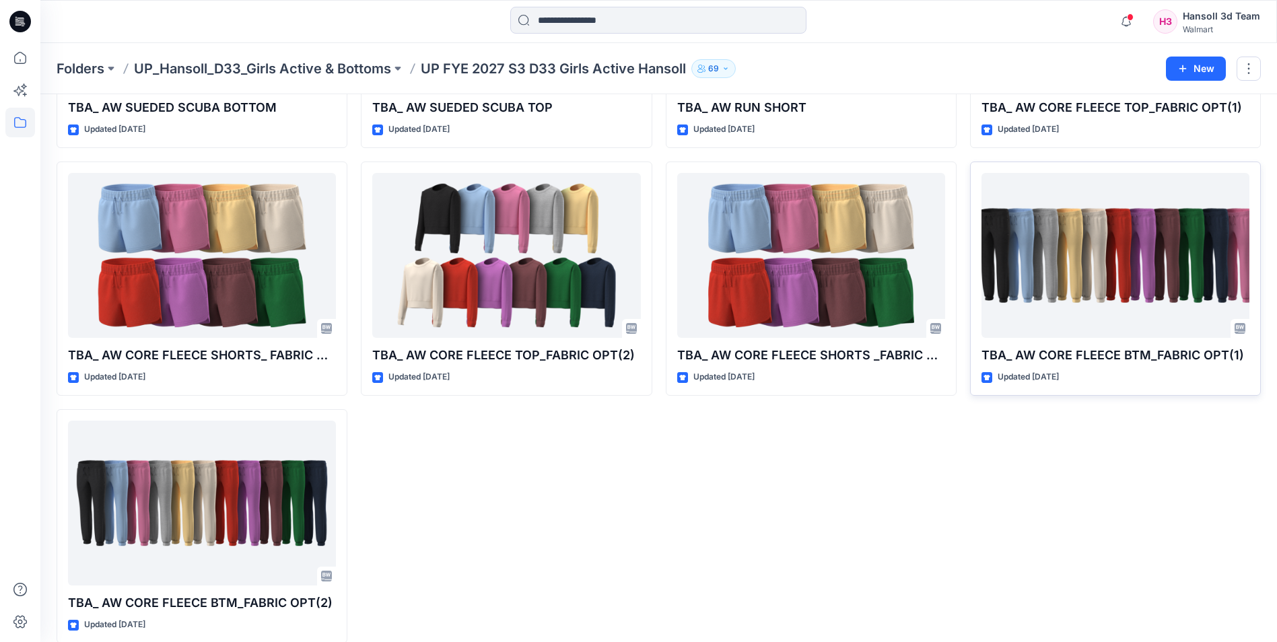
scroll to position [254, 0]
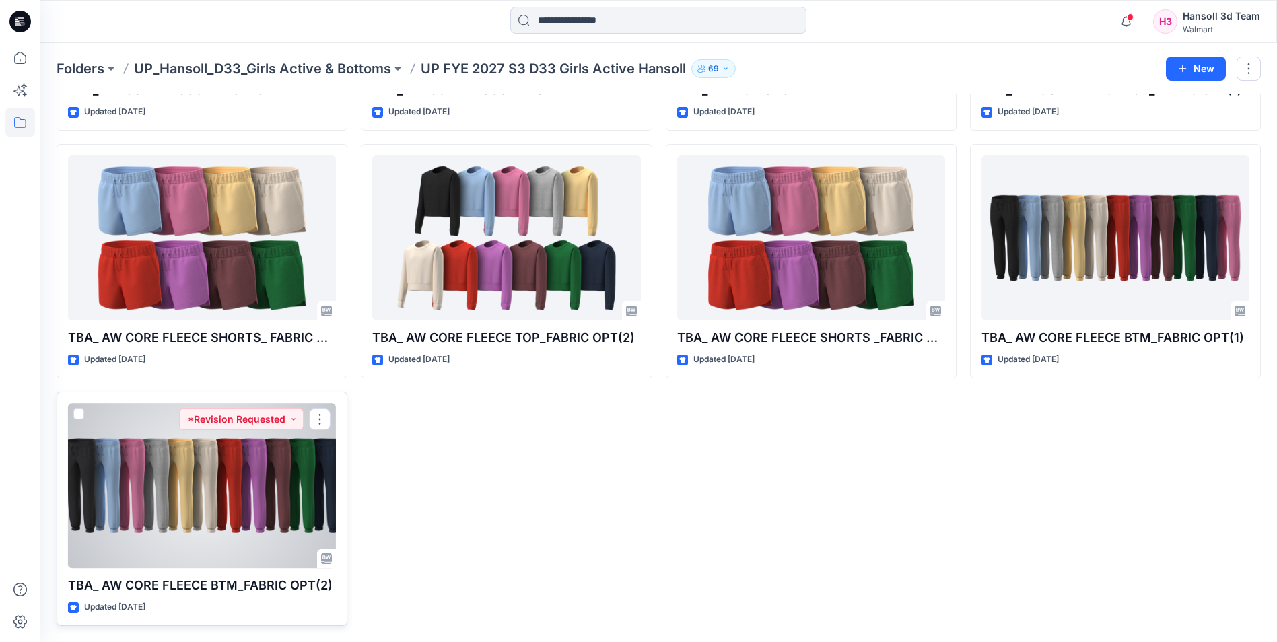
click at [289, 477] on div at bounding box center [202, 485] width 268 height 165
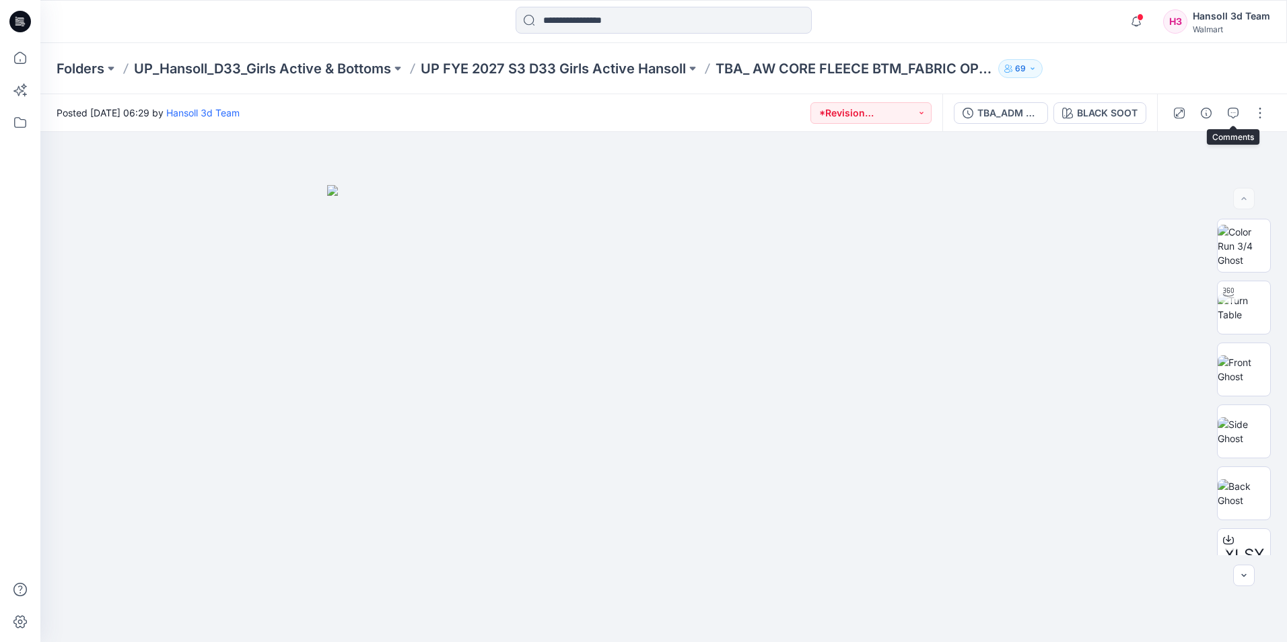
drag, startPoint x: 1231, startPoint y: 108, endPoint x: 1214, endPoint y: 42, distance: 68.7
click at [1231, 108] on icon "button" at bounding box center [1233, 113] width 11 height 11
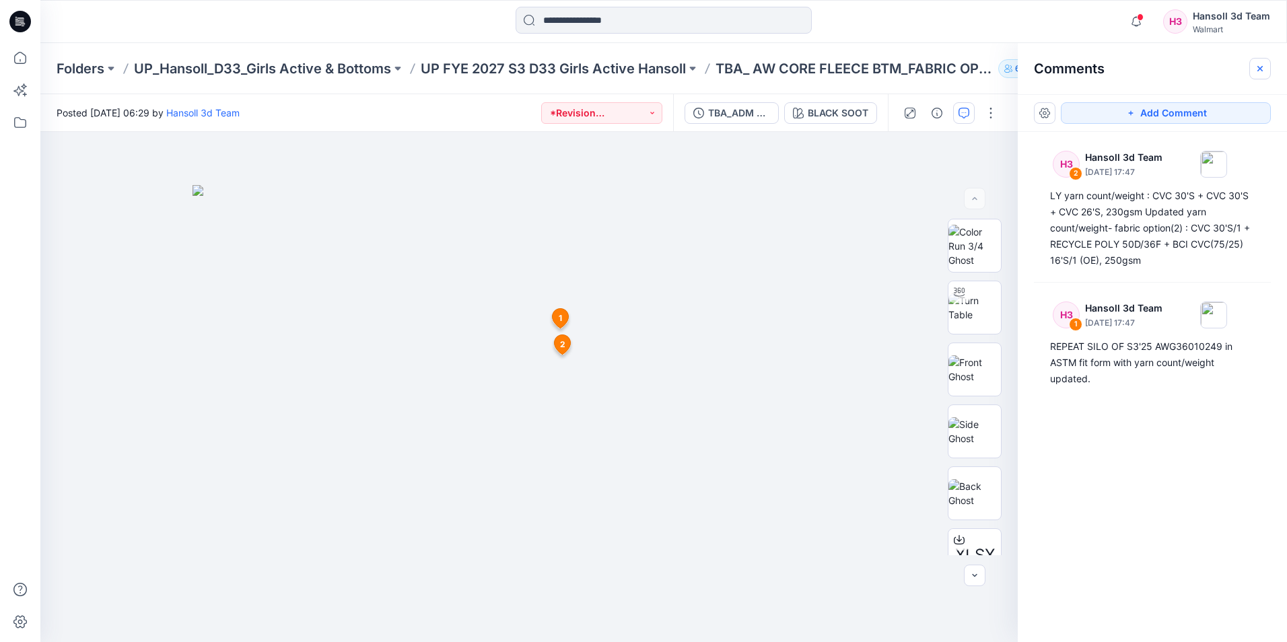
click at [1262, 68] on icon "button" at bounding box center [1260, 68] width 11 height 11
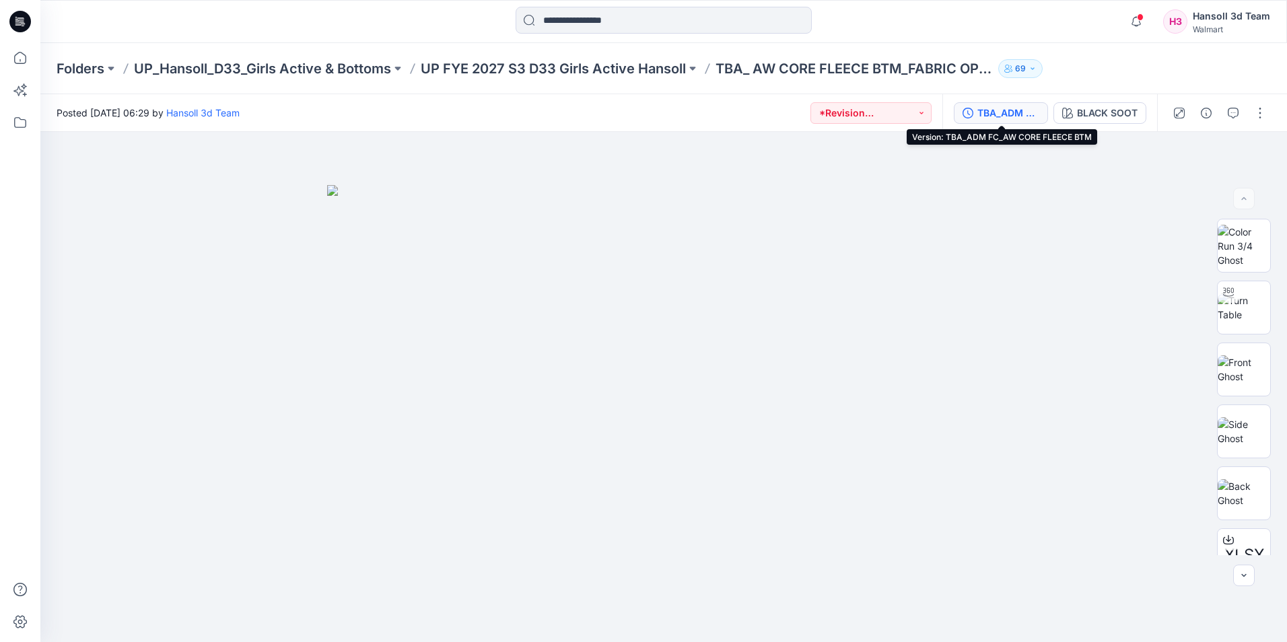
click at [1030, 106] on div "TBA_ADM FC_AW CORE FLEECE BTM" at bounding box center [1008, 113] width 62 height 15
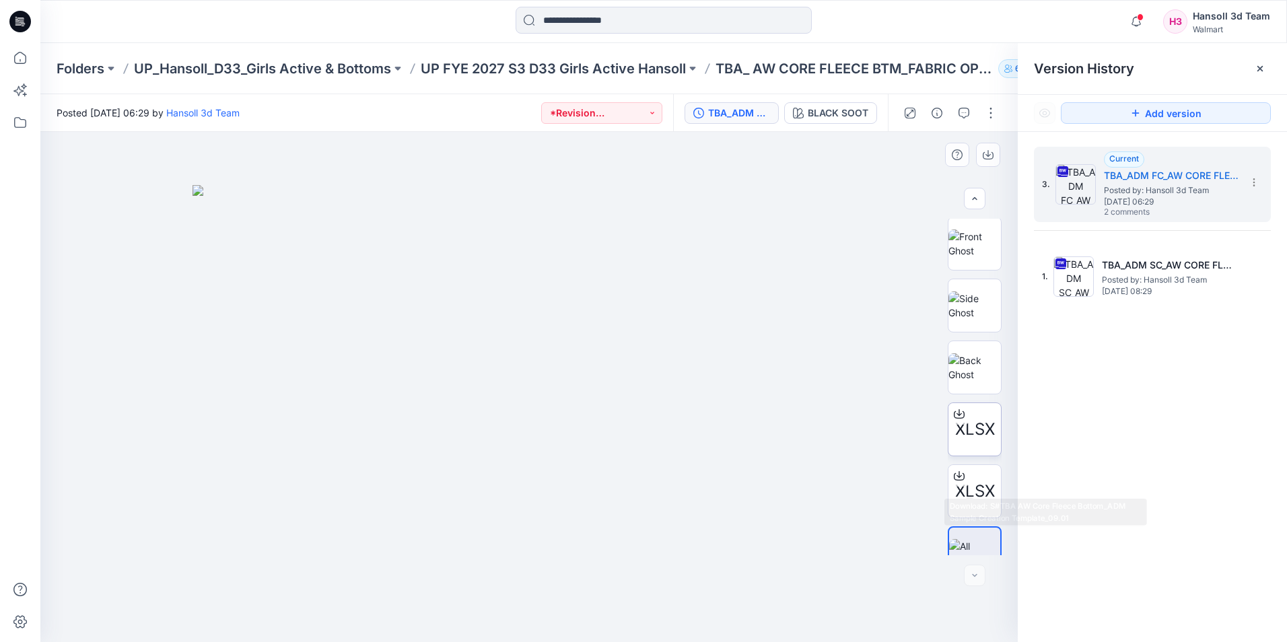
scroll to position [151, 0]
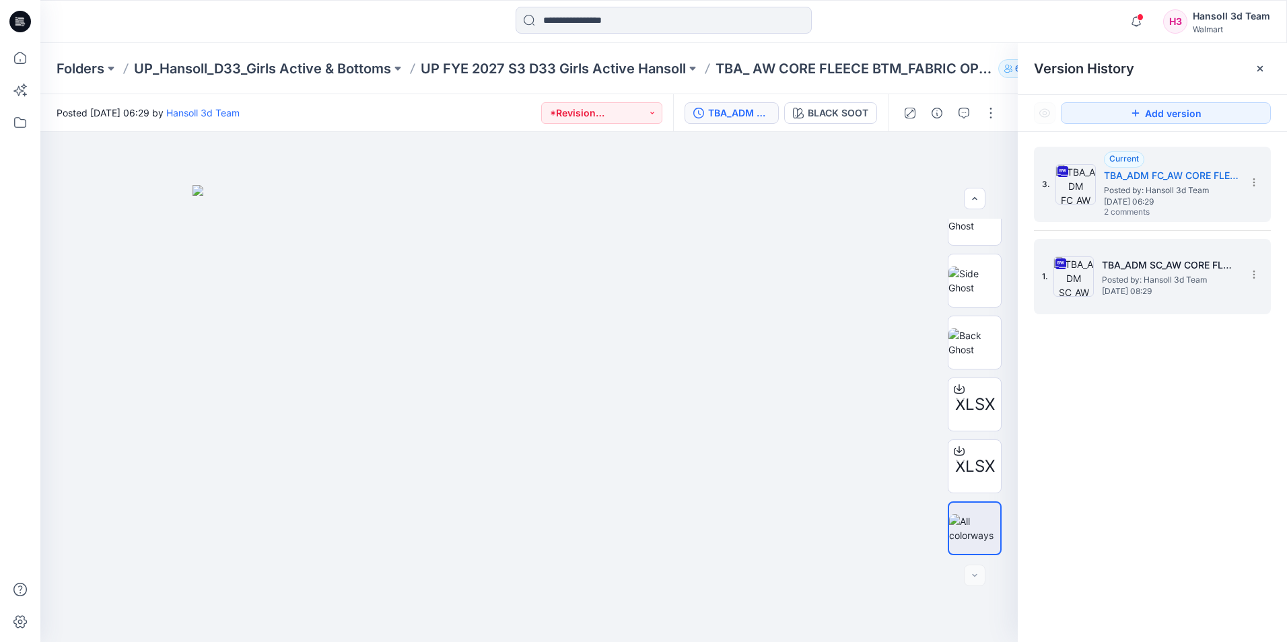
click at [1181, 288] on span "Tuesday, September 09, 2025 08:29" at bounding box center [1169, 291] width 135 height 9
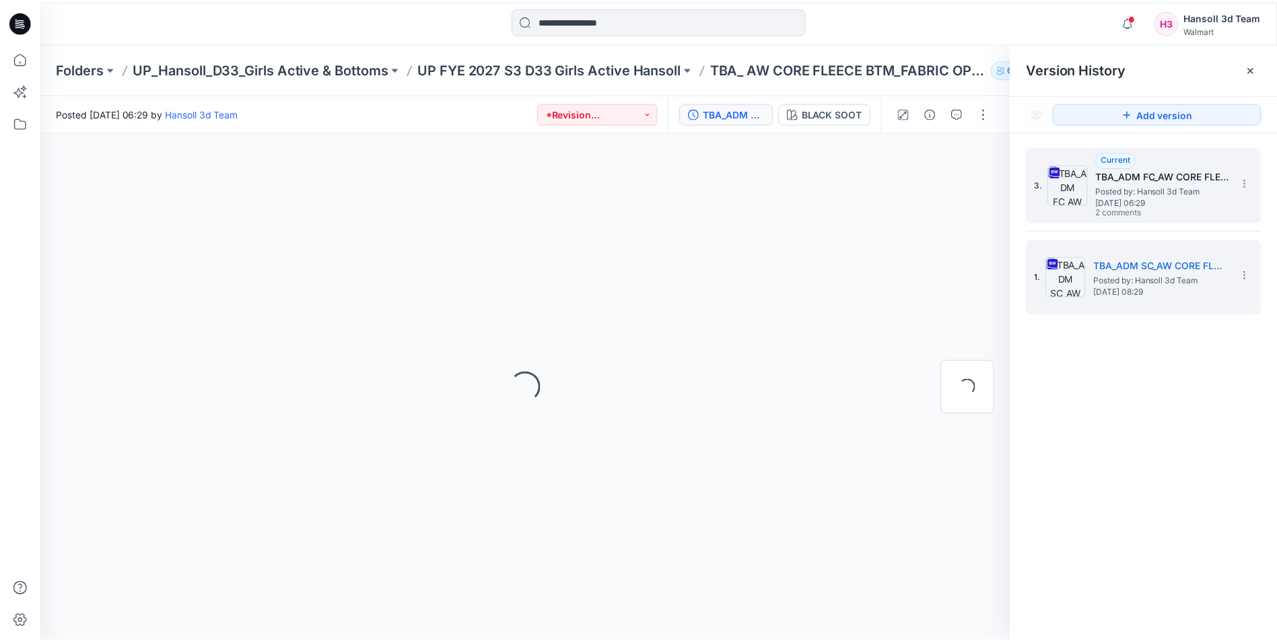
scroll to position [0, 0]
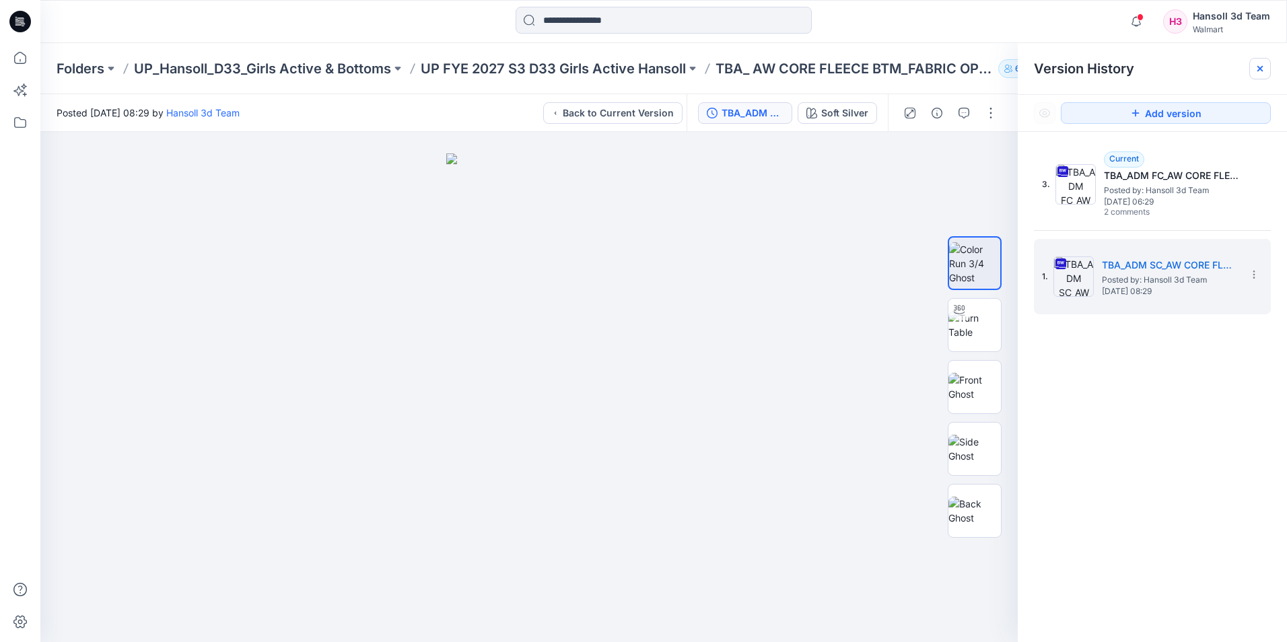
click at [1261, 72] on icon at bounding box center [1260, 68] width 11 height 11
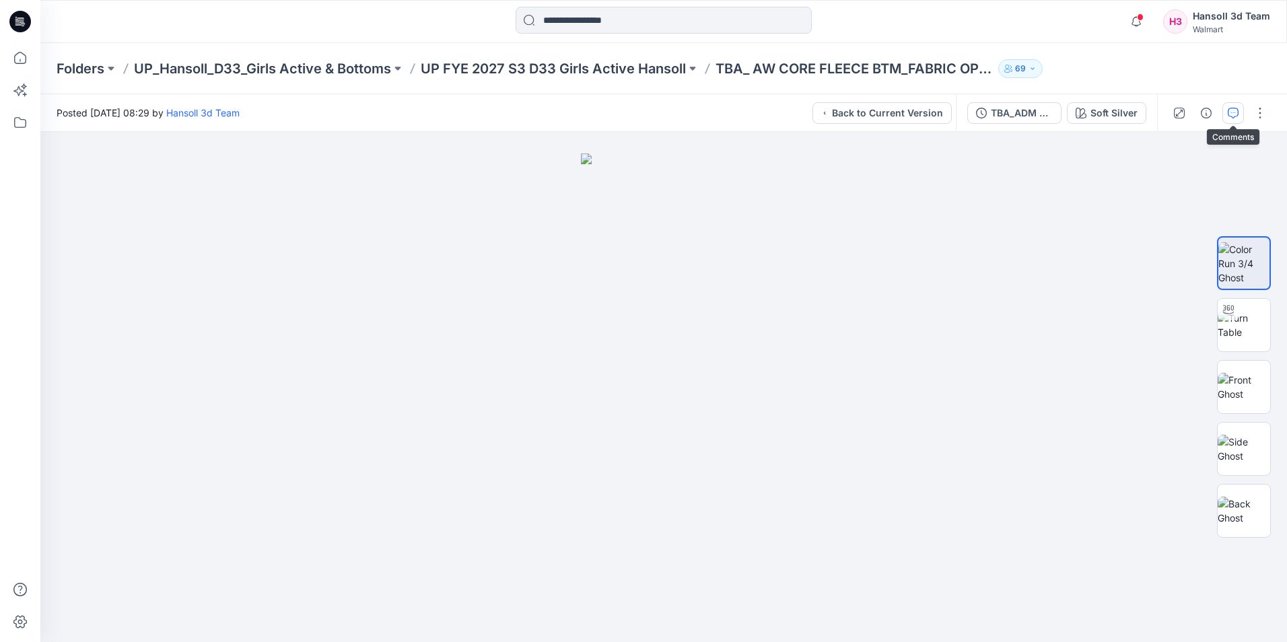
click at [1232, 104] on button "button" at bounding box center [1233, 113] width 22 height 22
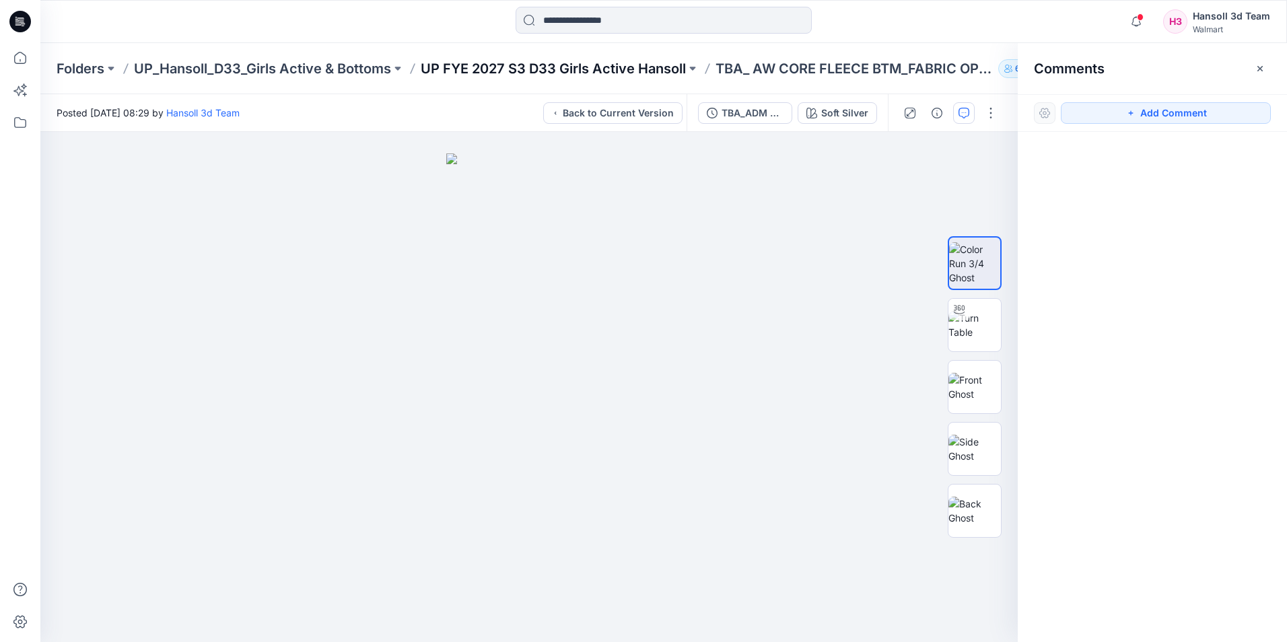
click at [534, 62] on p "UP FYE 2027 S3 D33 Girls Active Hansoll" at bounding box center [553, 68] width 265 height 19
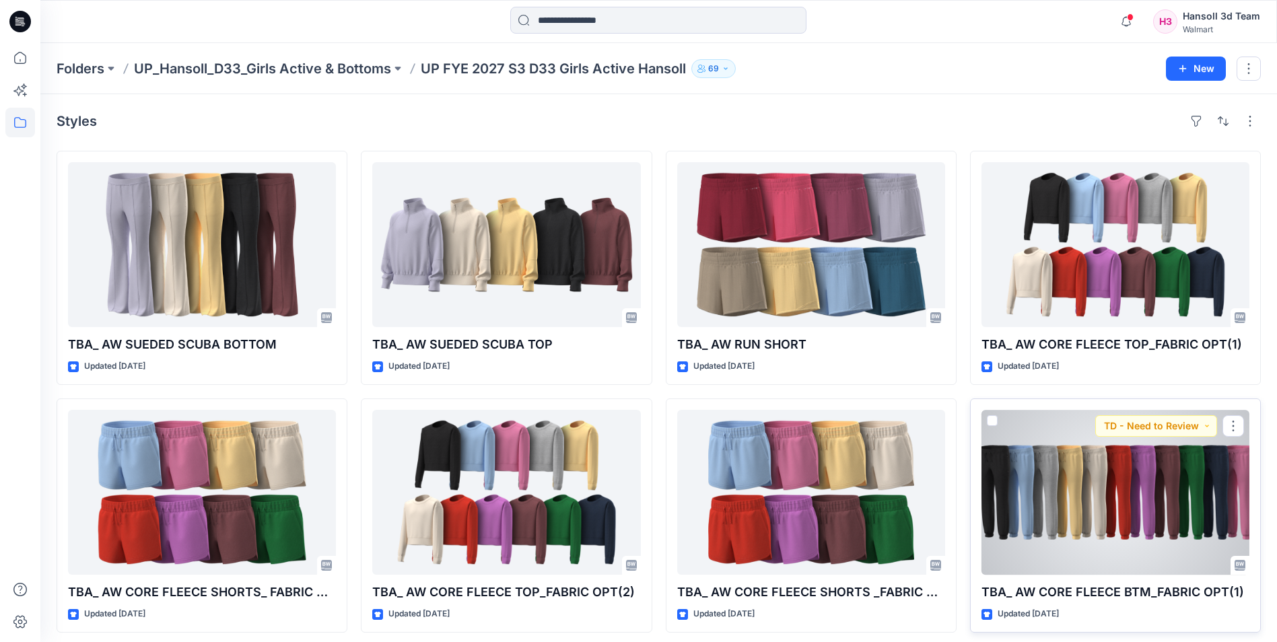
click at [1098, 452] on div at bounding box center [1115, 492] width 268 height 165
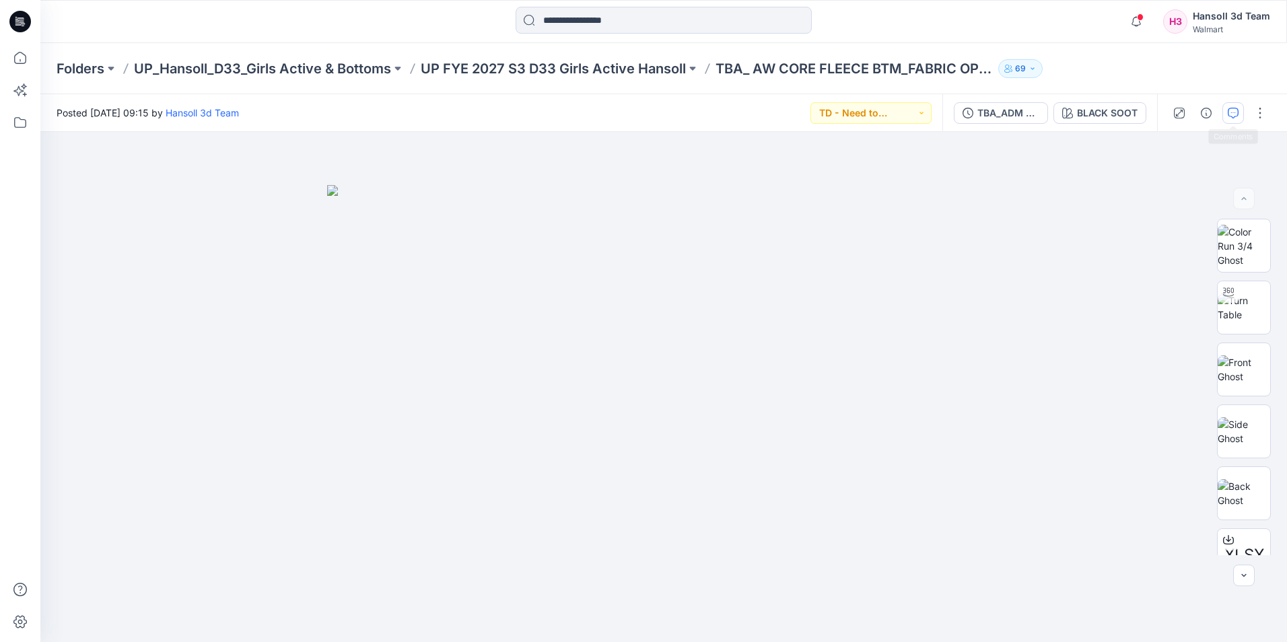
click at [1234, 120] on button "button" at bounding box center [1233, 113] width 22 height 22
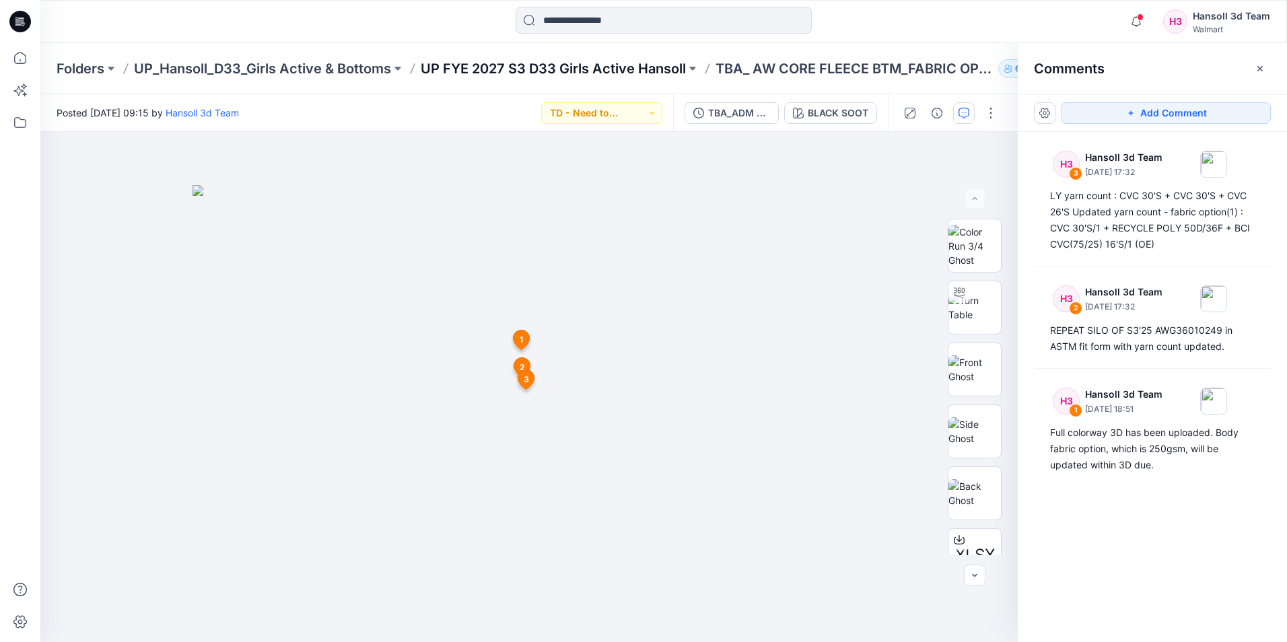
click at [629, 69] on p "UP FYE 2027 S3 D33 Girls Active Hansoll" at bounding box center [553, 68] width 265 height 19
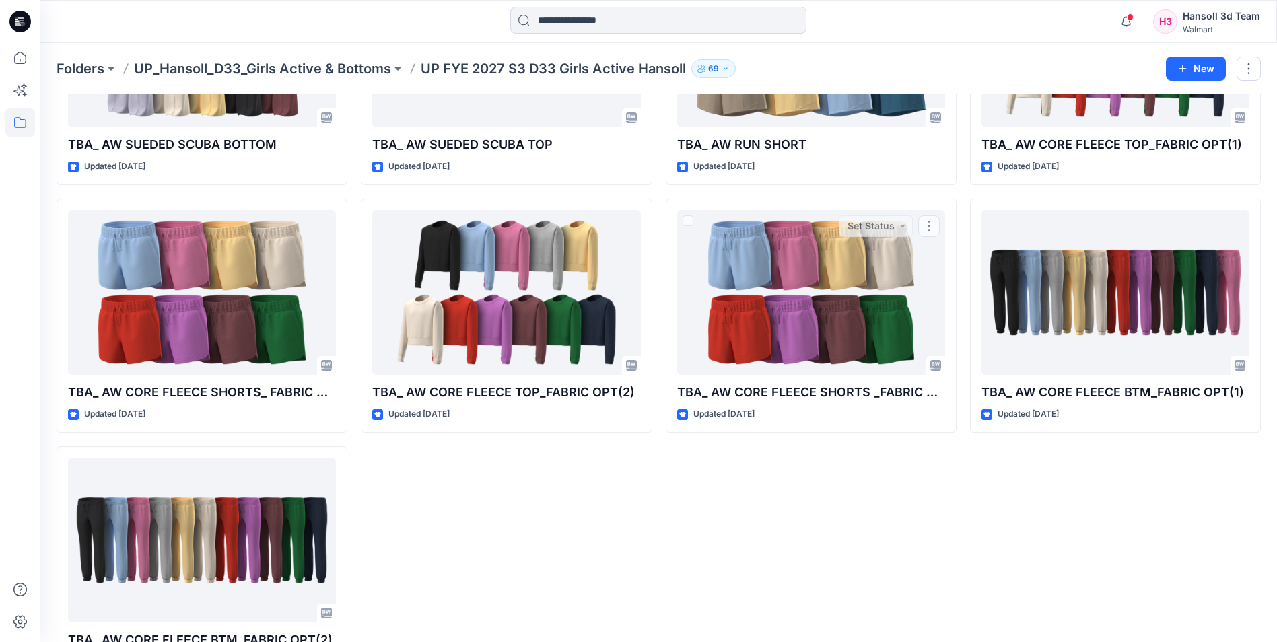
scroll to position [202, 0]
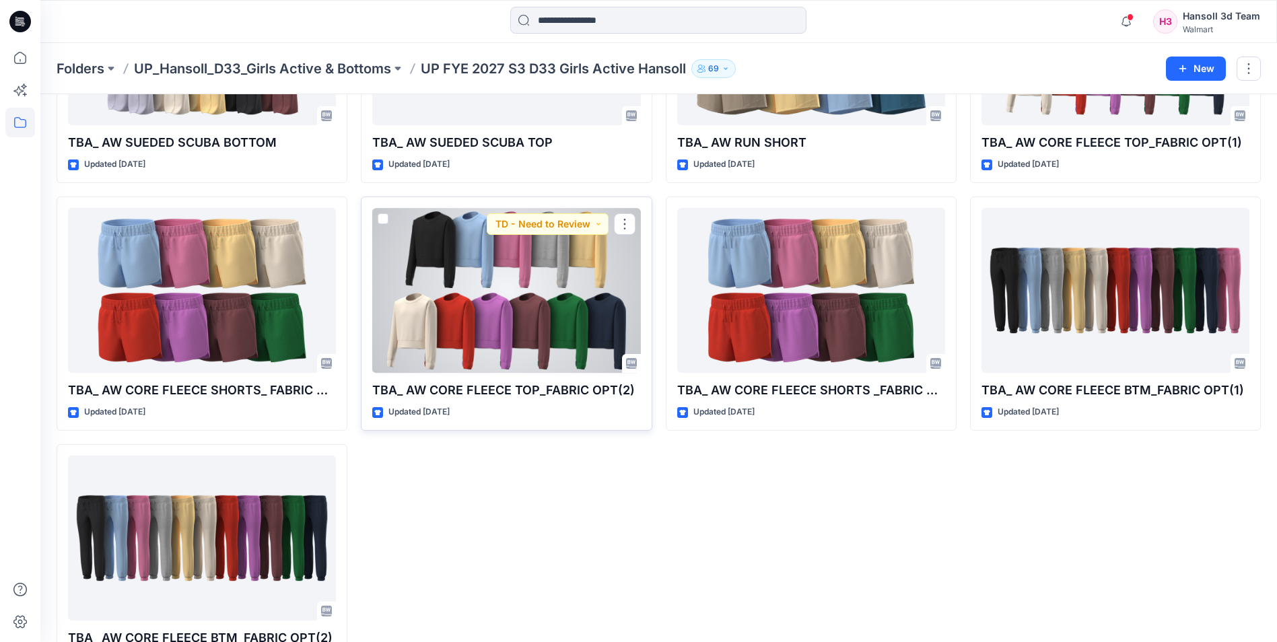
click at [554, 325] on div at bounding box center [506, 290] width 268 height 165
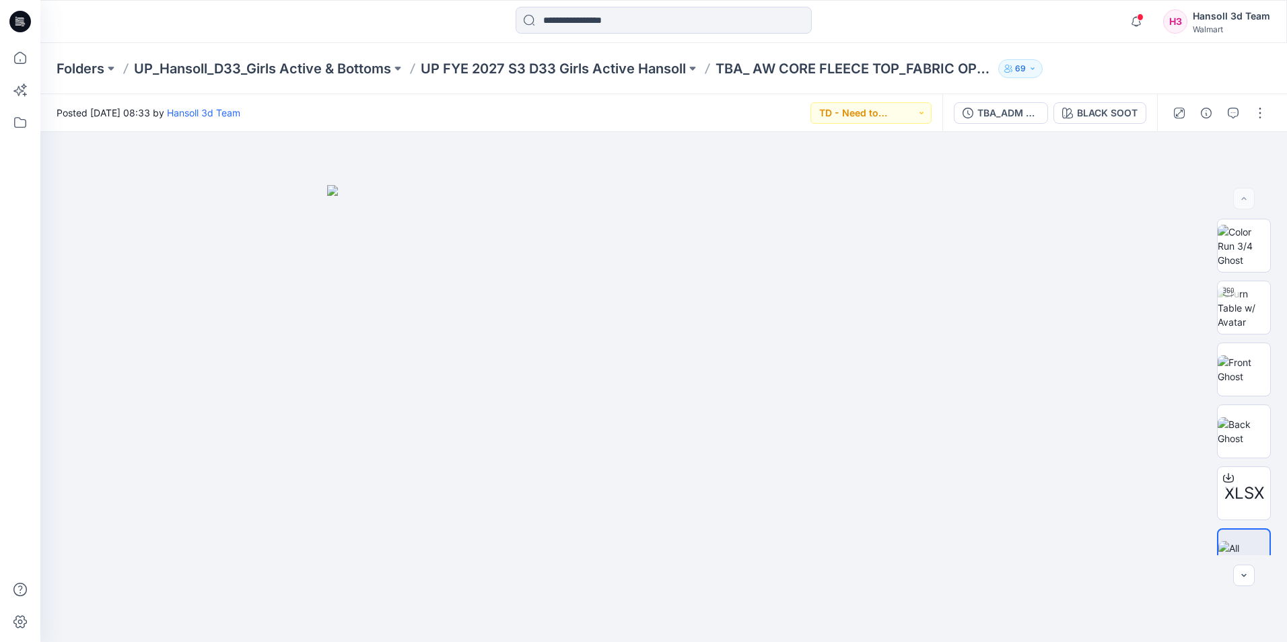
click at [1247, 109] on div at bounding box center [1219, 113] width 125 height 38
click at [1244, 110] on div at bounding box center [1219, 113] width 125 height 38
drag, startPoint x: 1236, startPoint y: 114, endPoint x: 1222, endPoint y: 57, distance: 58.4
click at [1236, 114] on icon "button" at bounding box center [1233, 113] width 11 height 11
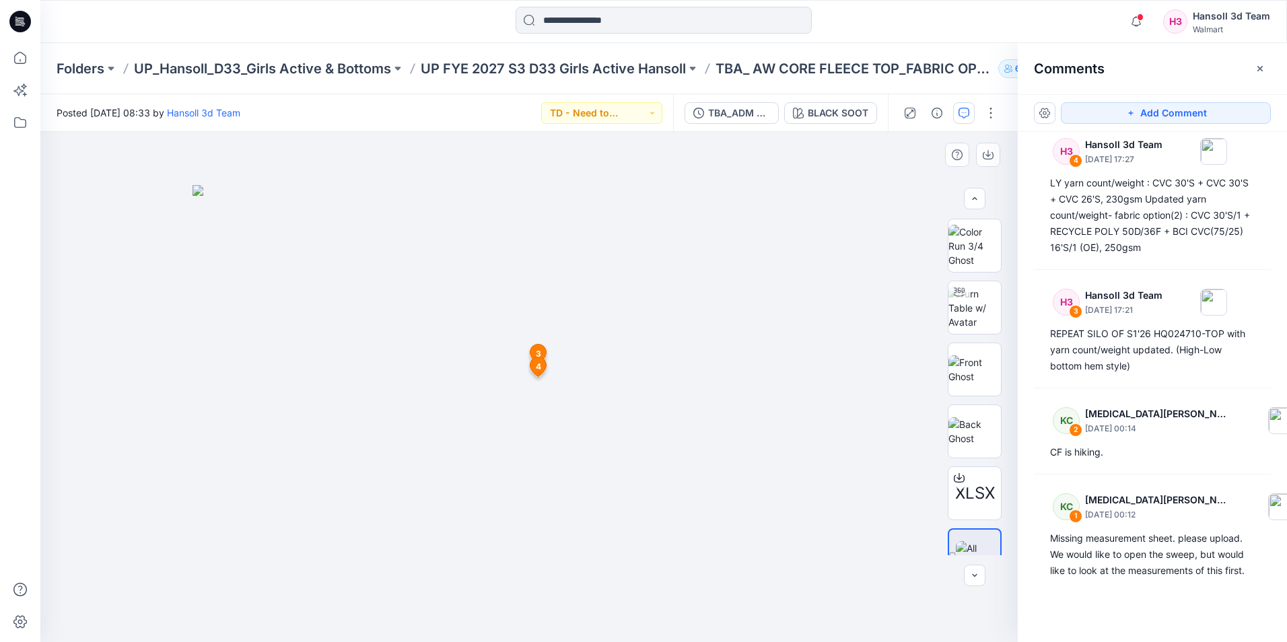
scroll to position [27, 0]
click at [1266, 61] on button "button" at bounding box center [1260, 69] width 22 height 22
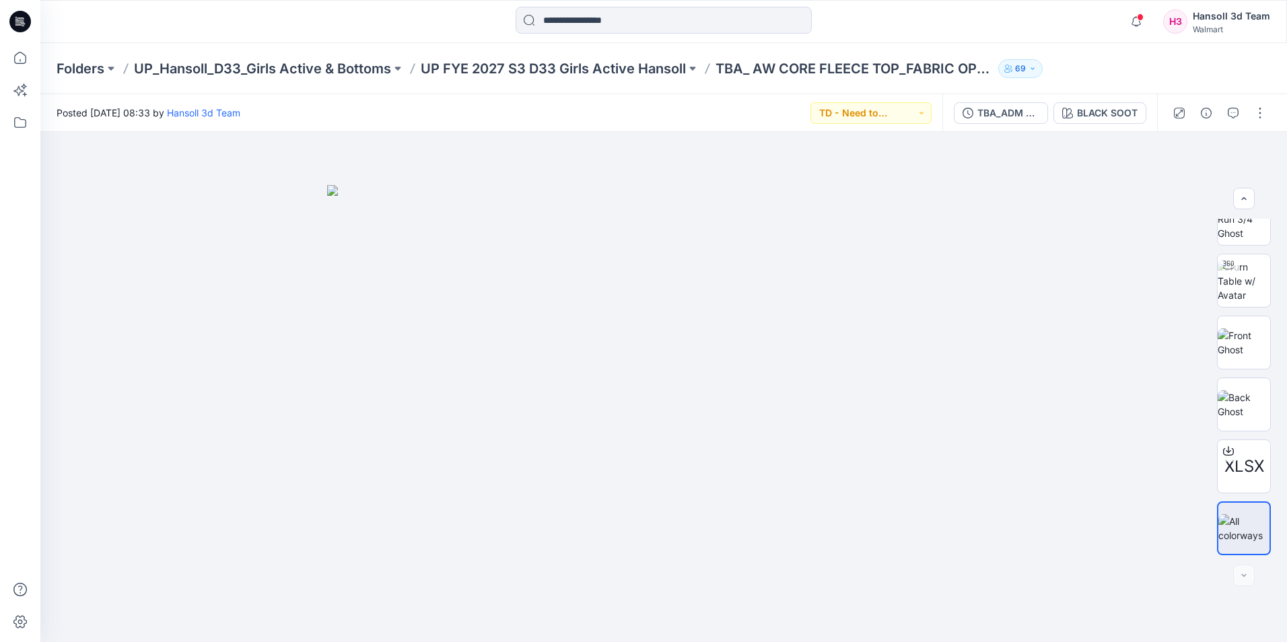
click at [1079, 52] on div "Folders UP_Hansoll_D33_Girls Active & Bottoms UP FYE 2027 S3 D33 Girls Active H…" at bounding box center [663, 68] width 1247 height 51
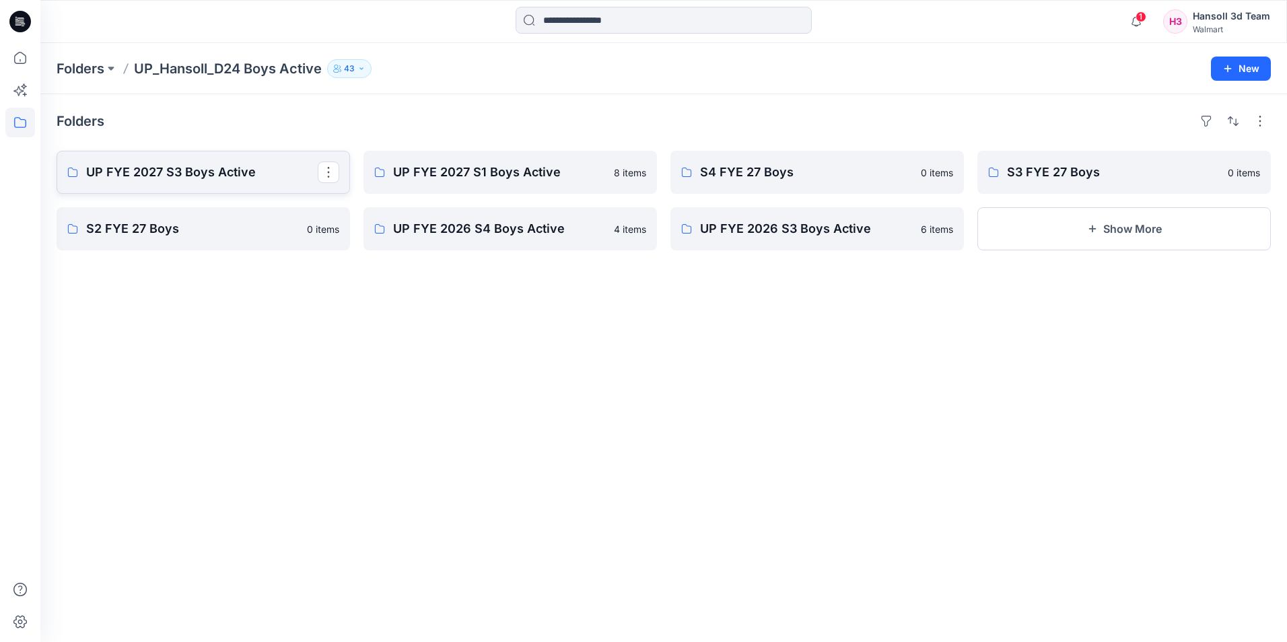
click at [156, 162] on link "UP FYE 2027 S3 Boys Active" at bounding box center [203, 172] width 293 height 43
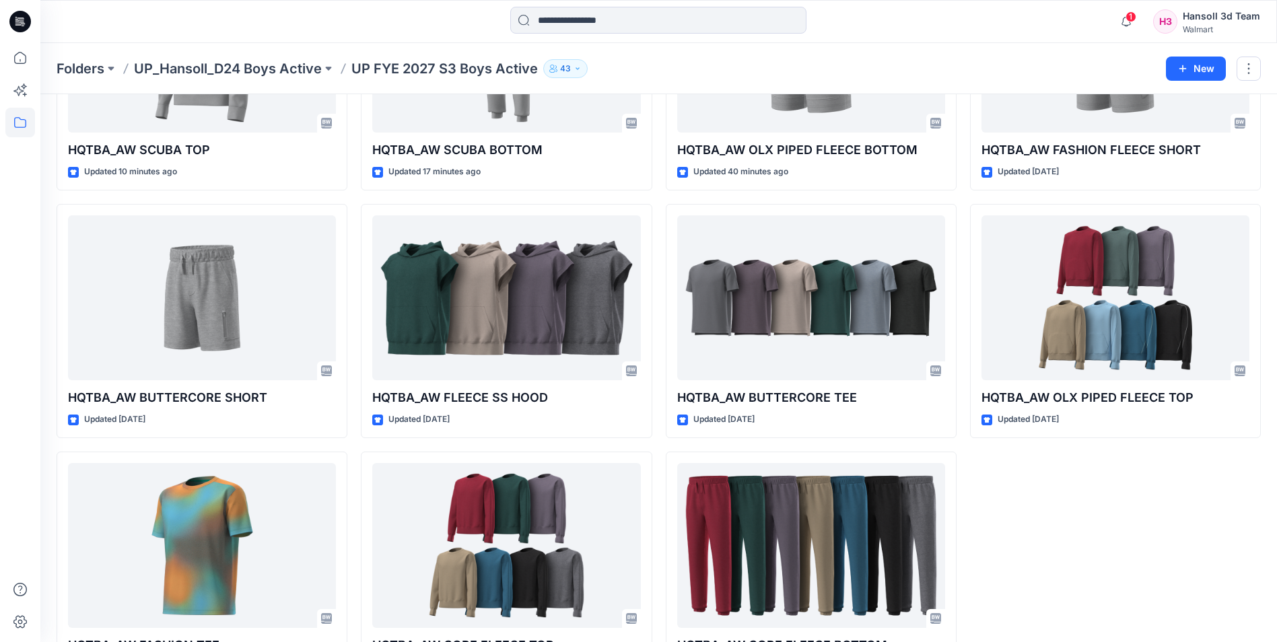
scroll to position [202, 0]
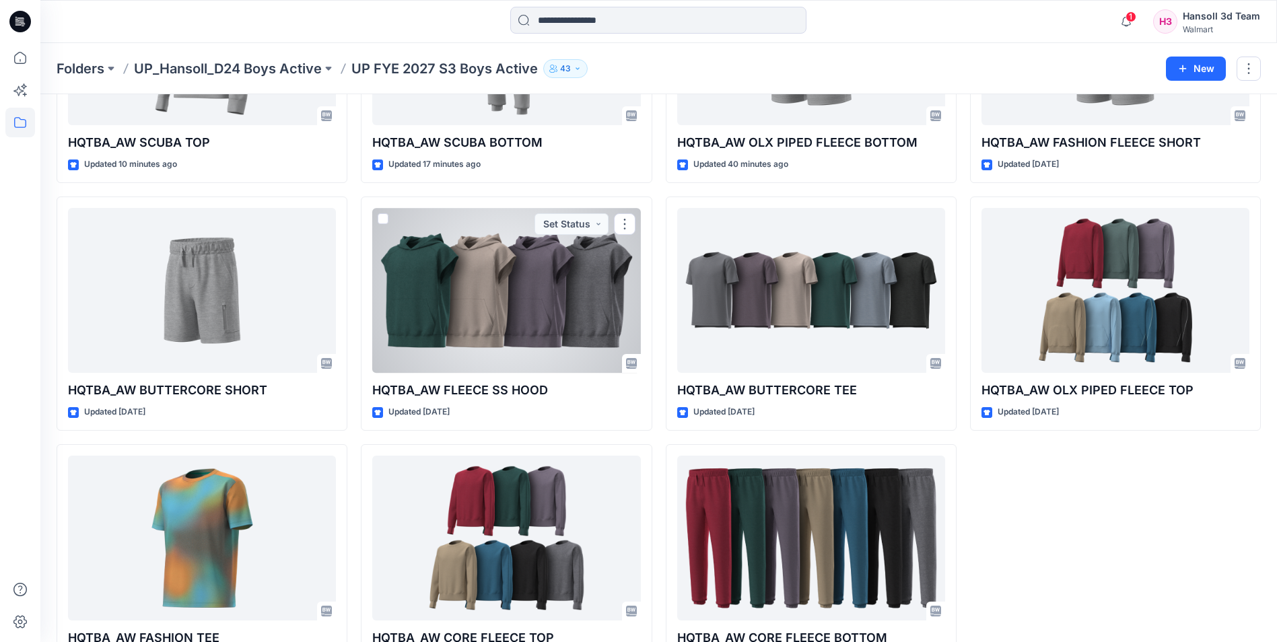
click at [522, 321] on div at bounding box center [506, 290] width 268 height 165
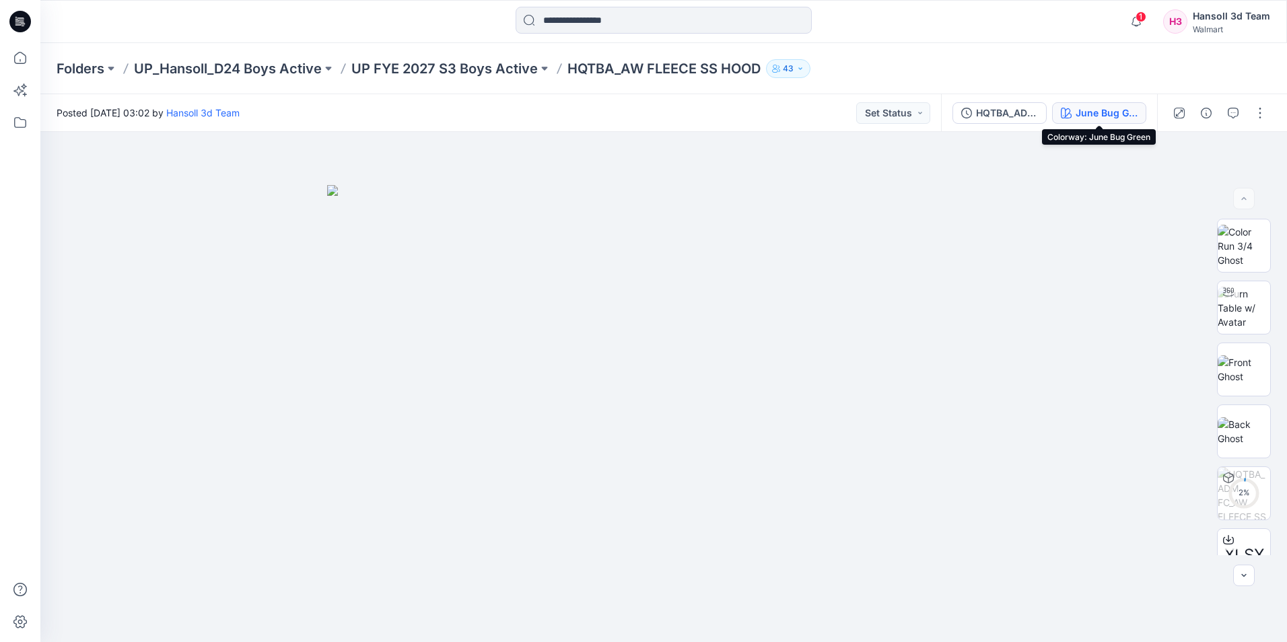
click at [1117, 114] on div "June Bug Green" at bounding box center [1107, 113] width 62 height 15
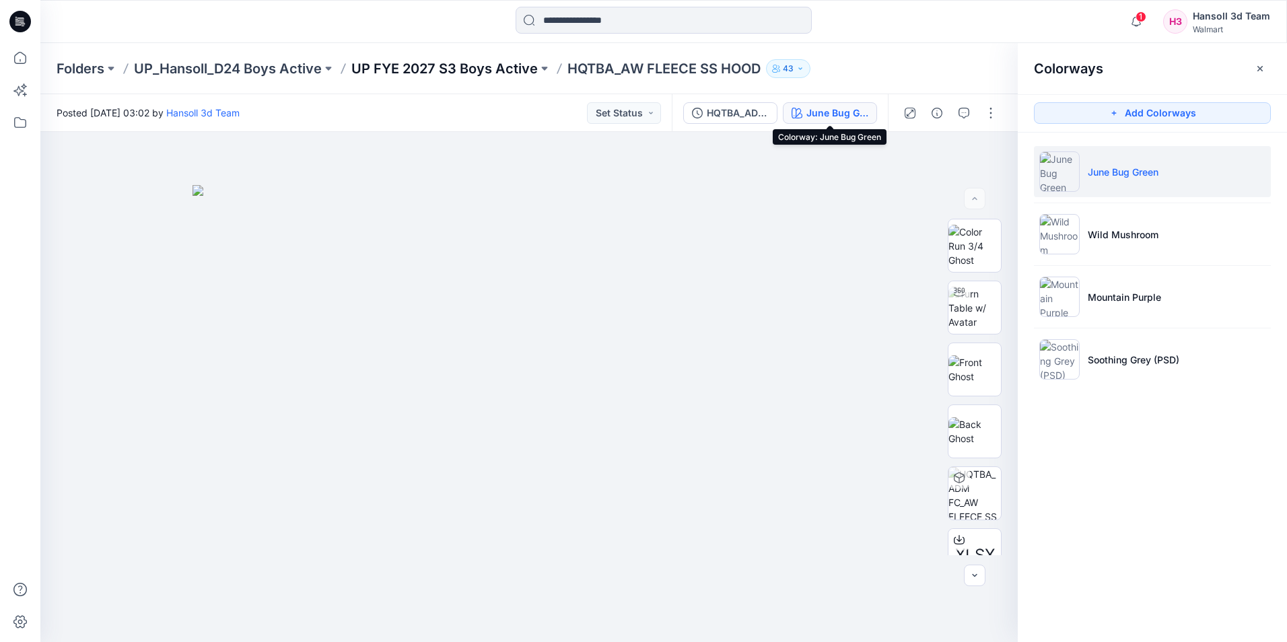
click at [444, 72] on p "UP FYE 2027 S3 Boys Active" at bounding box center [444, 68] width 186 height 19
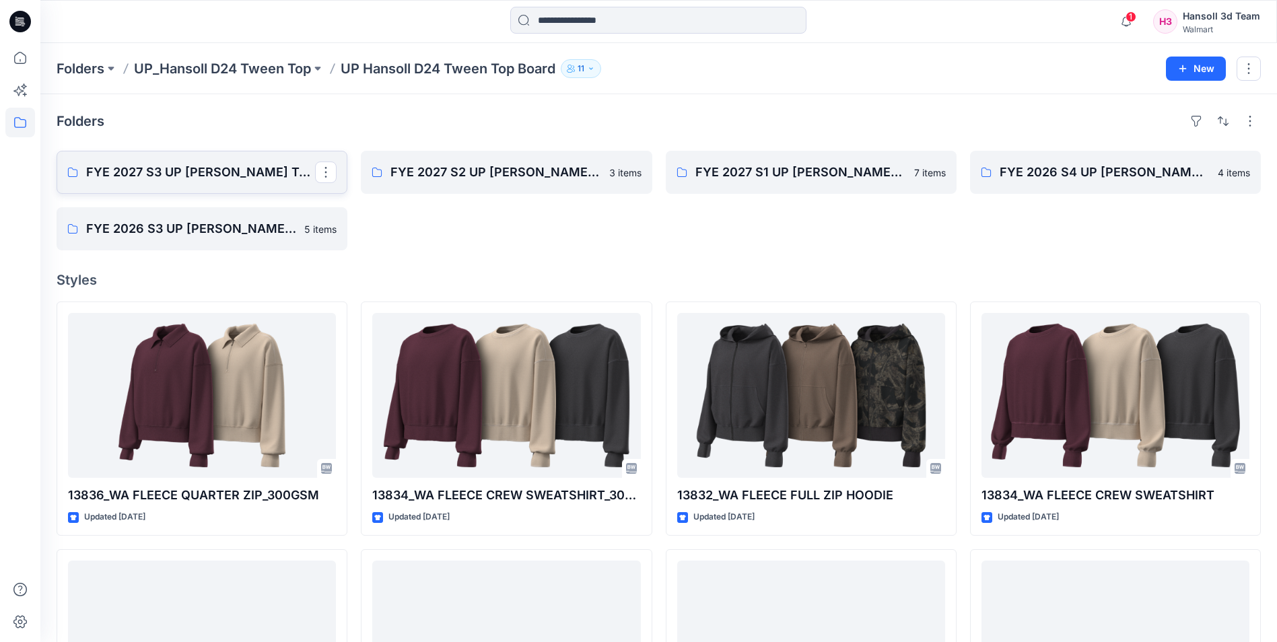
click at [202, 170] on p "FYE 2027 S3 UP [PERSON_NAME] TOP" at bounding box center [200, 172] width 229 height 19
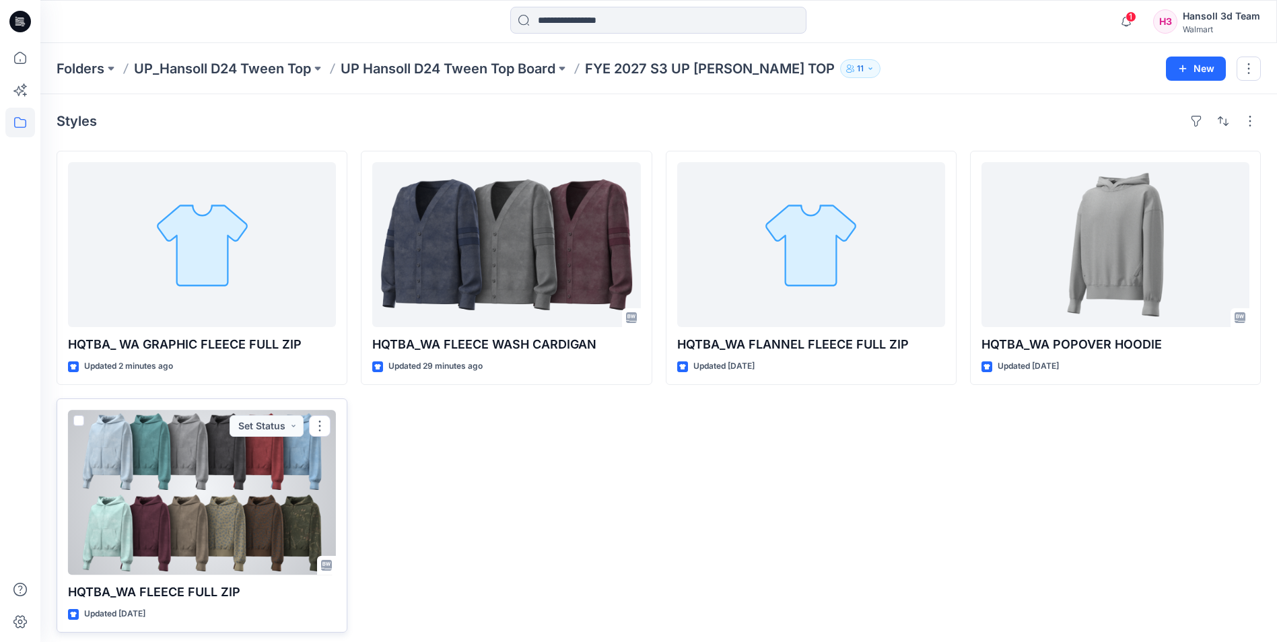
click at [203, 511] on div at bounding box center [202, 492] width 268 height 165
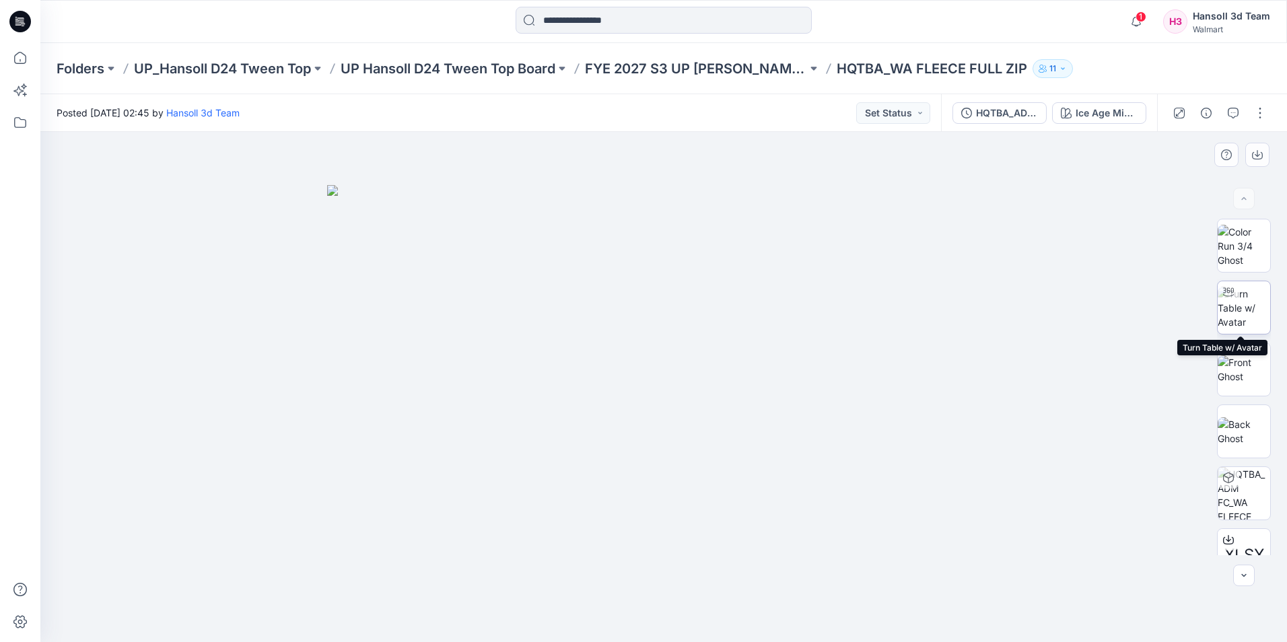
click at [1254, 303] on img at bounding box center [1244, 308] width 52 height 42
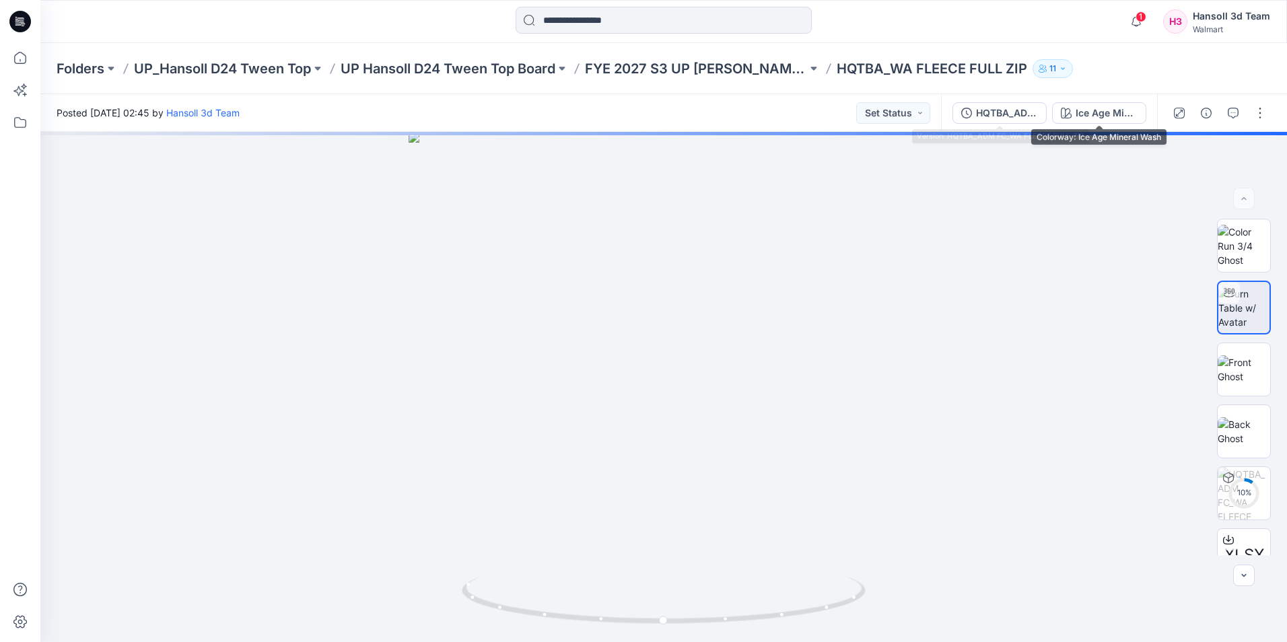
click at [1094, 109] on div "Ice Age Mineral Wash" at bounding box center [1107, 113] width 62 height 15
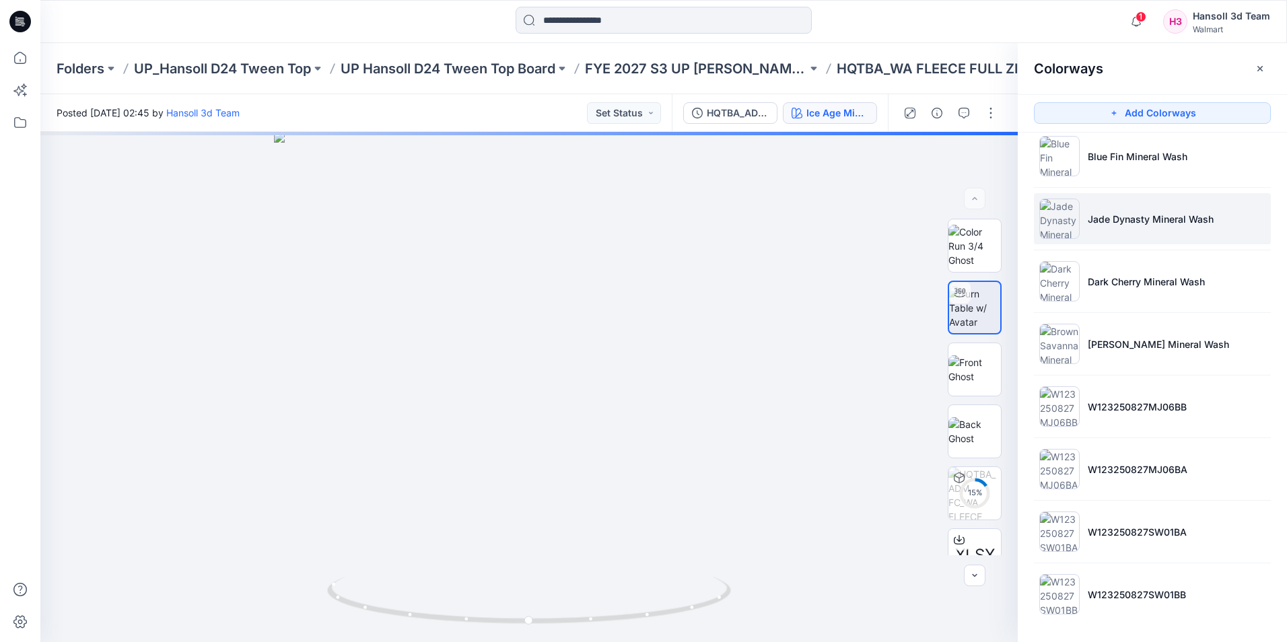
scroll to position [330, 0]
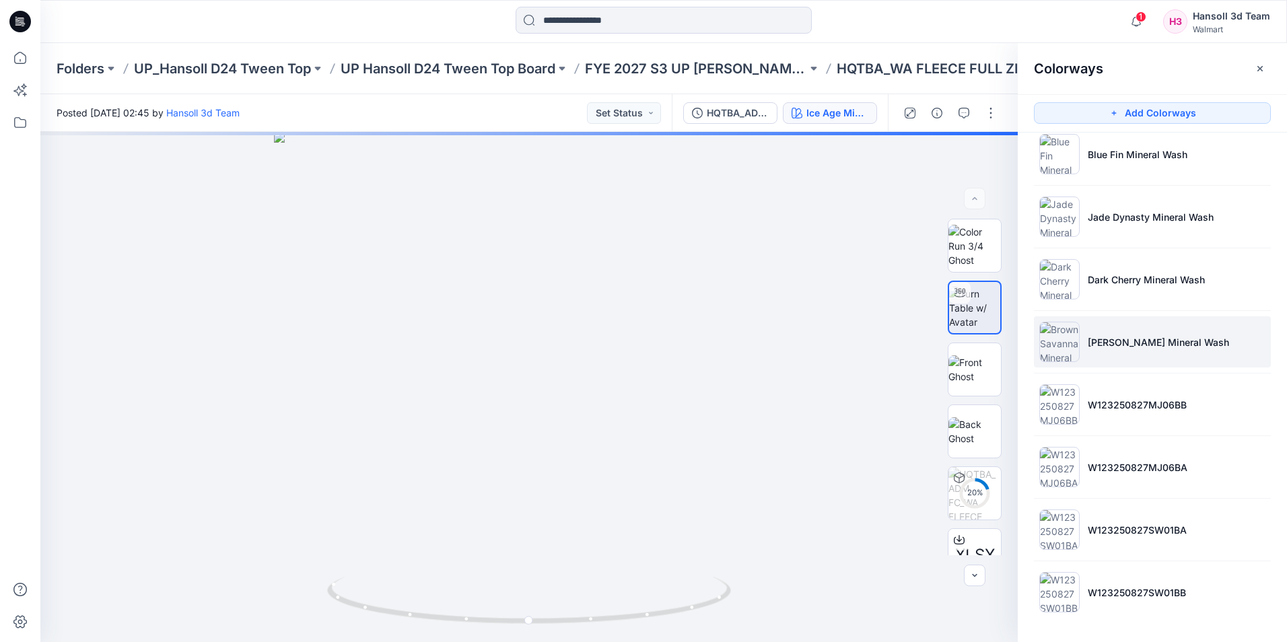
click at [1123, 349] on li "Brown Savanna Mineral Wash" at bounding box center [1152, 341] width 237 height 51
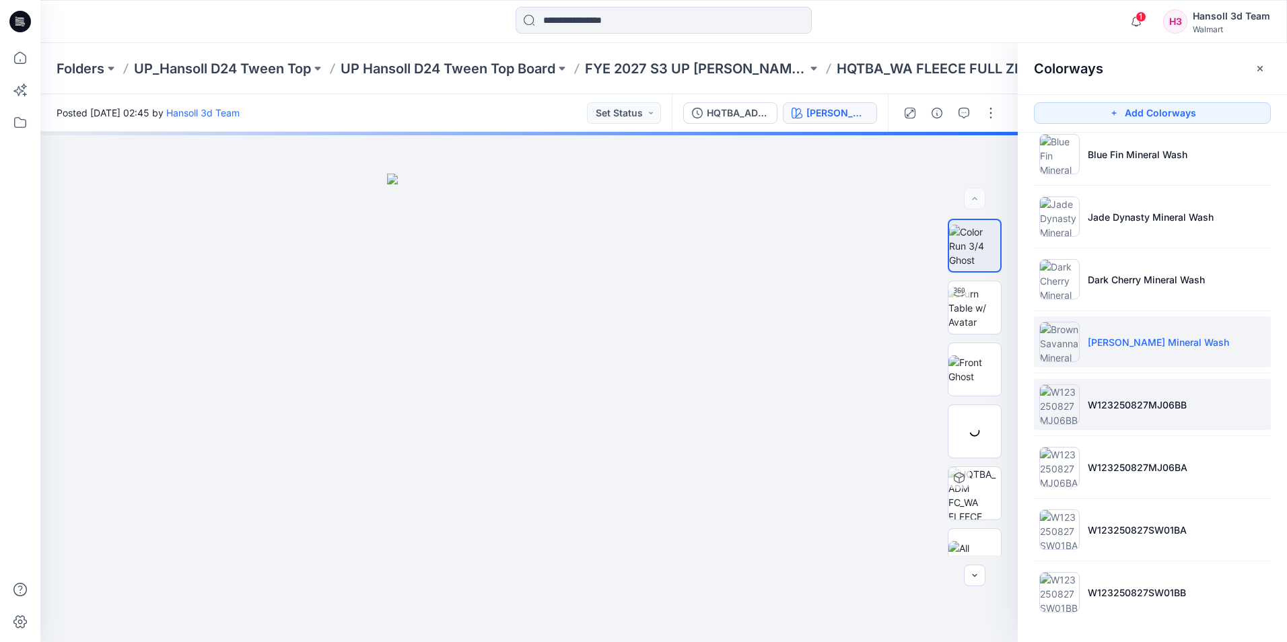
click at [1100, 382] on li "W123250827MJ06BB" at bounding box center [1152, 404] width 237 height 51
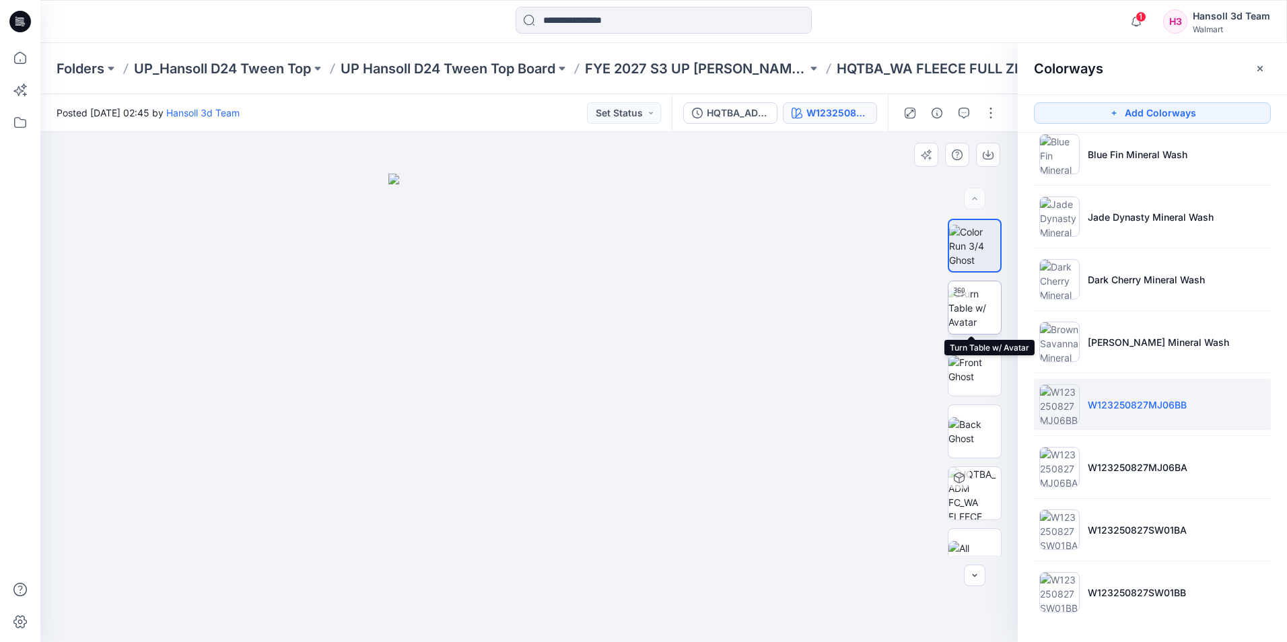
click at [971, 308] on img at bounding box center [974, 308] width 52 height 42
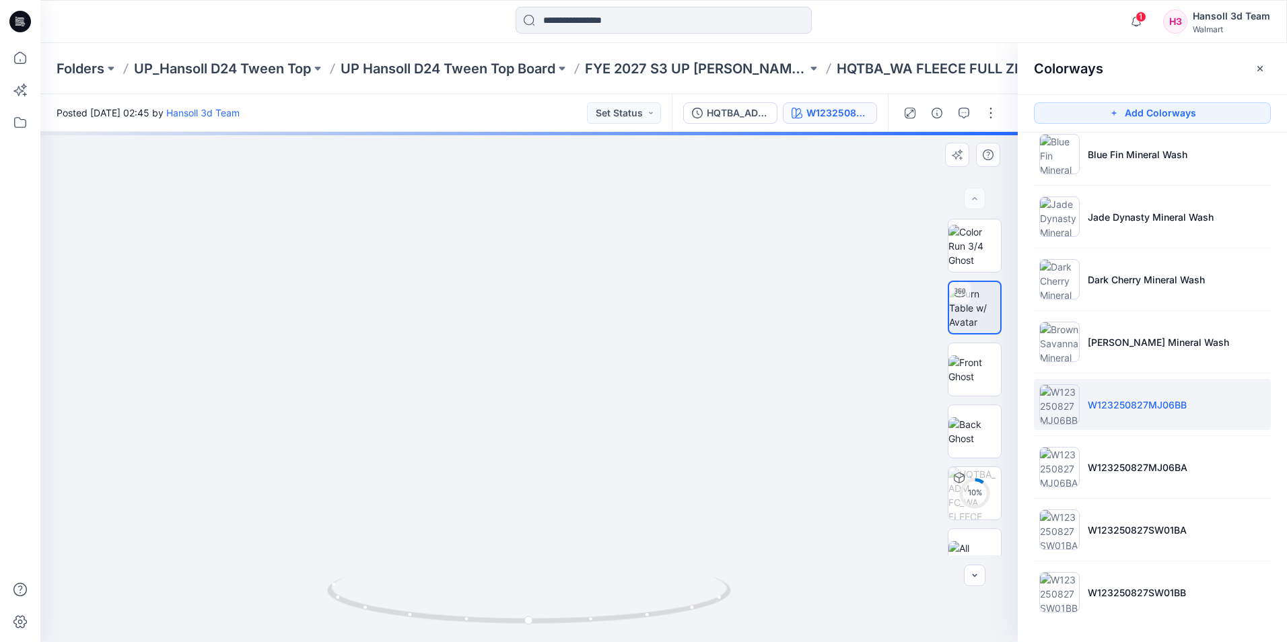
drag, startPoint x: 547, startPoint y: 295, endPoint x: 590, endPoint y: 455, distance: 165.9
click at [590, 455] on img at bounding box center [572, 238] width 1427 height 808
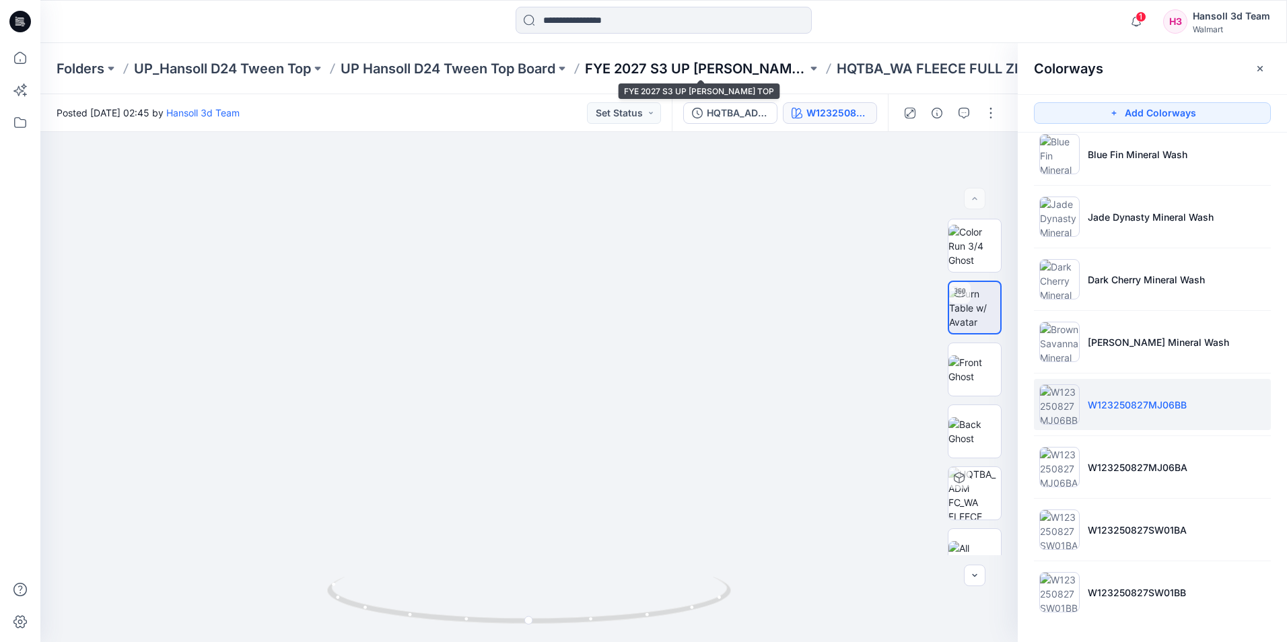
click at [685, 69] on p "FYE 2027 S3 UP [PERSON_NAME] TOP" at bounding box center [696, 68] width 222 height 19
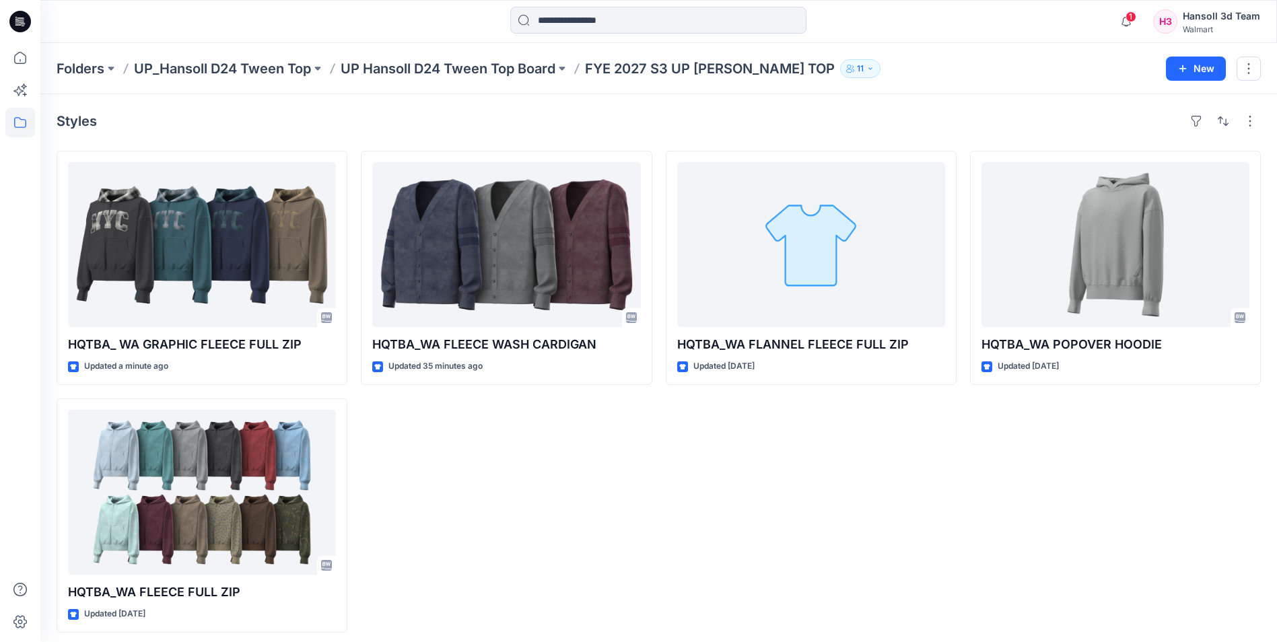
click at [883, 501] on div "HQTBA_WA FLANNEL FLEECE FULL ZIP Updated 3 days ago" at bounding box center [811, 392] width 291 height 482
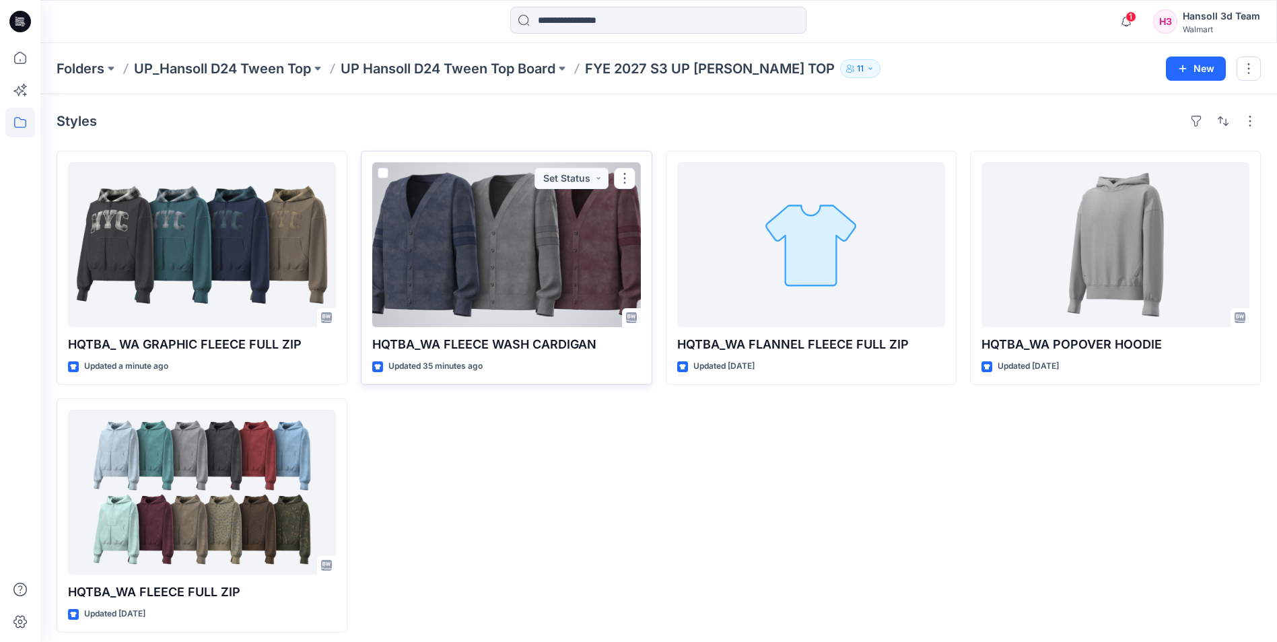
click at [573, 269] on div at bounding box center [506, 244] width 268 height 165
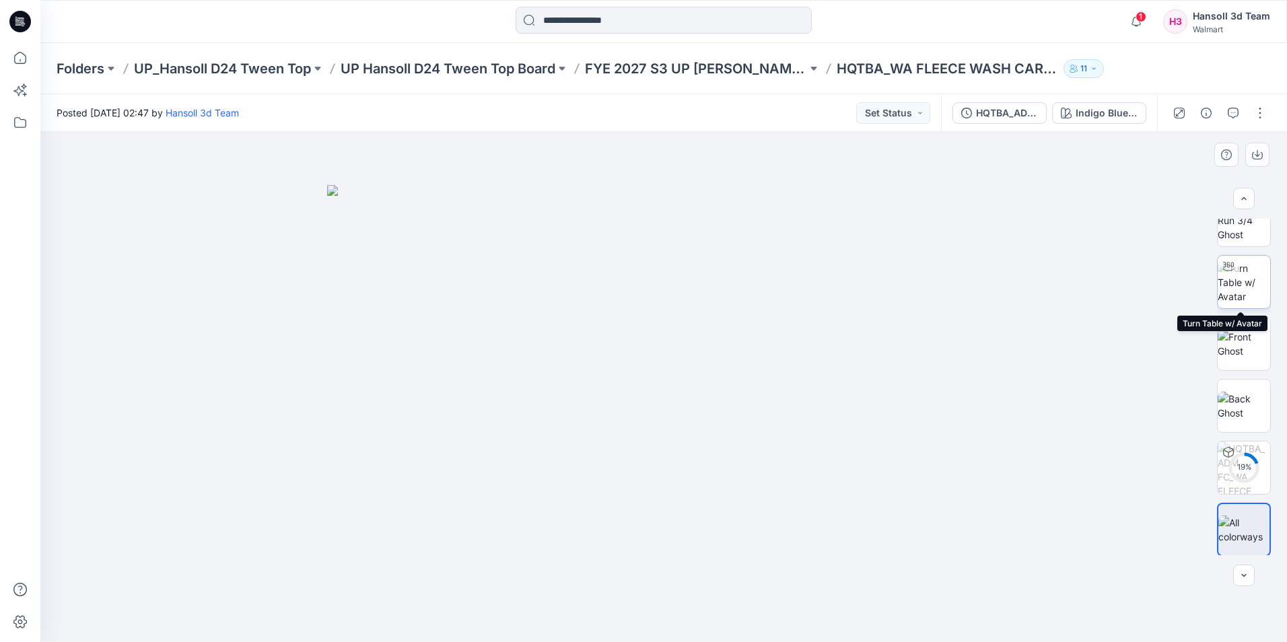
scroll to position [27, 0]
click at [1204, 114] on icon "button" at bounding box center [1206, 113] width 11 height 11
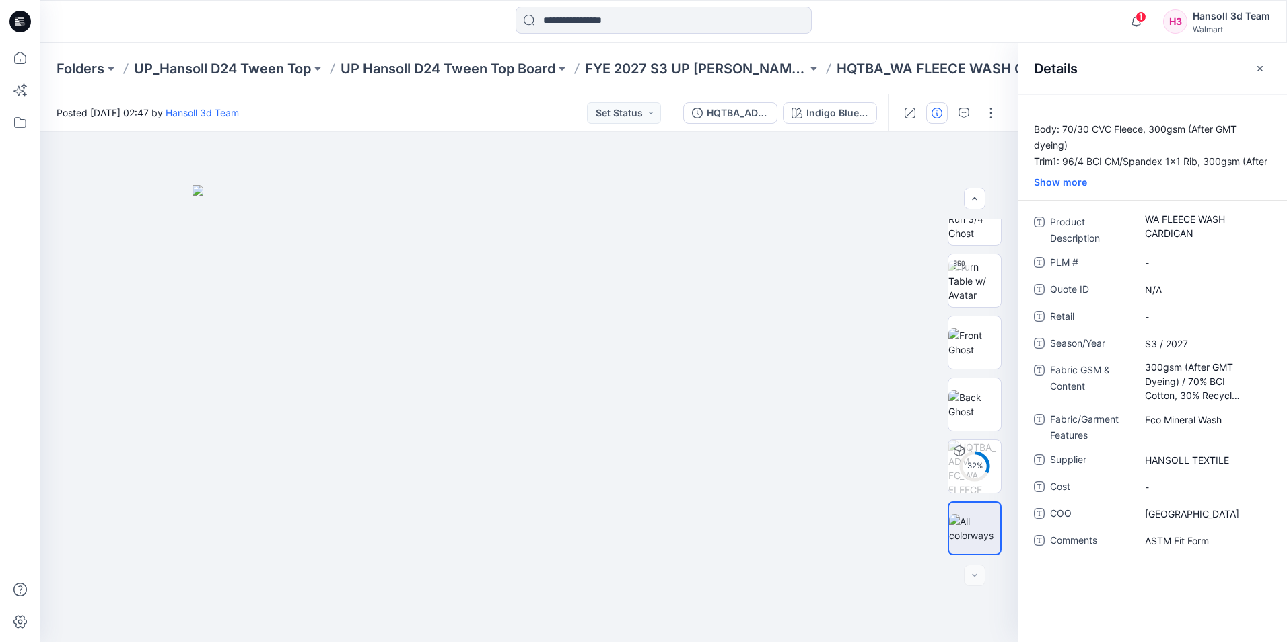
click at [1261, 71] on icon "button" at bounding box center [1260, 68] width 11 height 11
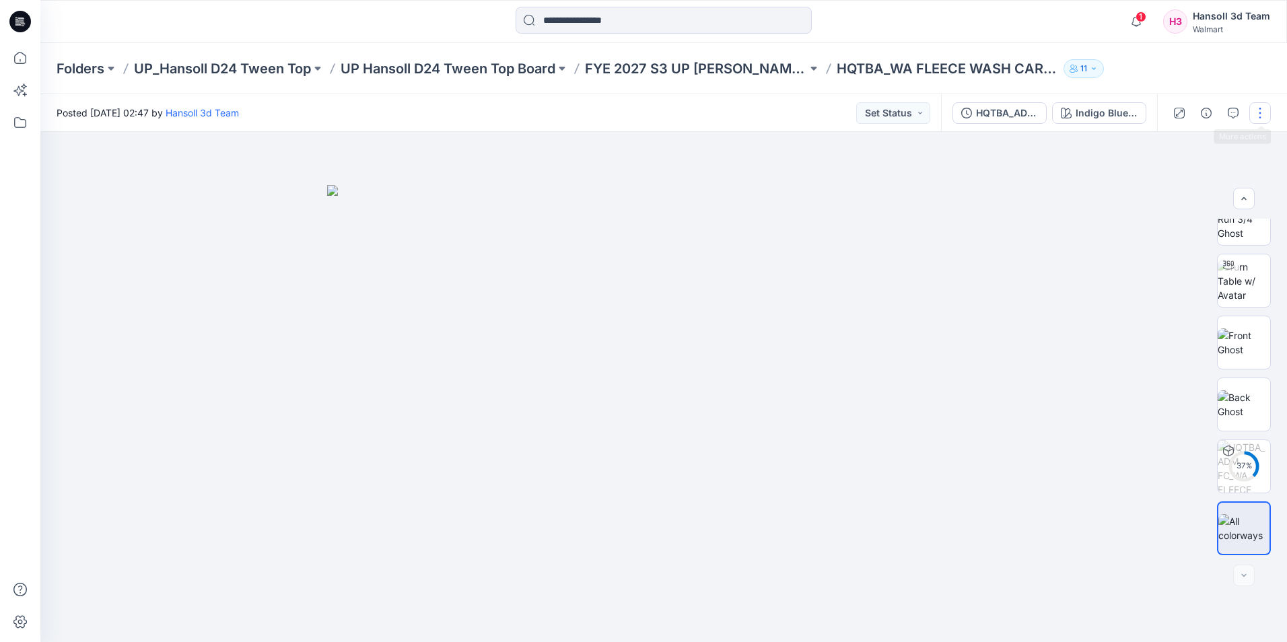
click at [1267, 120] on button "button" at bounding box center [1260, 113] width 22 height 22
click at [1185, 184] on button "Edit" at bounding box center [1204, 182] width 124 height 25
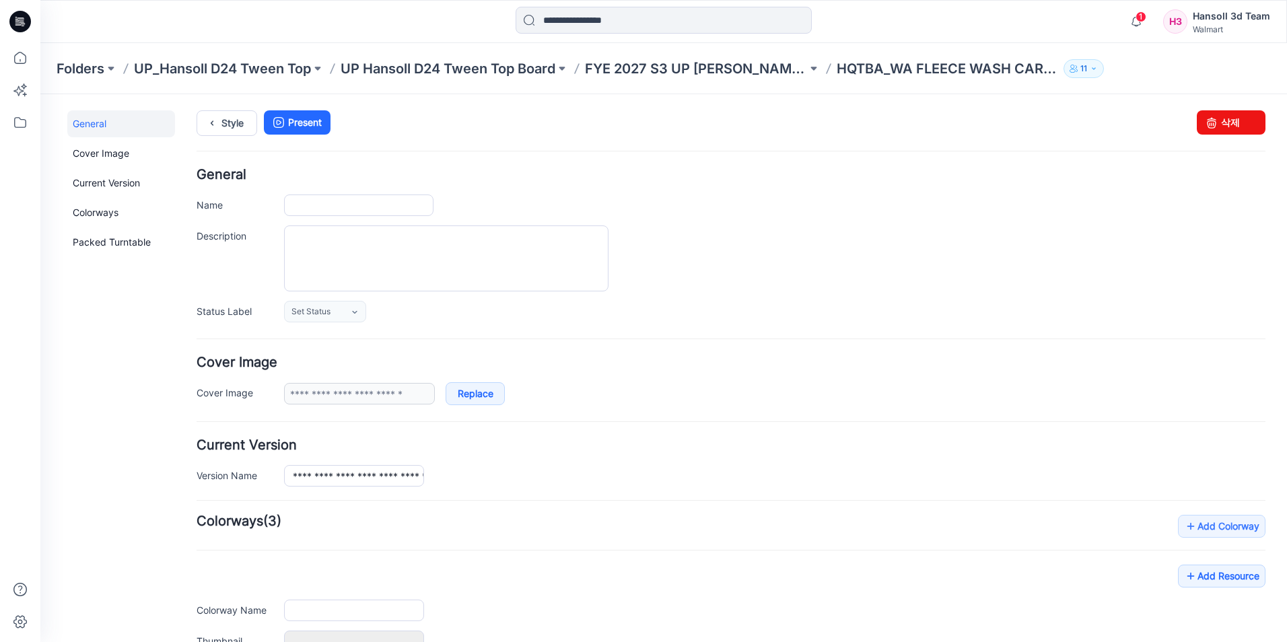
type input "**********"
type textarea "**********"
type input "**********"
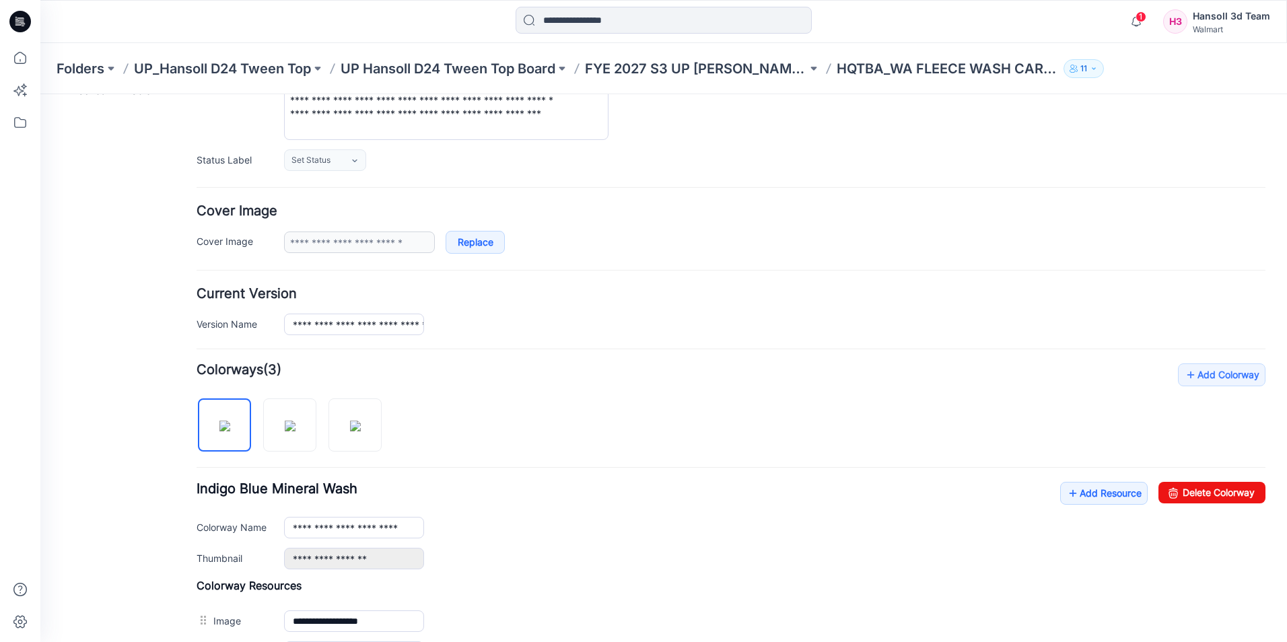
scroll to position [404, 0]
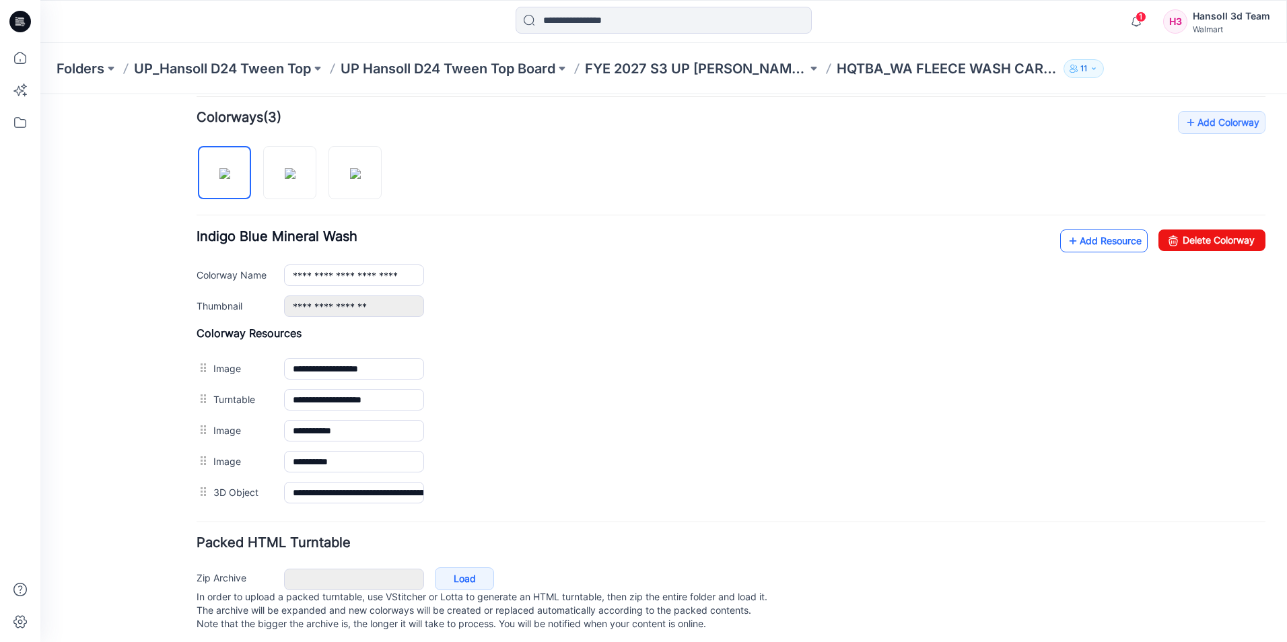
click at [1081, 242] on link "Add Resource" at bounding box center [1103, 241] width 87 height 23
